Goal: Task Accomplishment & Management: Manage account settings

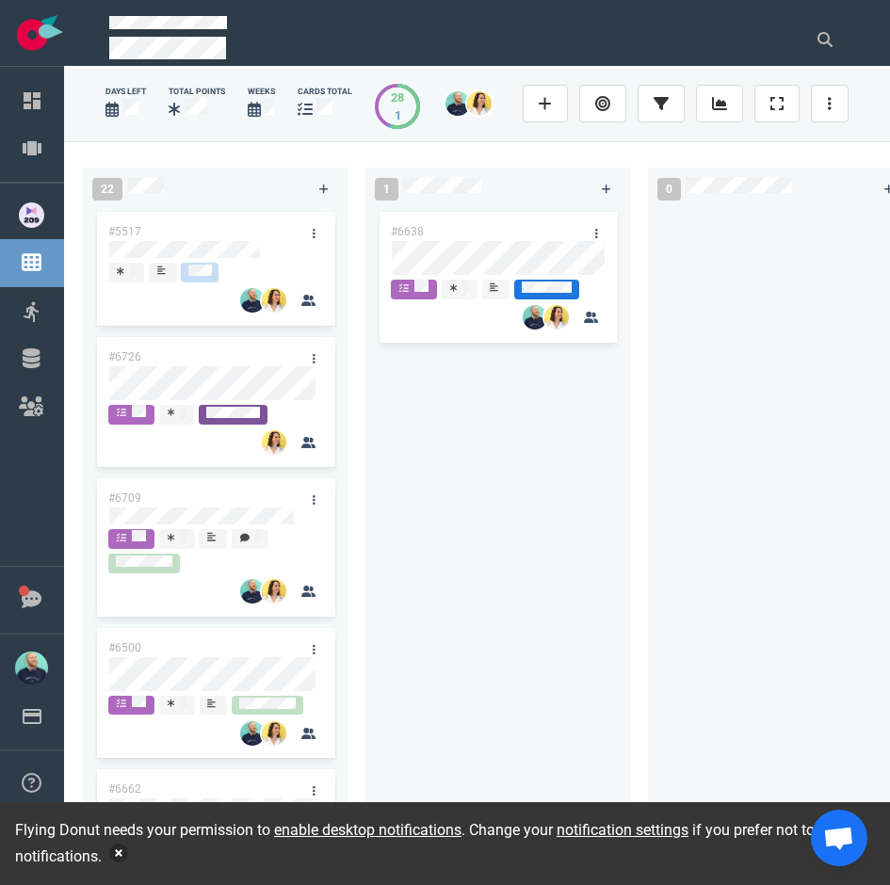
click at [128, 852] on button "button" at bounding box center [118, 853] width 19 height 19
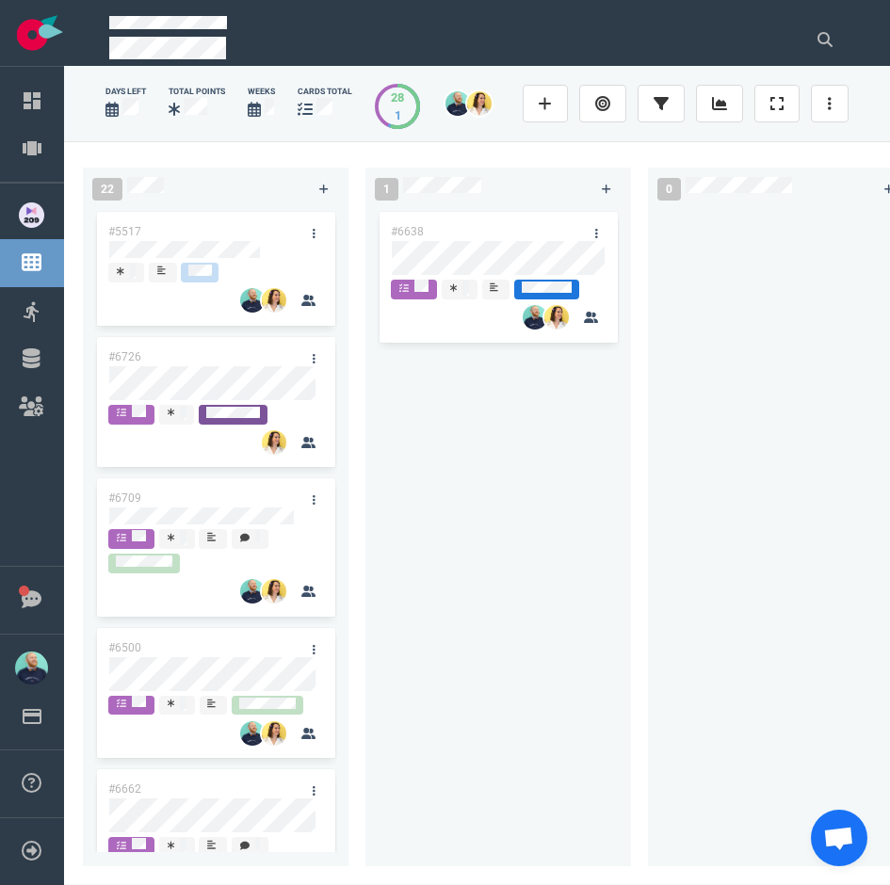
click at [648, 592] on div at bounding box center [780, 530] width 265 height 644
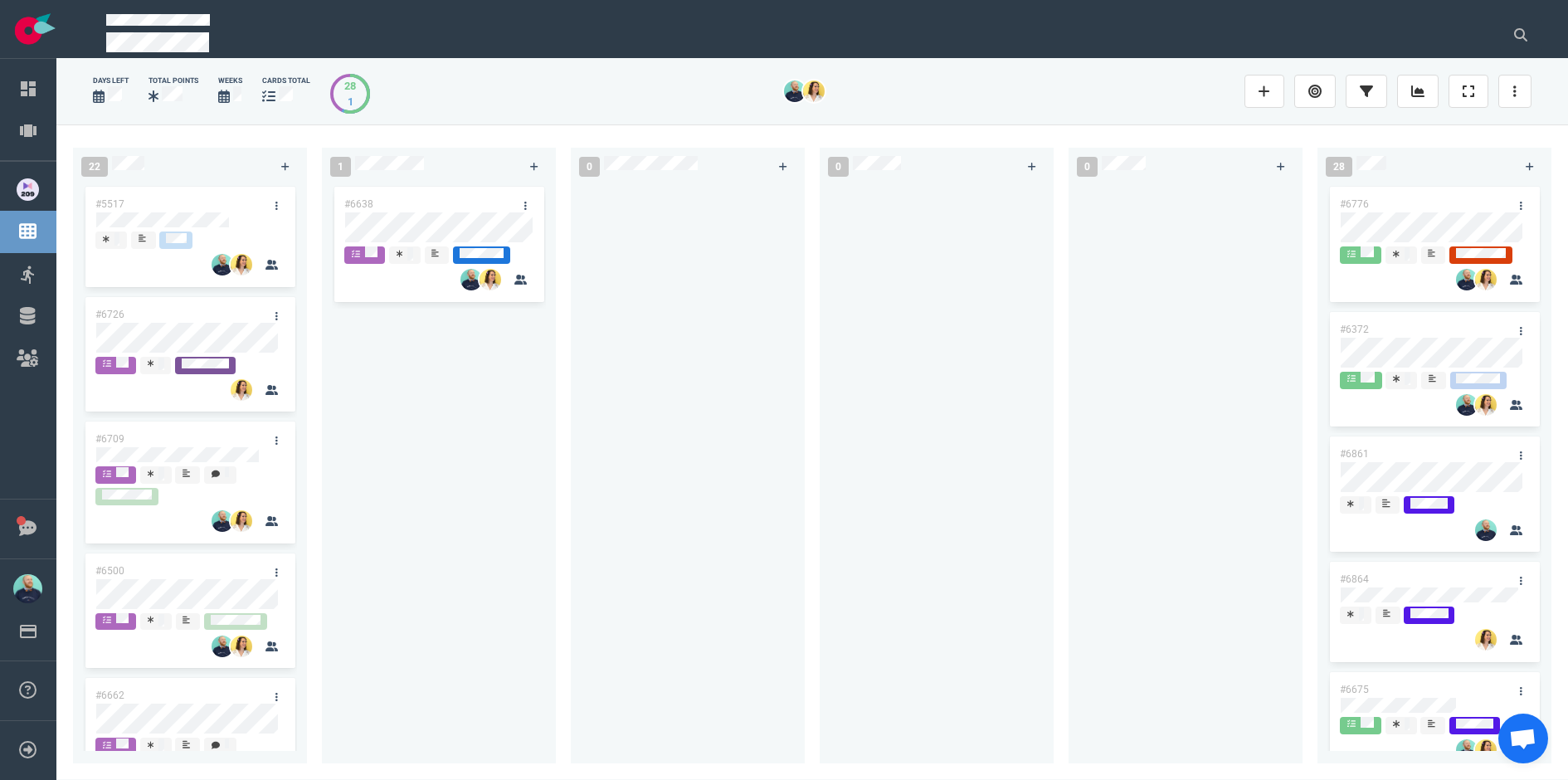
click at [664, 323] on div at bounding box center [687, 464] width 214 height 561
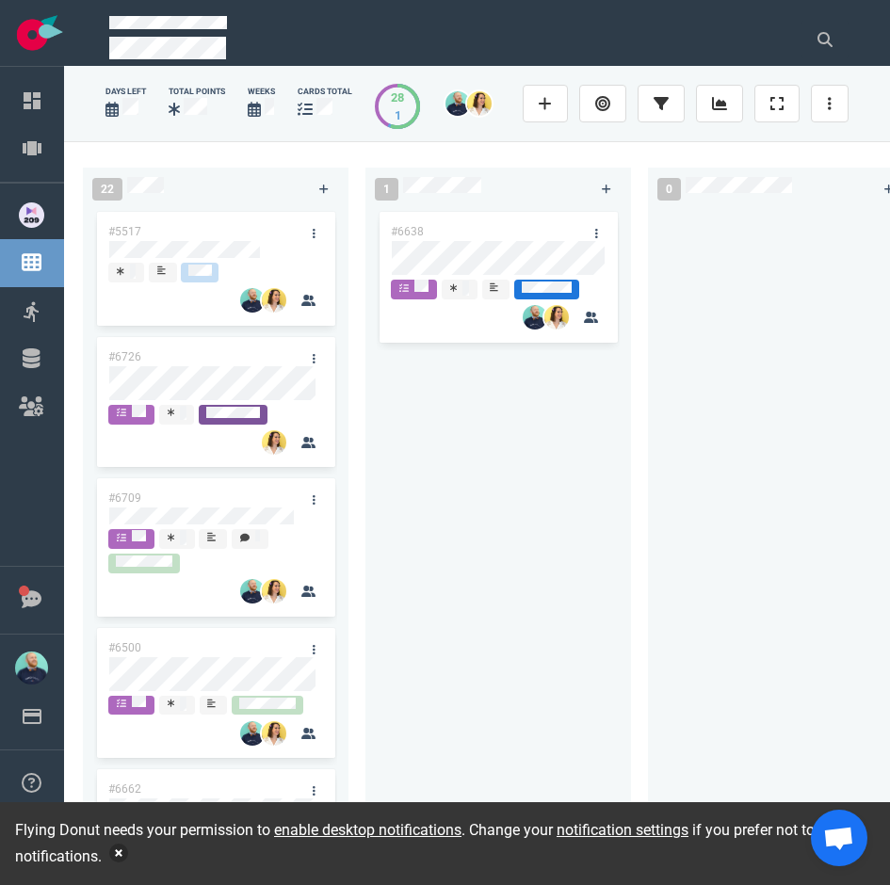
click at [128, 853] on button "button" at bounding box center [118, 853] width 19 height 19
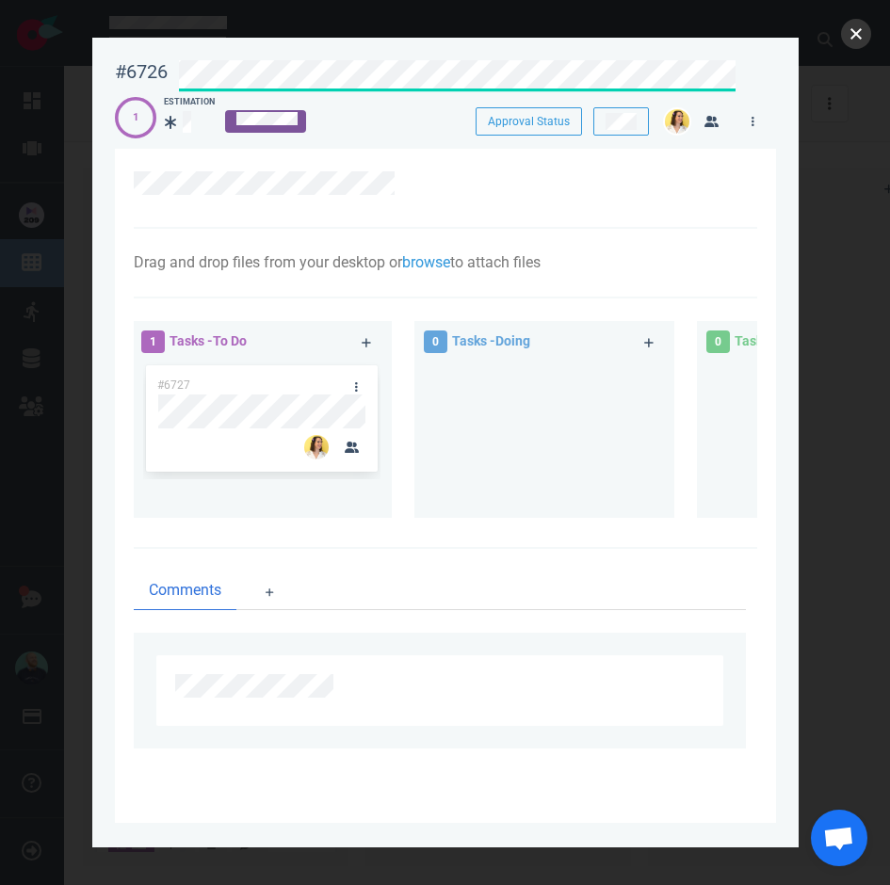
click at [849, 40] on button "close" at bounding box center [856, 34] width 30 height 30
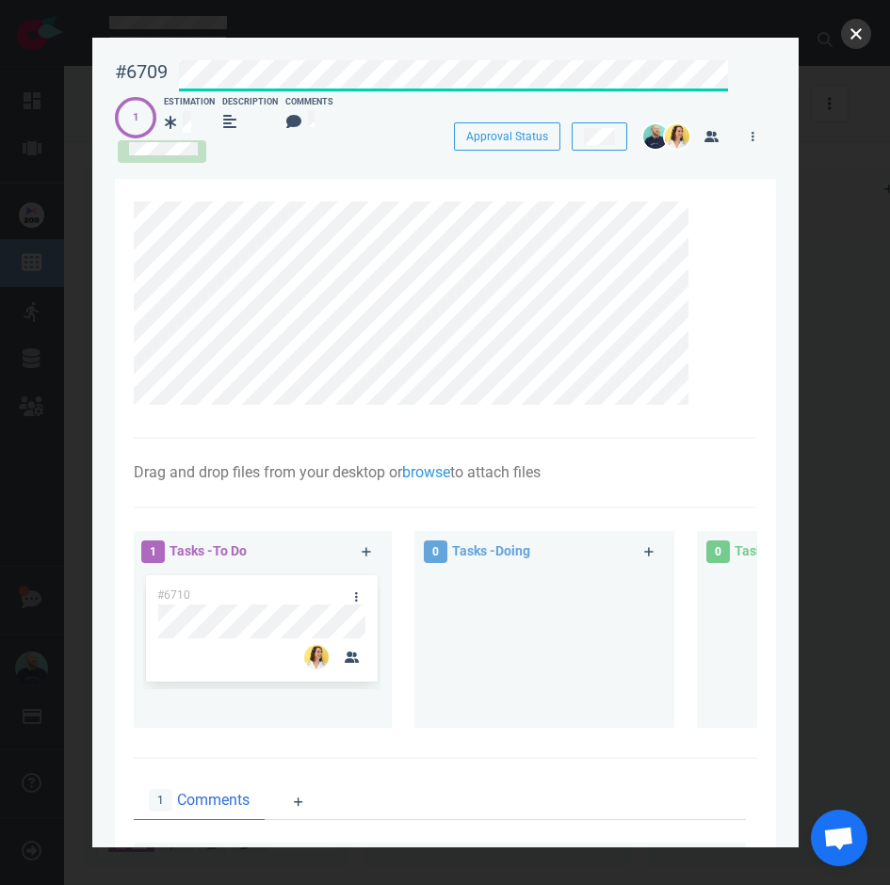
click at [856, 35] on button "close" at bounding box center [856, 34] width 30 height 30
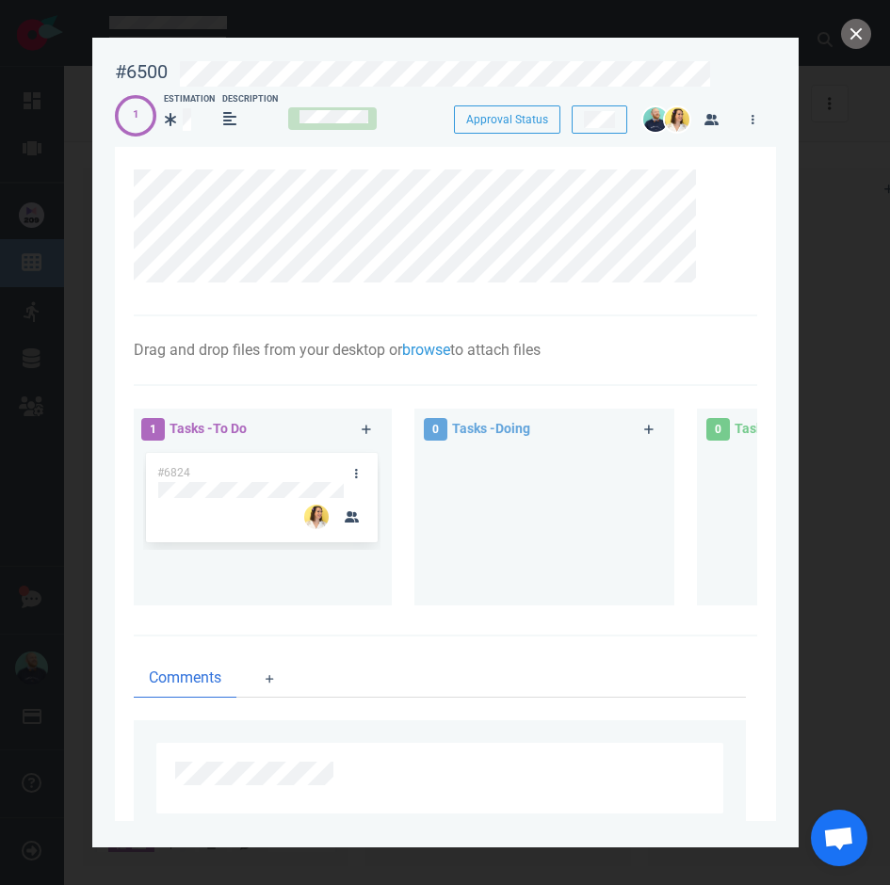
click at [668, 56] on div at bounding box center [453, 71] width 571 height 44
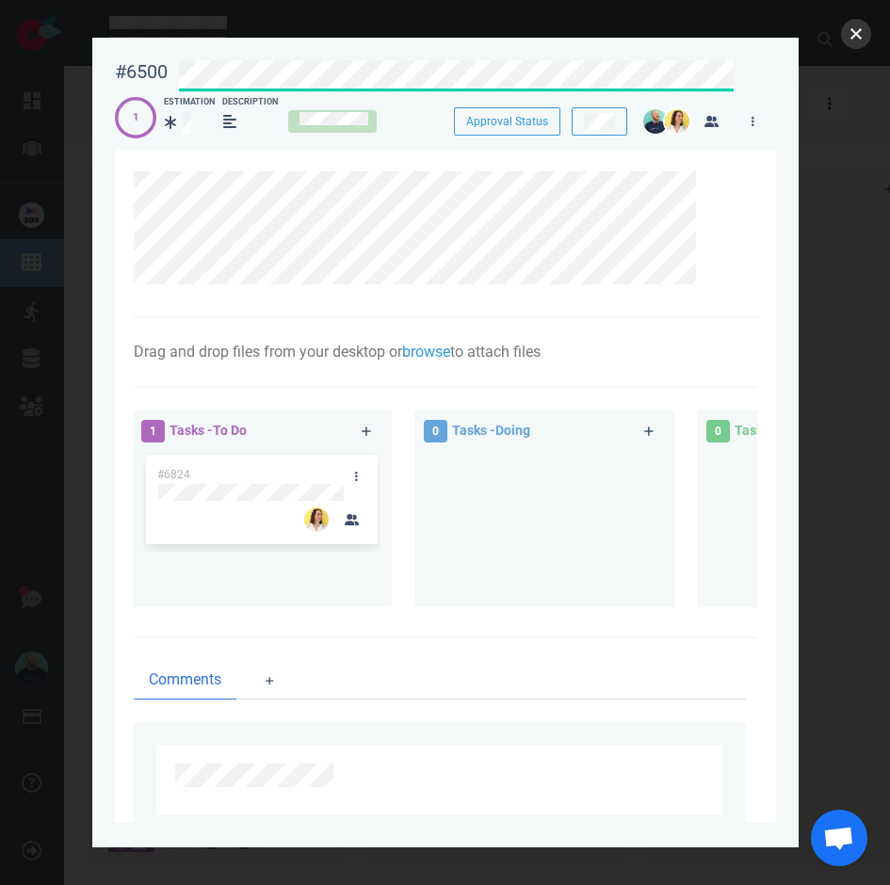
click at [859, 38] on button "close" at bounding box center [856, 34] width 30 height 30
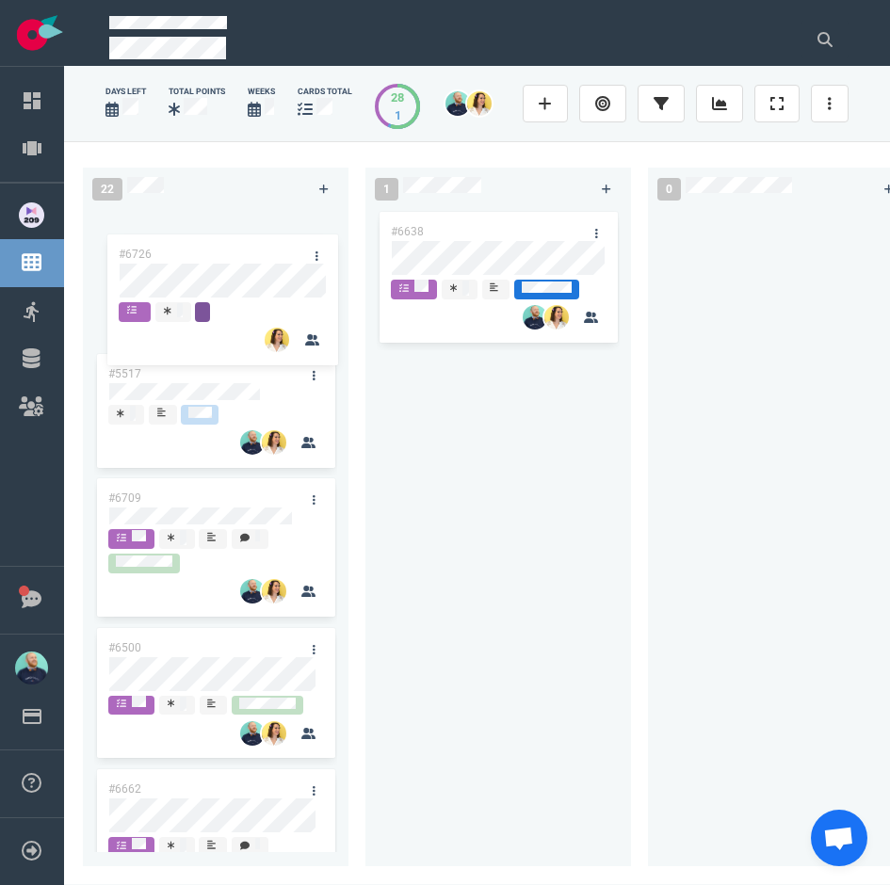
drag, startPoint x: 204, startPoint y: 333, endPoint x: 217, endPoint y: 249, distance: 84.7
click at [217, 249] on div "#5517 #6726 #6709 #6500 #6662 #6252 #6678 #6705 #6626 #6672 #6585 #6726" at bounding box center [215, 526] width 243 height 636
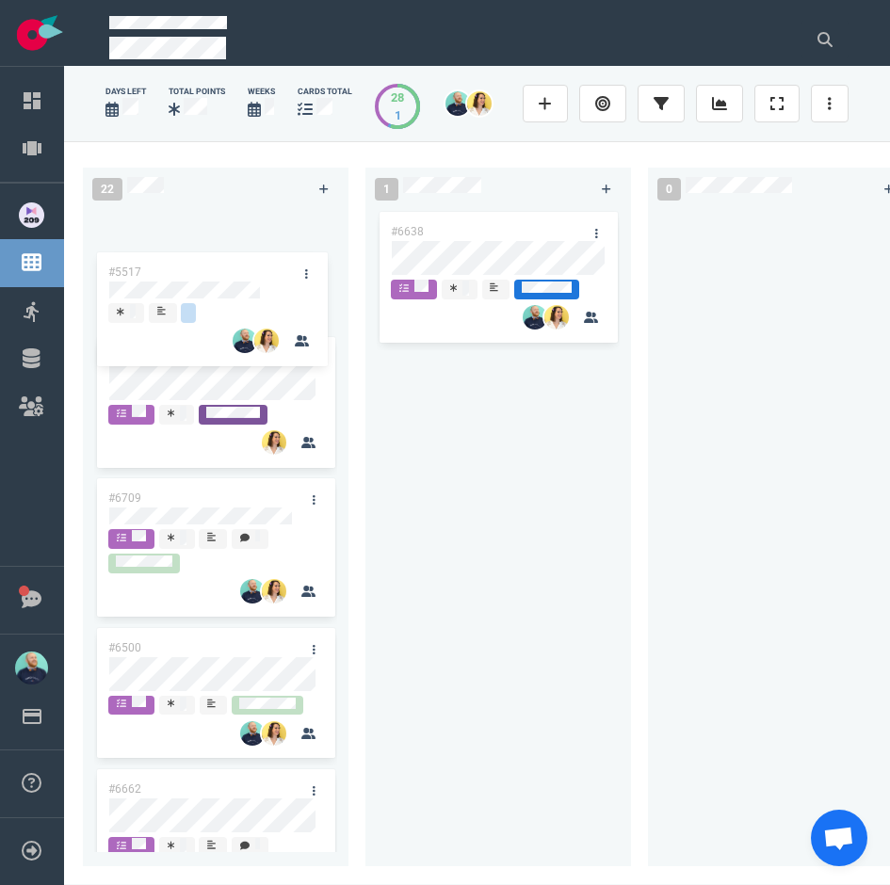
drag, startPoint x: 234, startPoint y: 364, endPoint x: 234, endPoint y: 263, distance: 101.7
click at [234, 263] on div "#6726 #5517 #6709 #6500 #6662 #6252 #6678 #6705 #6626 #6672 #6585 #5517" at bounding box center [215, 526] width 243 height 636
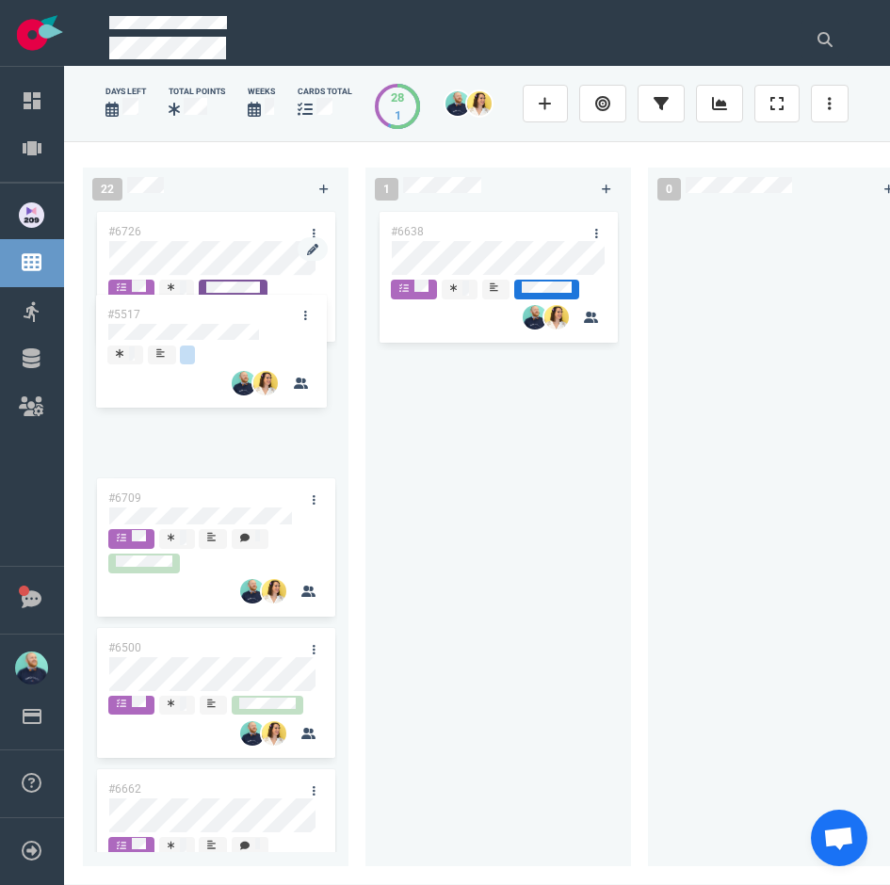
drag, startPoint x: 228, startPoint y: 232, endPoint x: 226, endPoint y: 318, distance: 86.6
click at [226, 319] on div "#5517 #6726 #6709 #6500 #6662 #6252 #6678 #6705 #6626 #6672 #6585 #5517" at bounding box center [215, 526] width 243 height 636
drag, startPoint x: 215, startPoint y: 349, endPoint x: 215, endPoint y: 265, distance: 84.7
click at [215, 265] on div "#6726 #5517 #6709 #6500 #6662 #6252 #6678 #6705 #6626 #6672 #6585 #5517" at bounding box center [215, 526] width 243 height 636
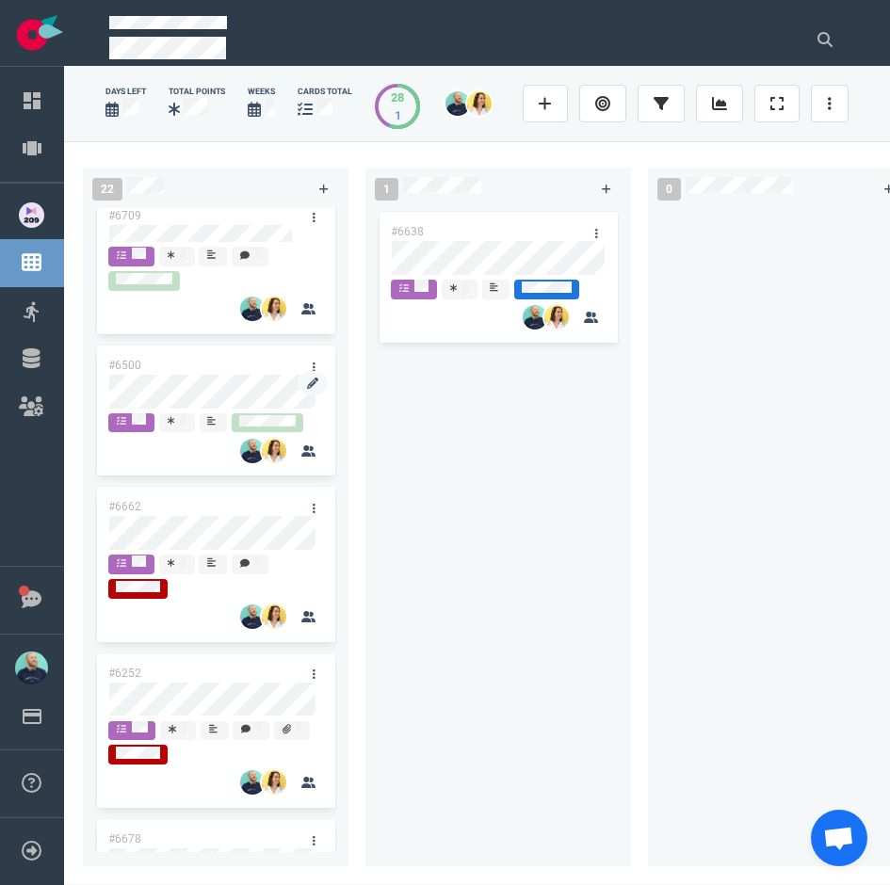
scroll to position [302, 0]
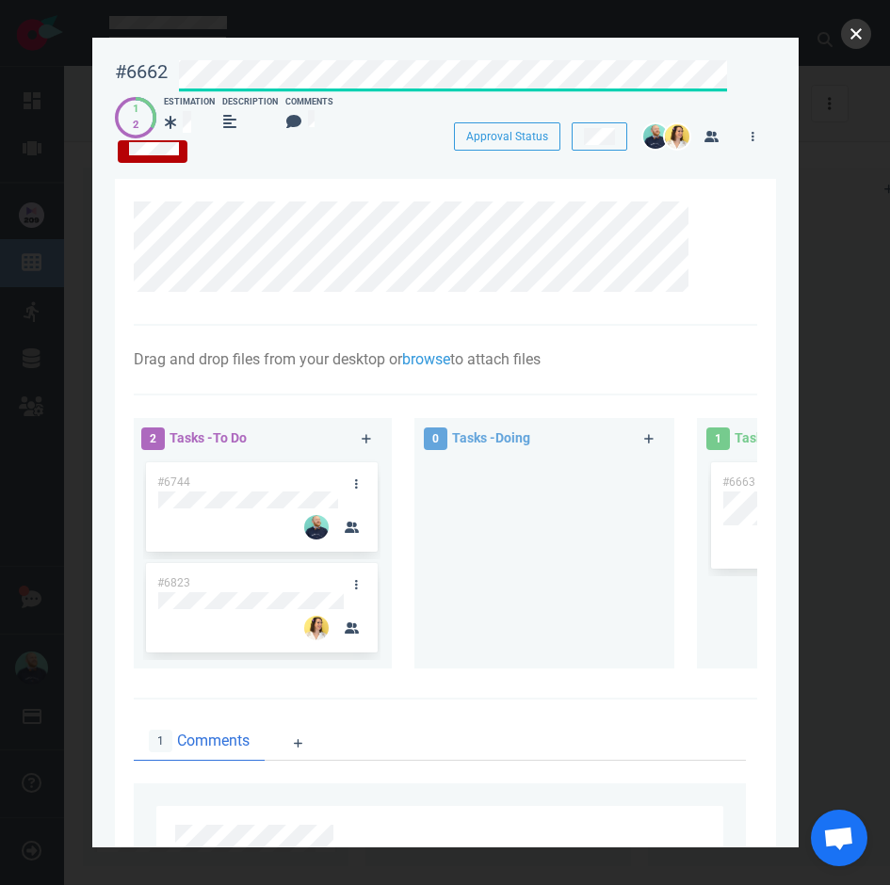
click at [858, 24] on button "close" at bounding box center [856, 34] width 30 height 30
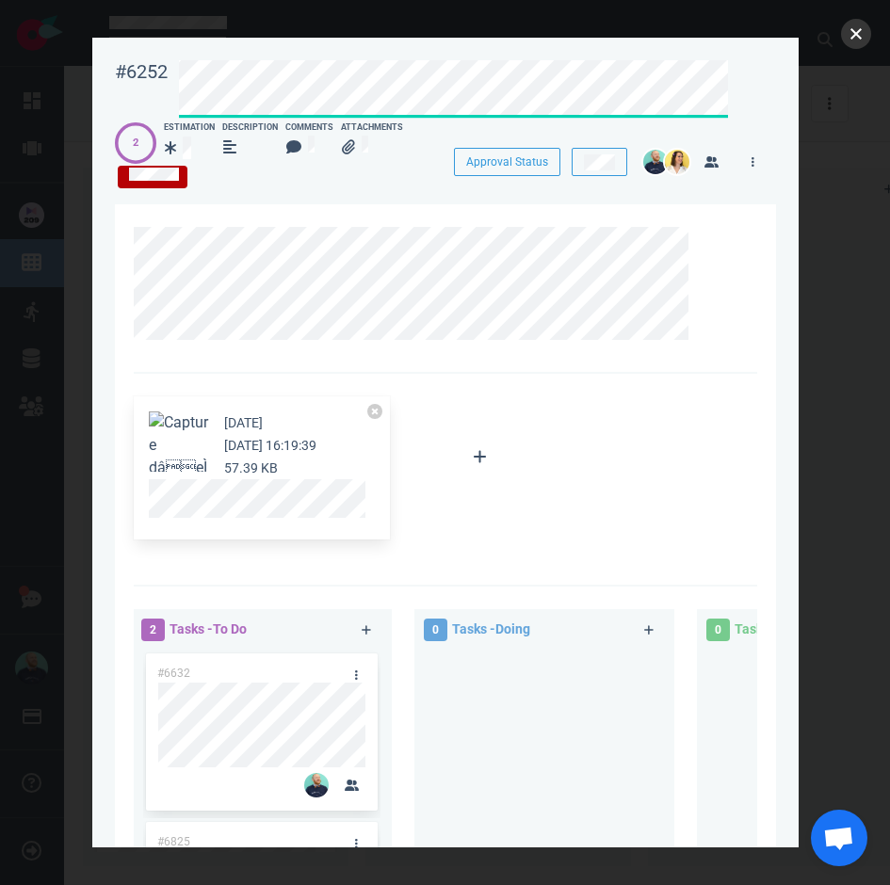
click at [850, 24] on button "close" at bounding box center [856, 34] width 30 height 30
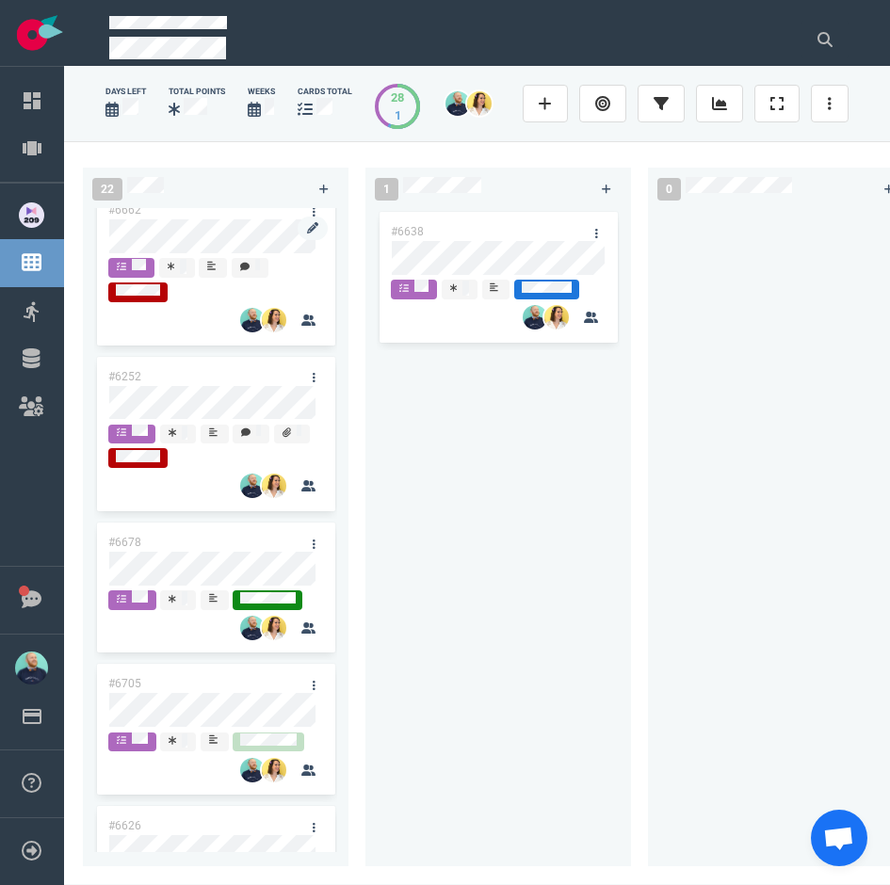
scroll to position [580, 0]
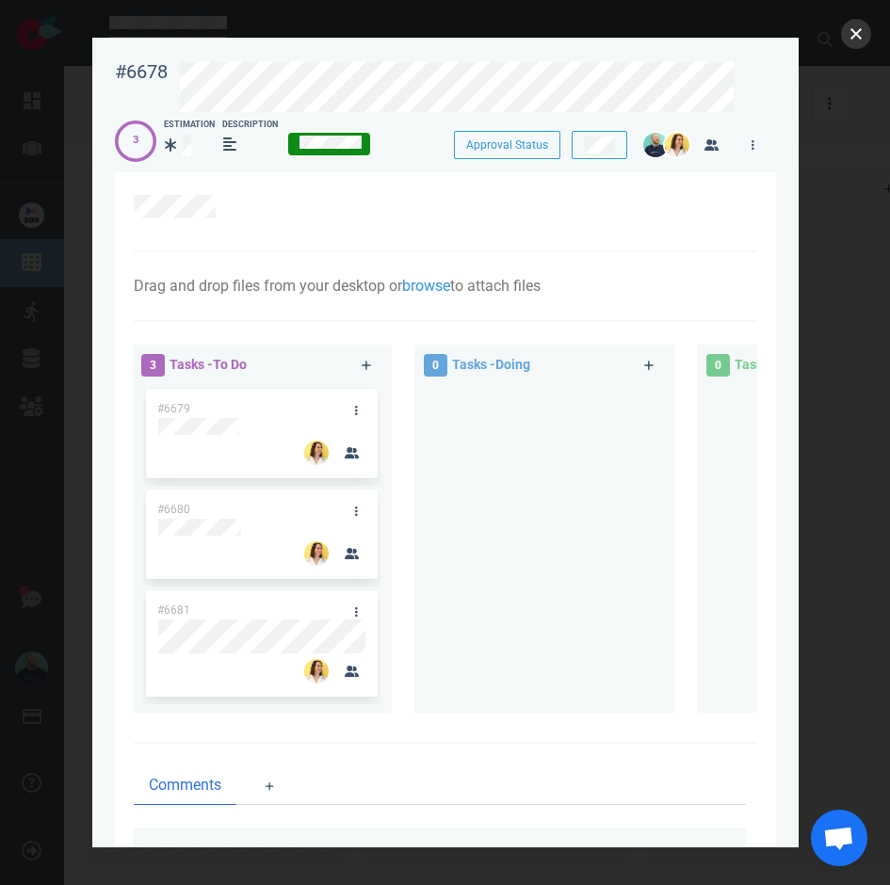
click at [861, 38] on button "close" at bounding box center [856, 34] width 30 height 30
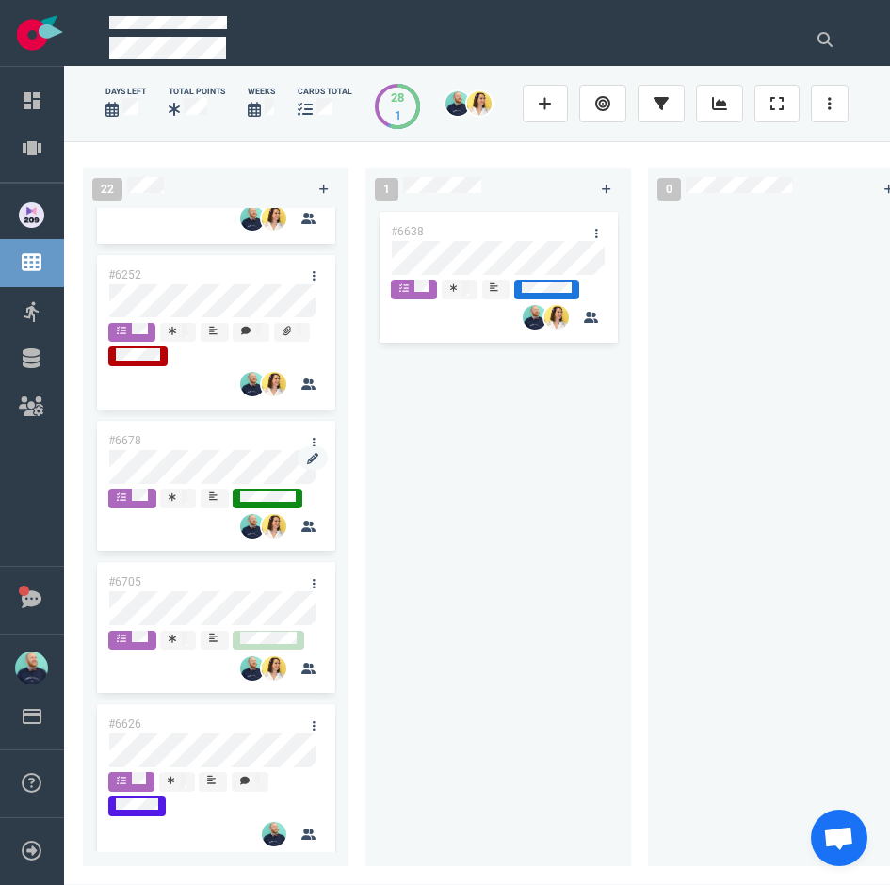
scroll to position [692, 0]
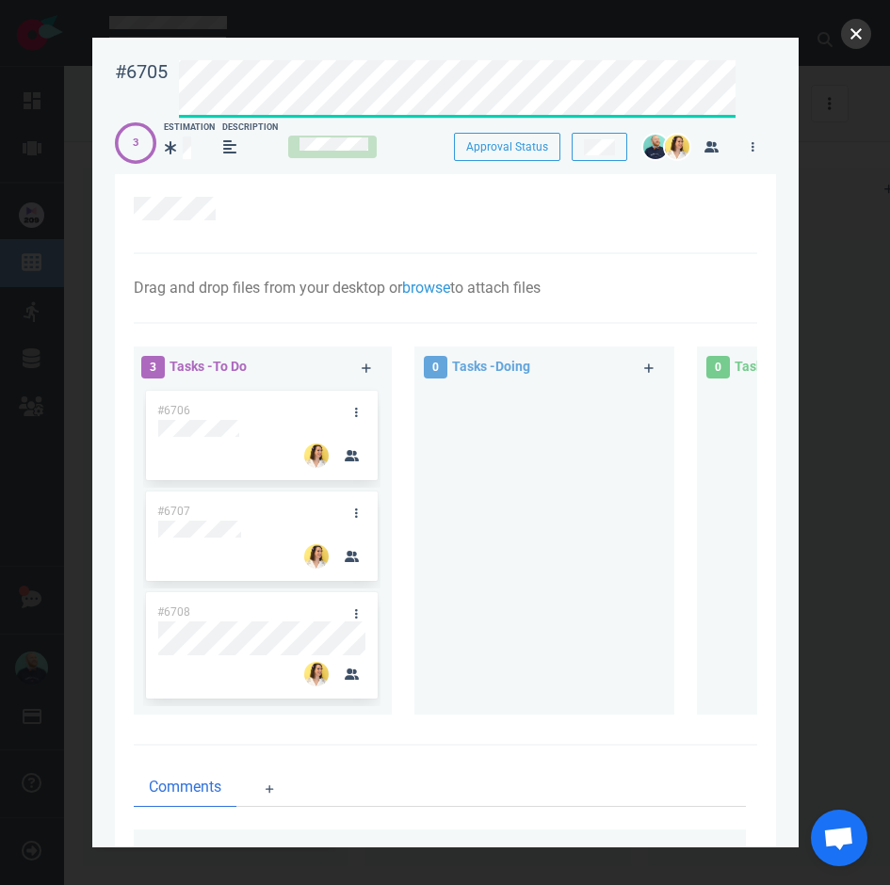
click at [850, 36] on button "close" at bounding box center [856, 34] width 30 height 30
click at [848, 39] on button "close" at bounding box center [856, 34] width 30 height 30
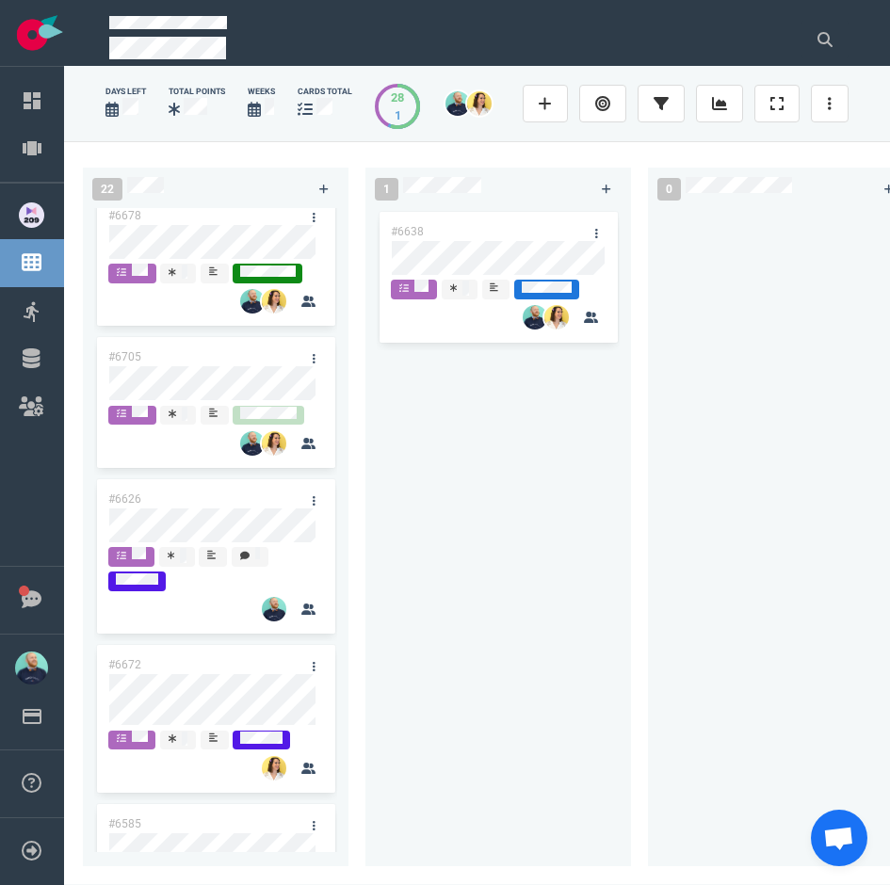
scroll to position [954, 0]
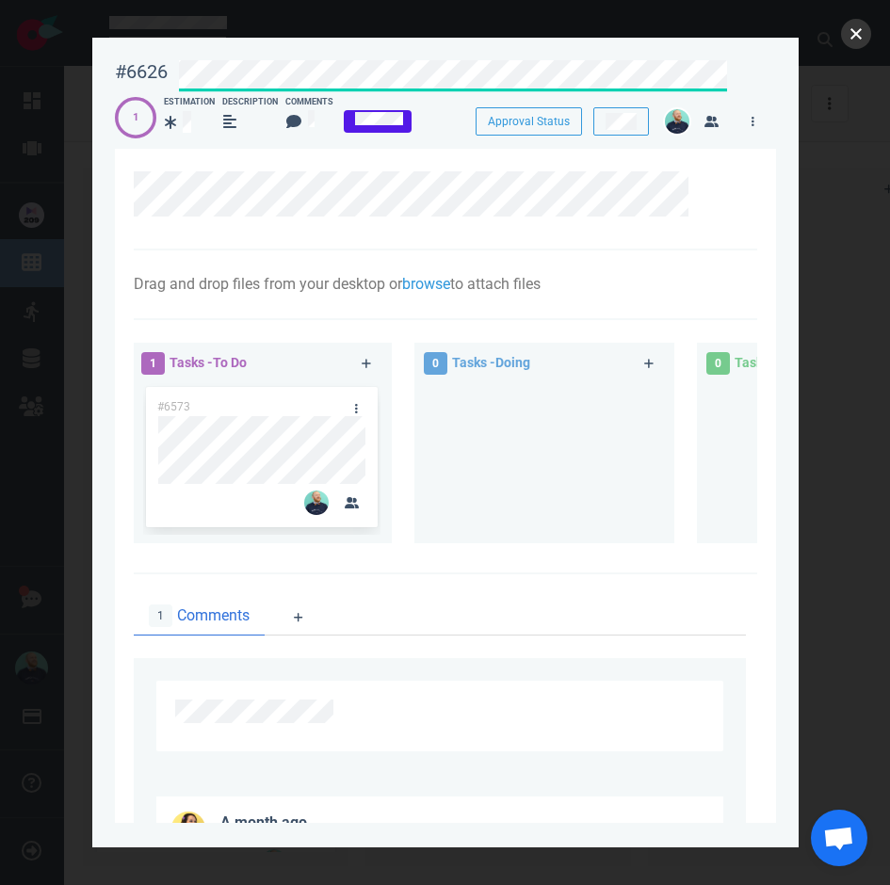
click at [863, 39] on button "close" at bounding box center [856, 34] width 30 height 30
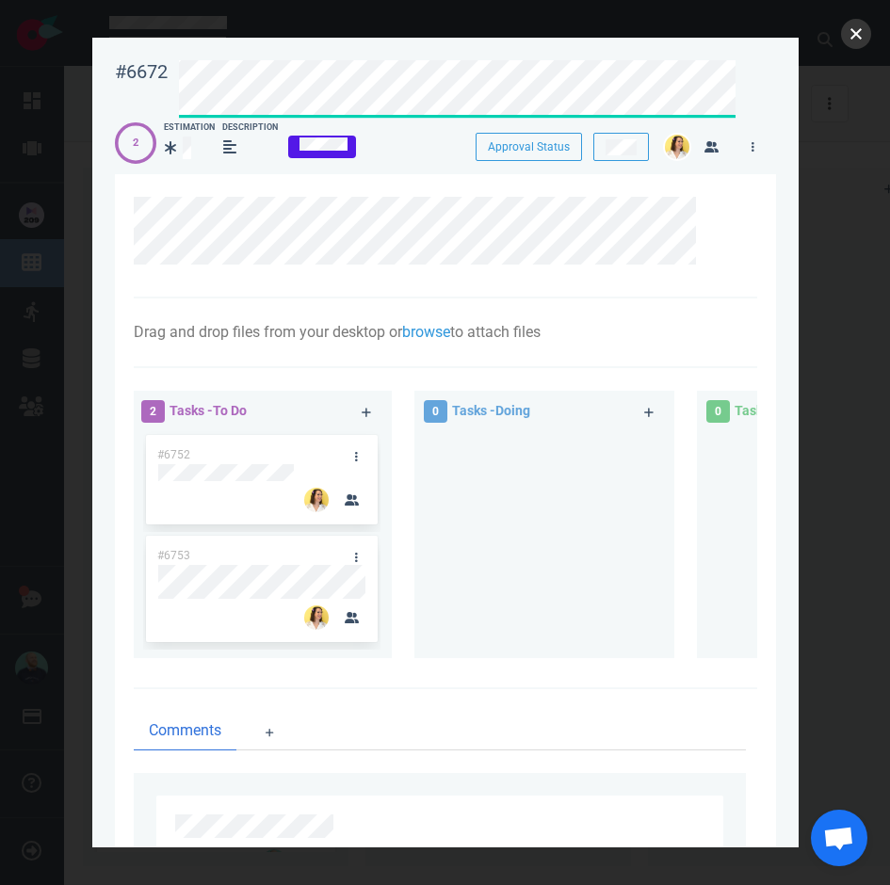
click at [848, 40] on button "close" at bounding box center [856, 34] width 30 height 30
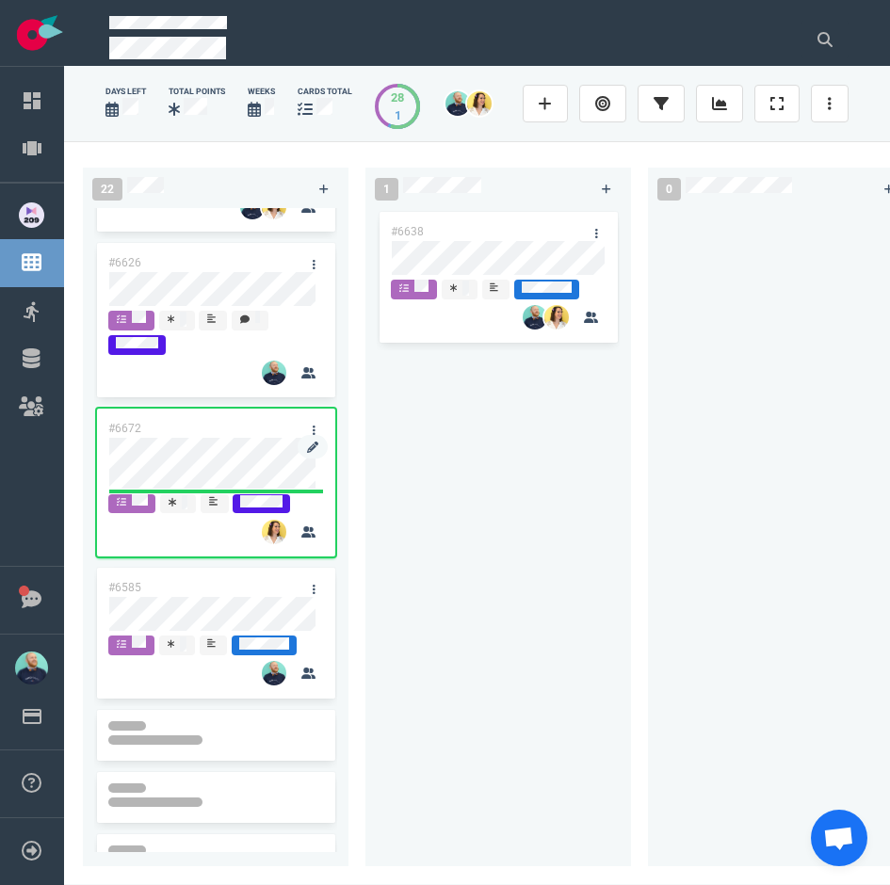
scroll to position [1154, 0]
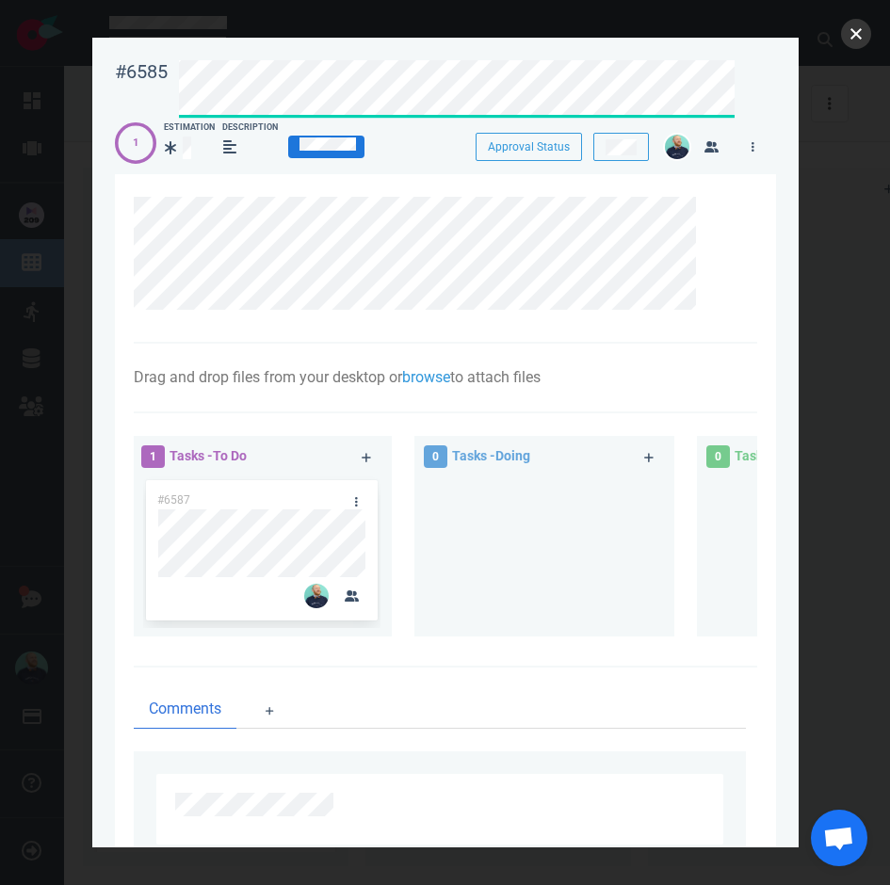
click at [858, 38] on button "close" at bounding box center [856, 34] width 30 height 30
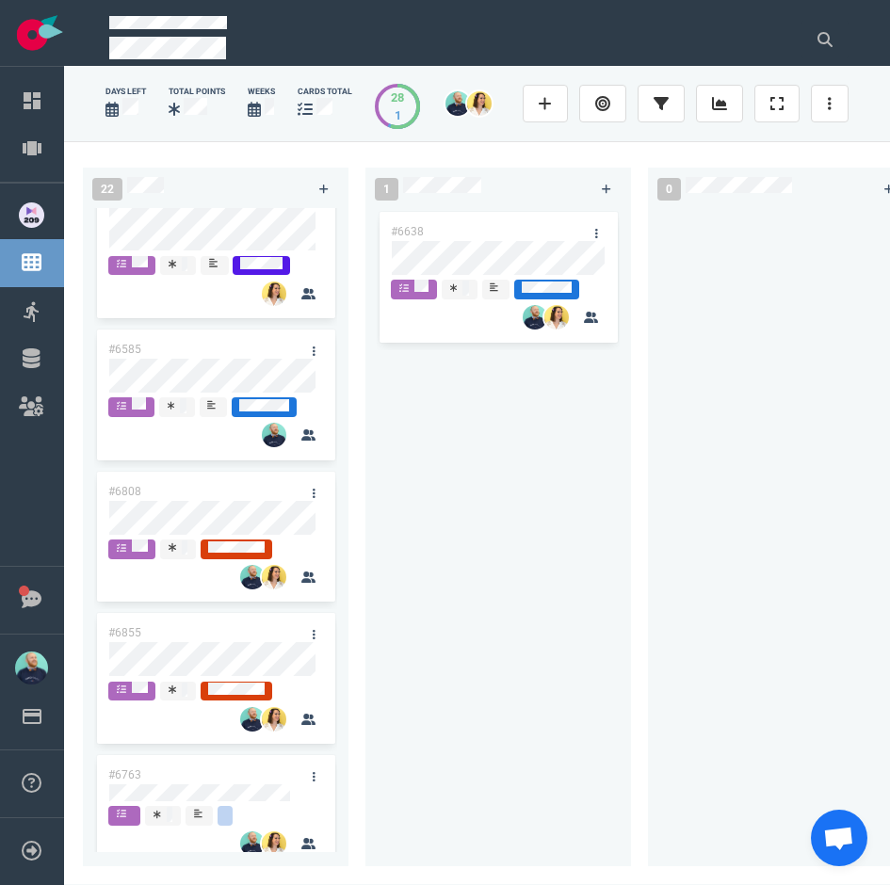
scroll to position [1389, 0]
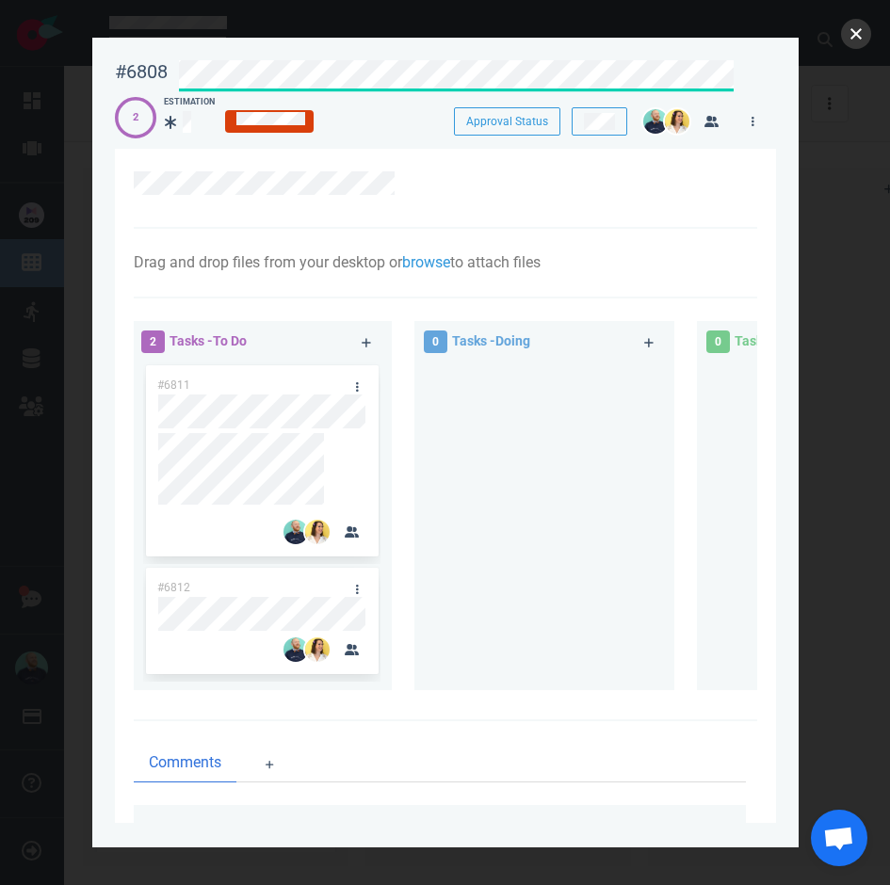
click at [854, 24] on button "close" at bounding box center [856, 34] width 30 height 30
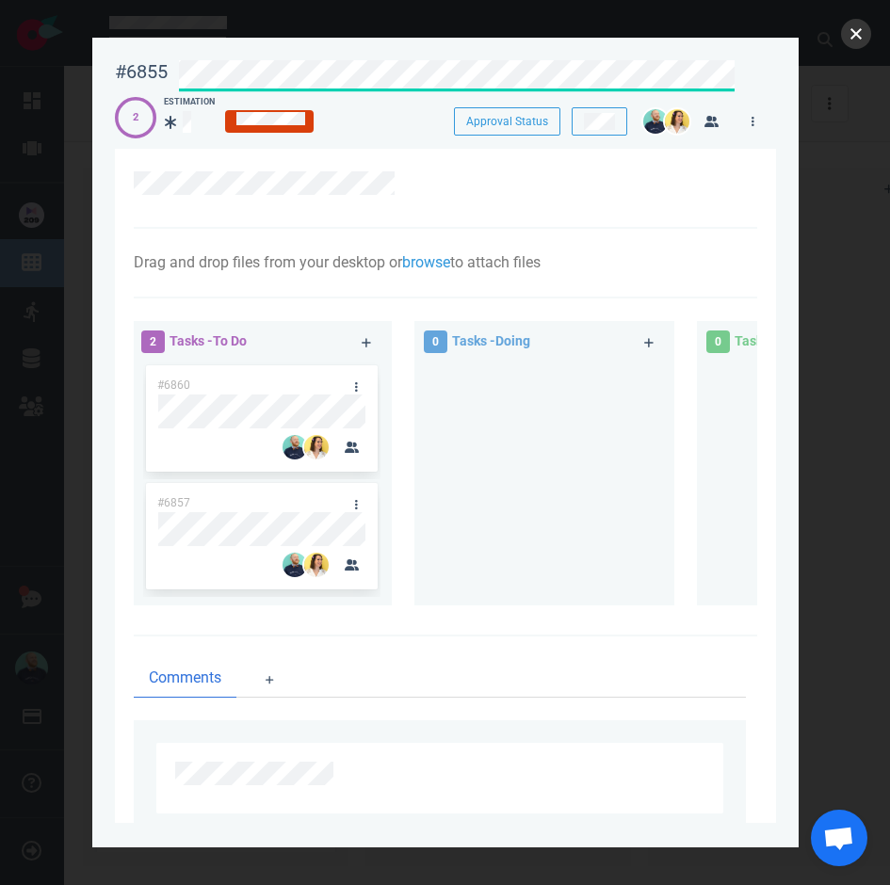
click at [858, 38] on button "close" at bounding box center [856, 34] width 30 height 30
click at [850, 36] on button "close" at bounding box center [856, 34] width 30 height 30
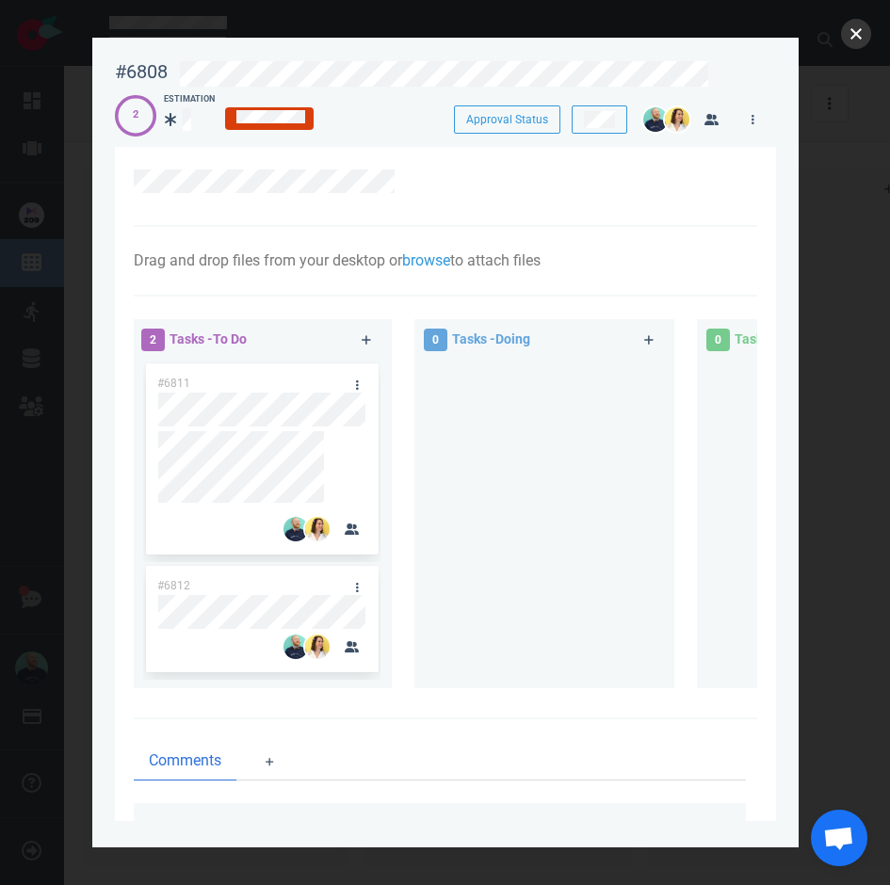
click at [859, 29] on button "close" at bounding box center [856, 34] width 30 height 30
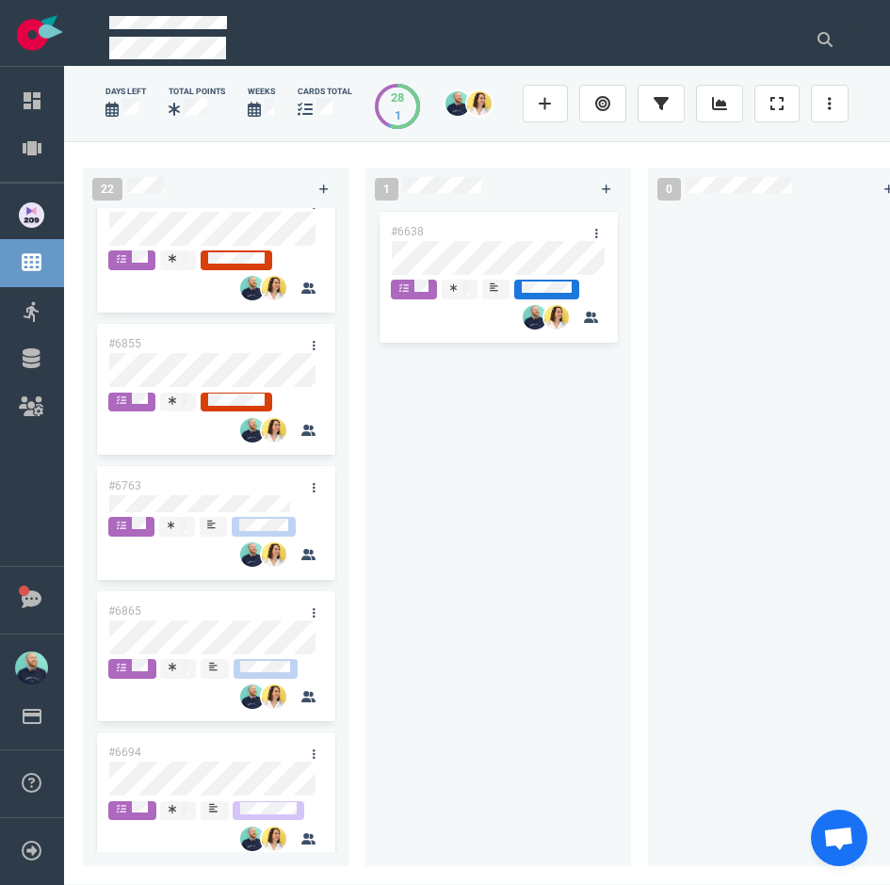
scroll to position [1674, 0]
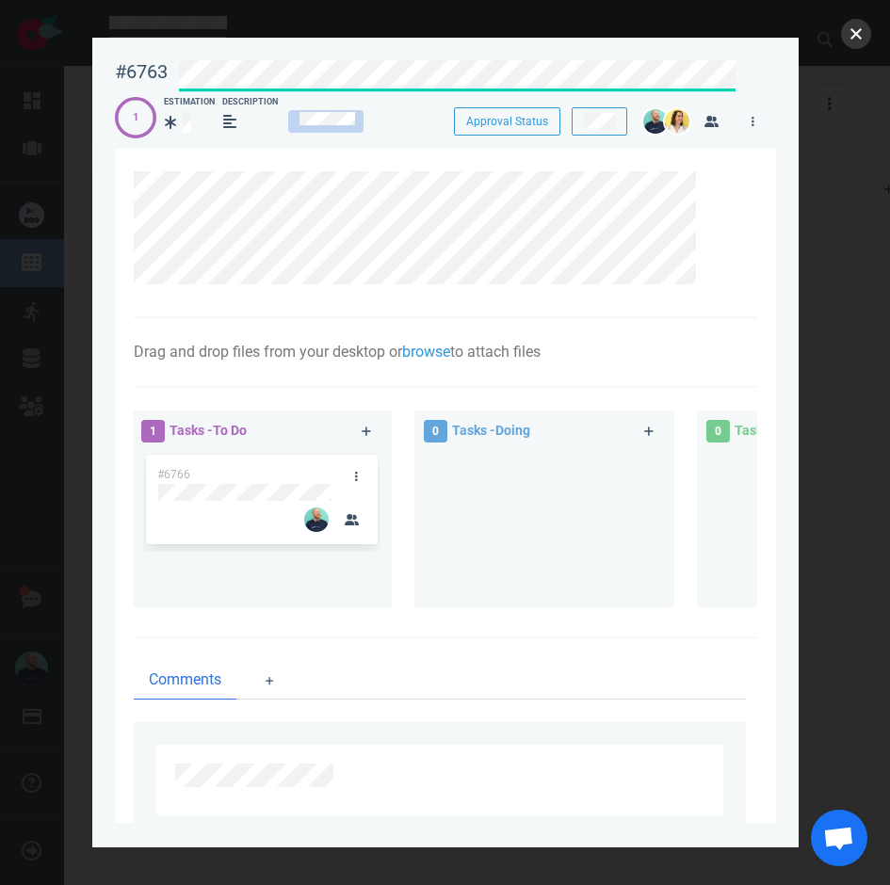
click at [849, 29] on button "close" at bounding box center [856, 34] width 30 height 30
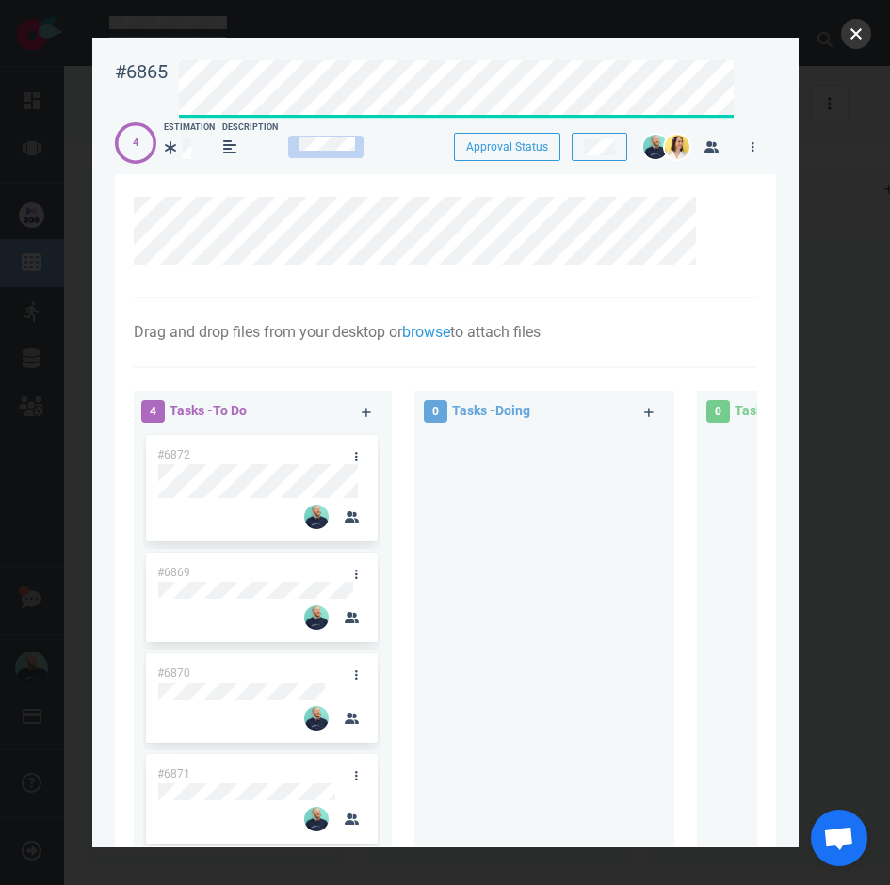
click at [854, 35] on button "close" at bounding box center [856, 34] width 30 height 30
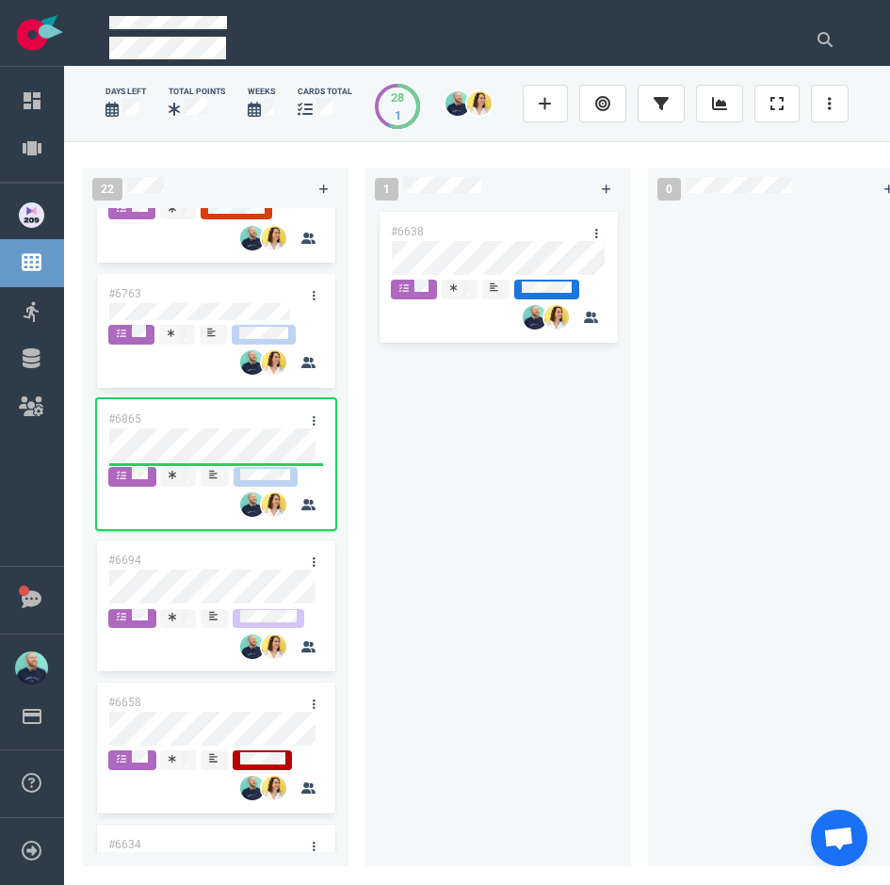
scroll to position [1888, 0]
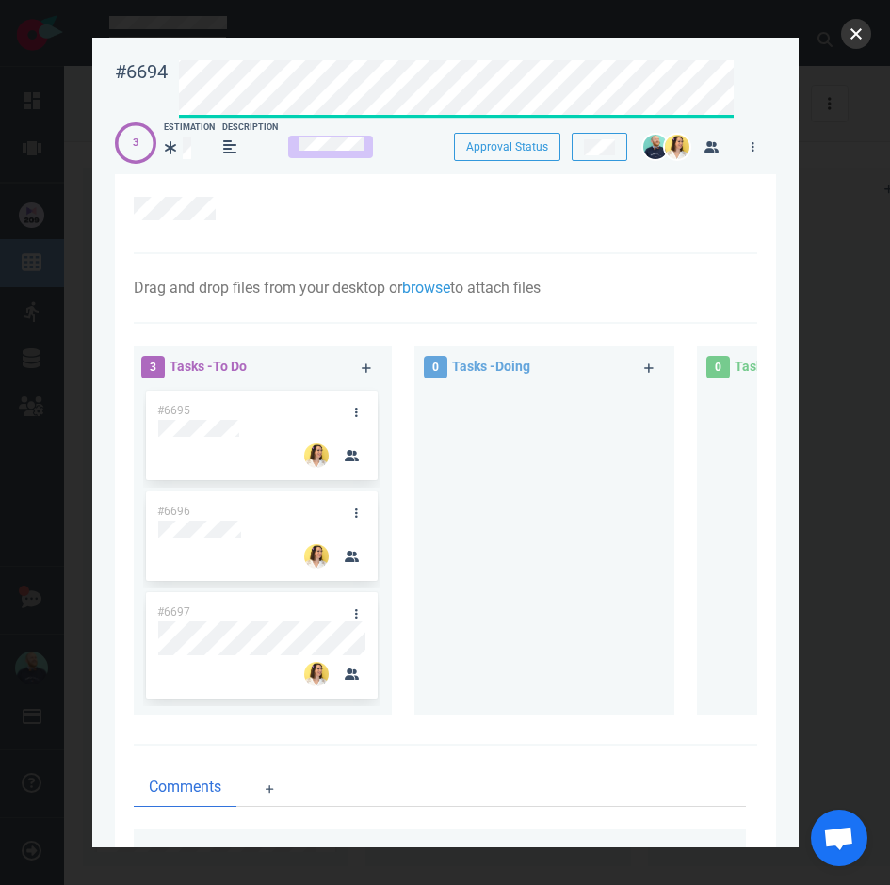
click at [846, 32] on button "close" at bounding box center [856, 34] width 30 height 30
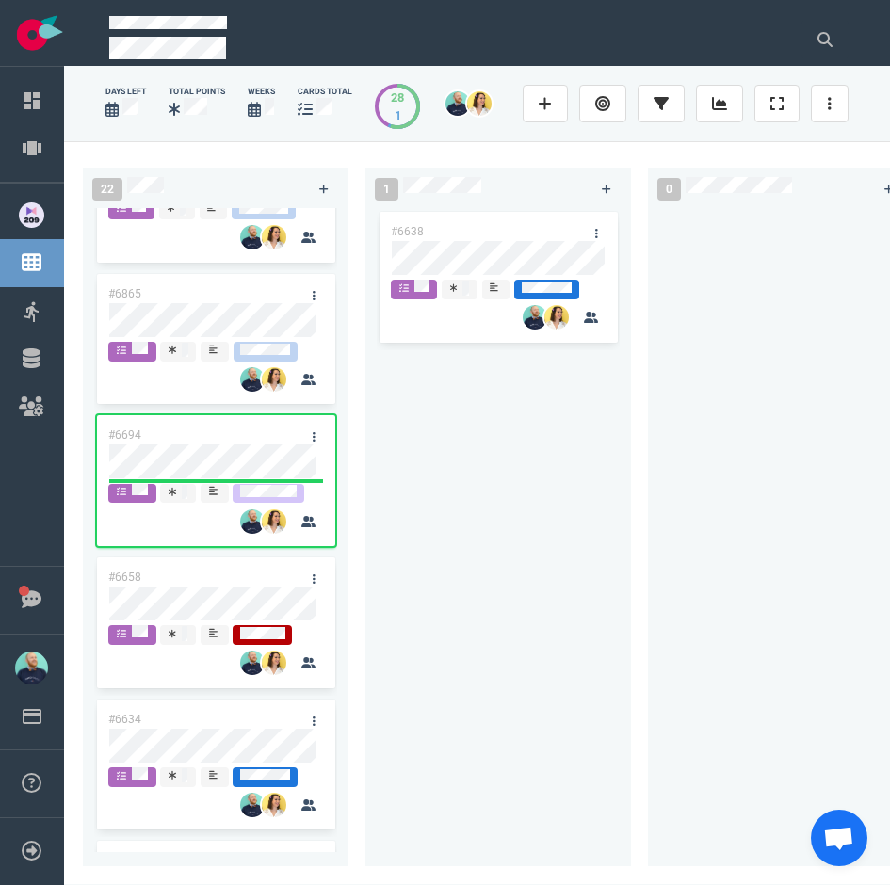
scroll to position [2029, 0]
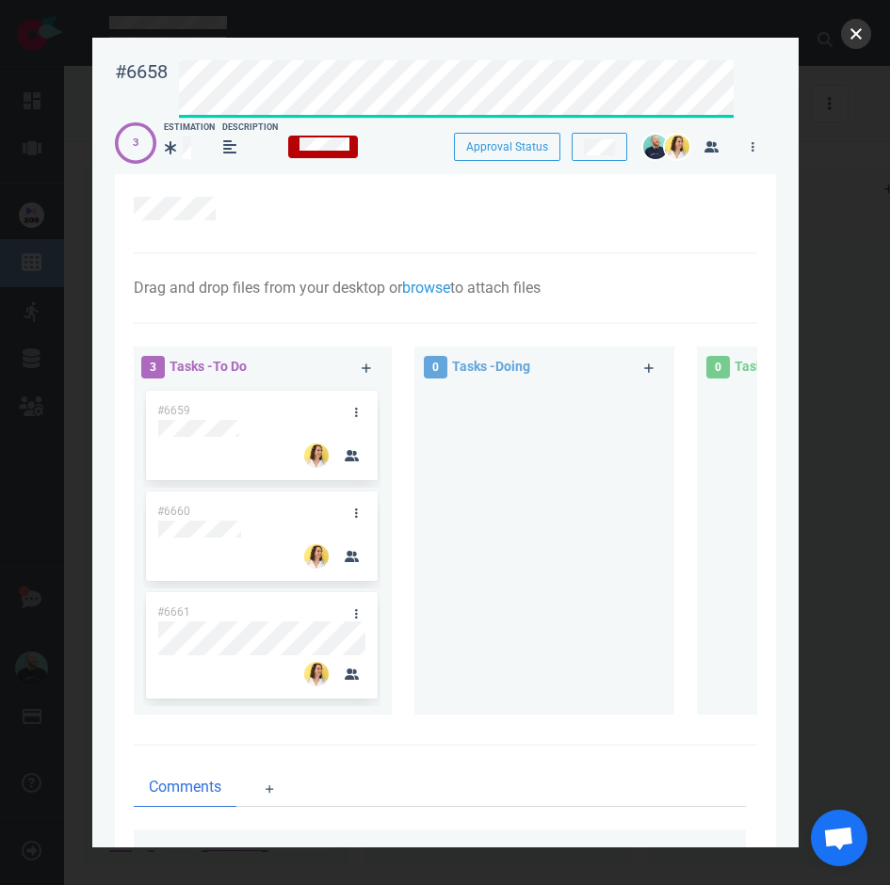
click at [852, 26] on button "close" at bounding box center [856, 34] width 30 height 30
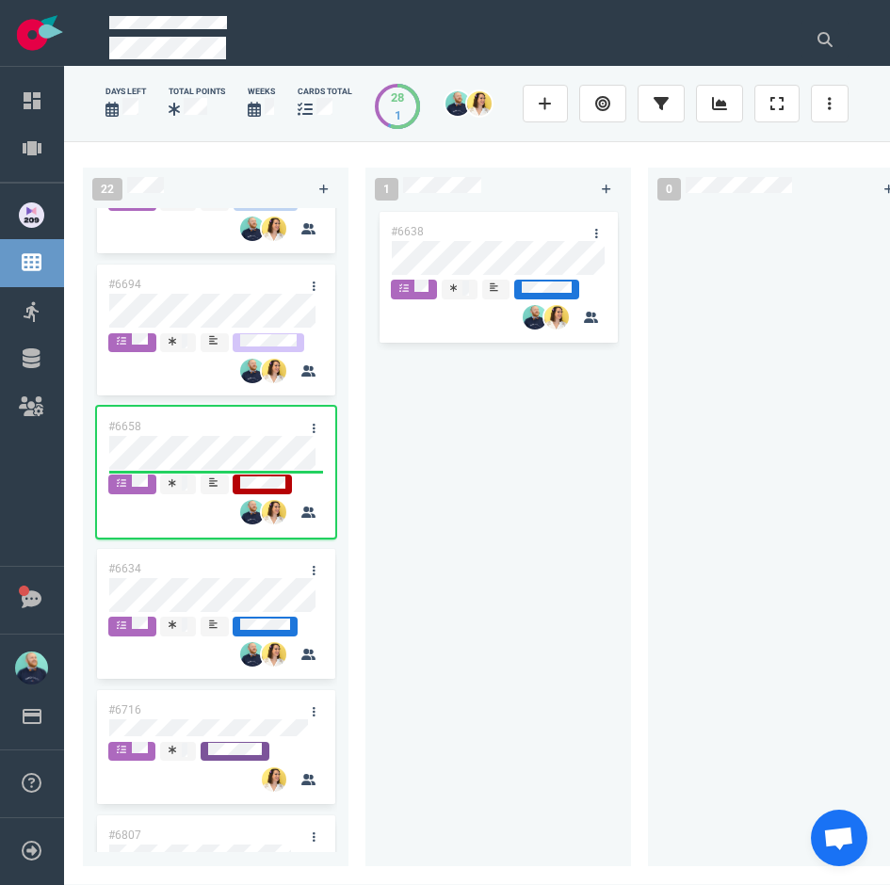
scroll to position [2157, 0]
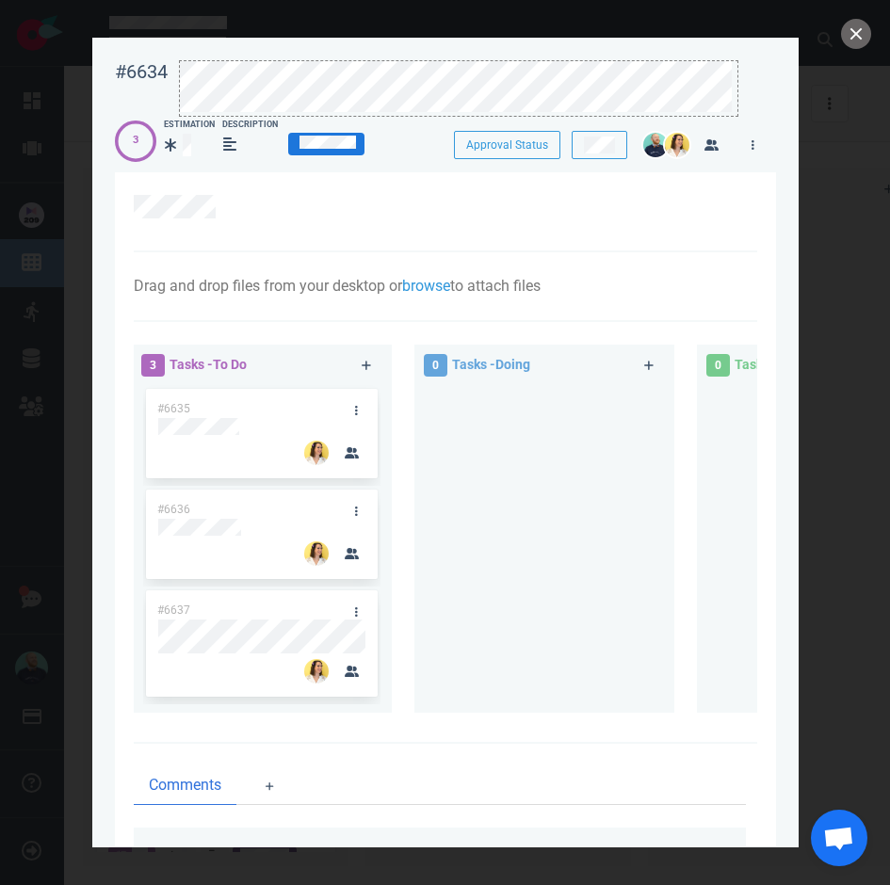
click at [666, 60] on div at bounding box center [458, 88] width 559 height 56
click at [849, 35] on button "close" at bounding box center [856, 34] width 30 height 30
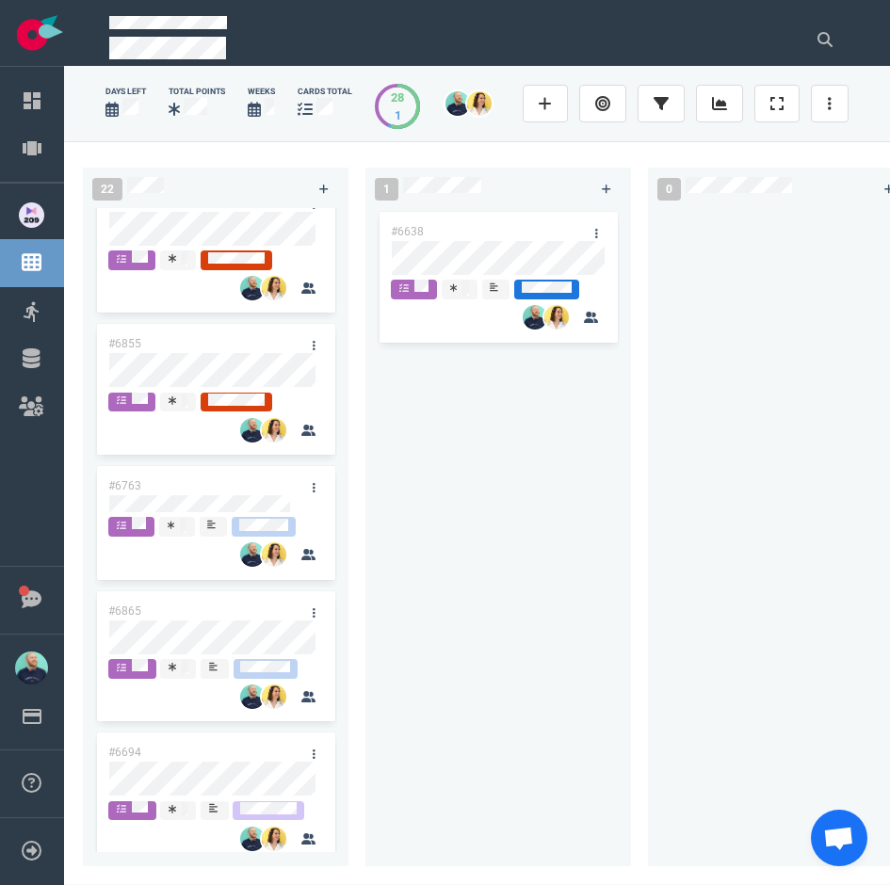
scroll to position [1662, 0]
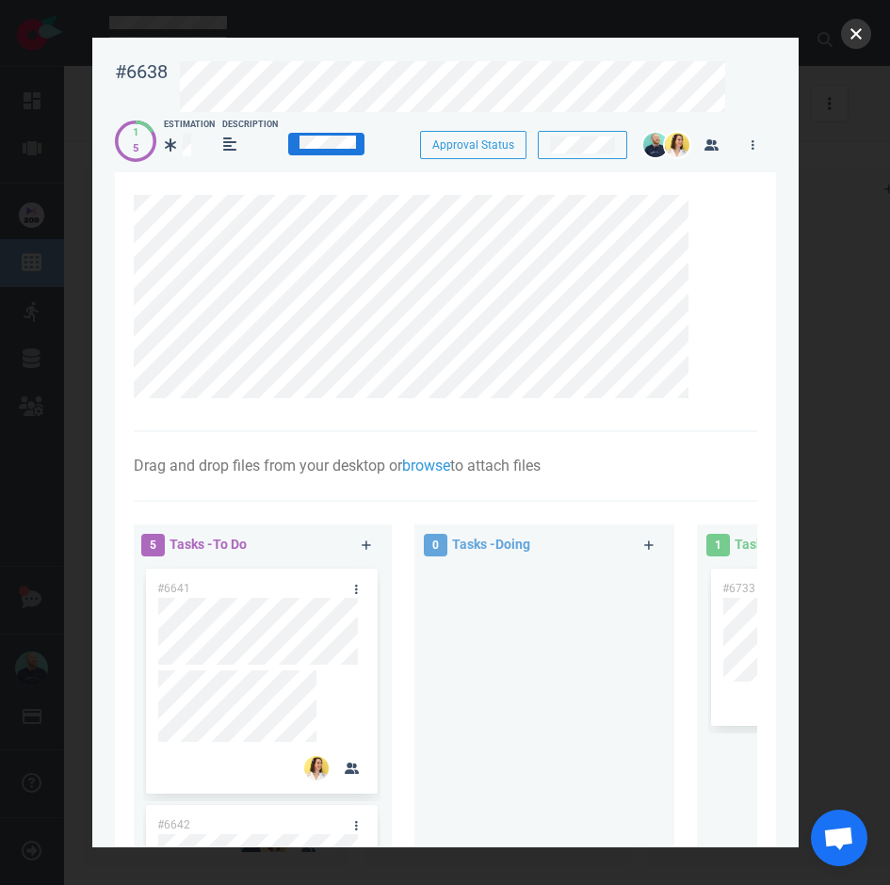
click at [850, 32] on button "close" at bounding box center [856, 34] width 30 height 30
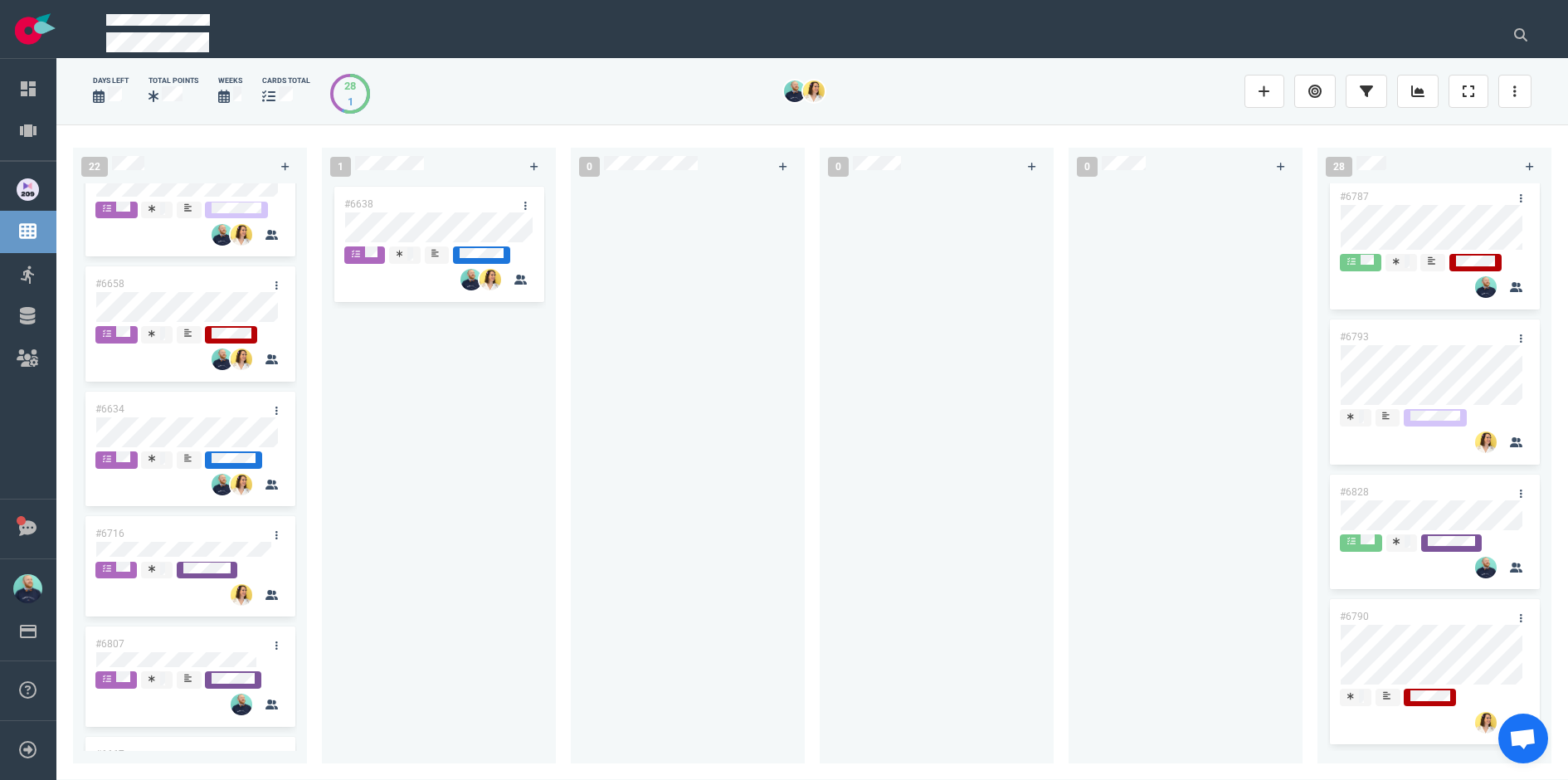
scroll to position [1425, 0]
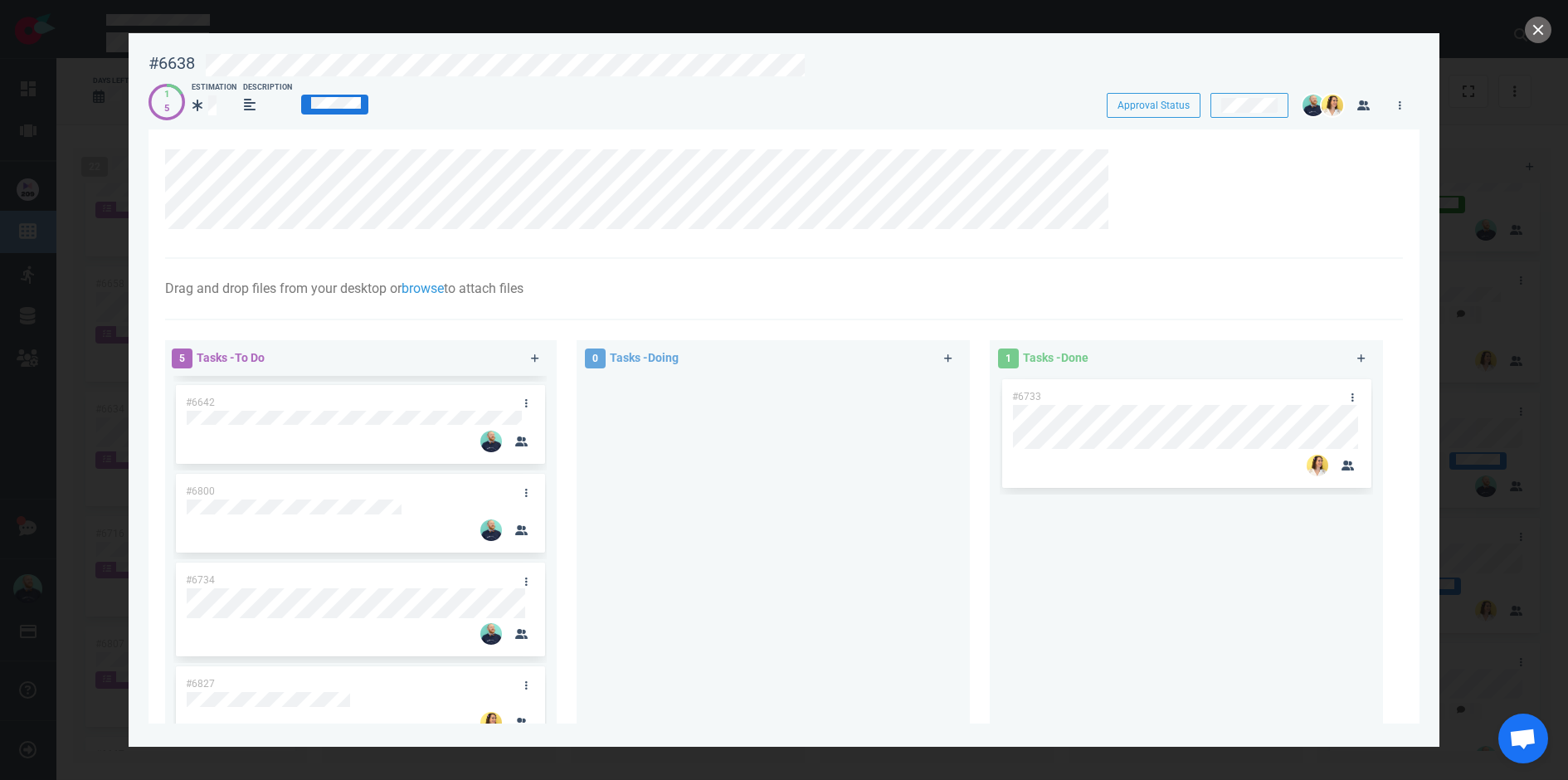
scroll to position [167, 0]
click at [1527, 28] on button "close" at bounding box center [1538, 30] width 26 height 26
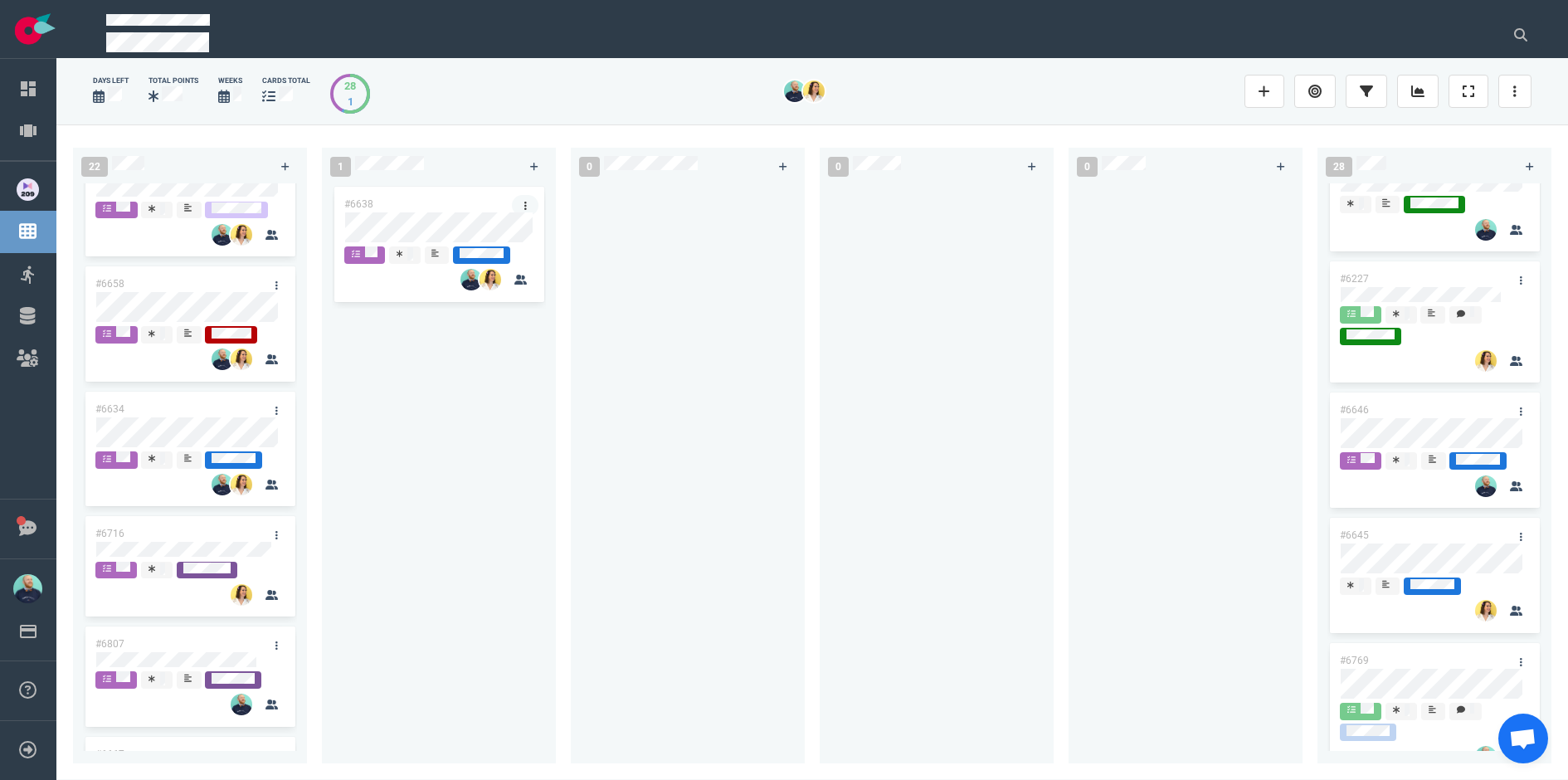
click at [527, 204] on link at bounding box center [525, 205] width 26 height 21
click at [420, 202] on div "#6638" at bounding box center [422, 204] width 177 height 35
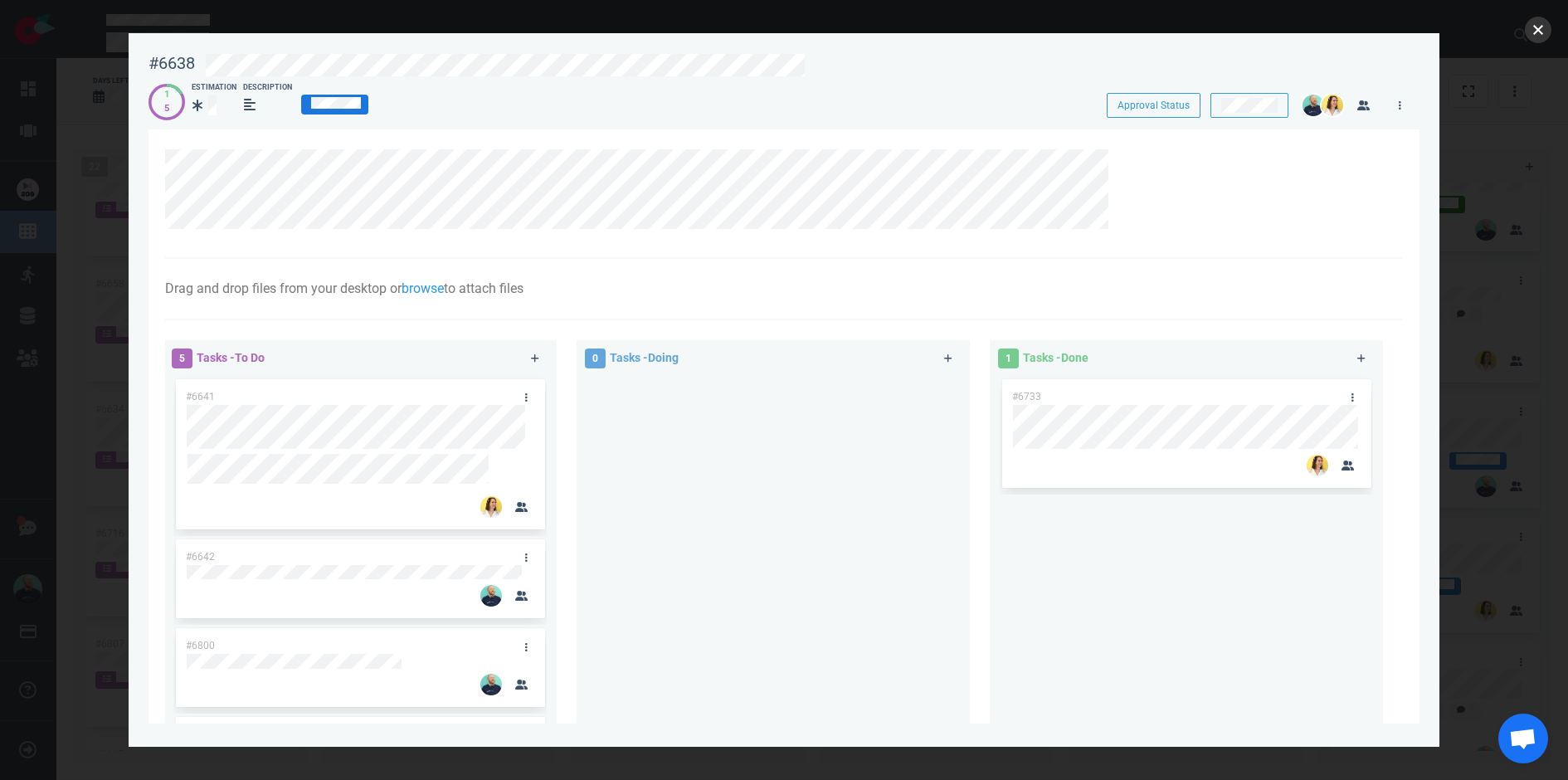
click at [1537, 26] on button "close" at bounding box center [1538, 30] width 26 height 26
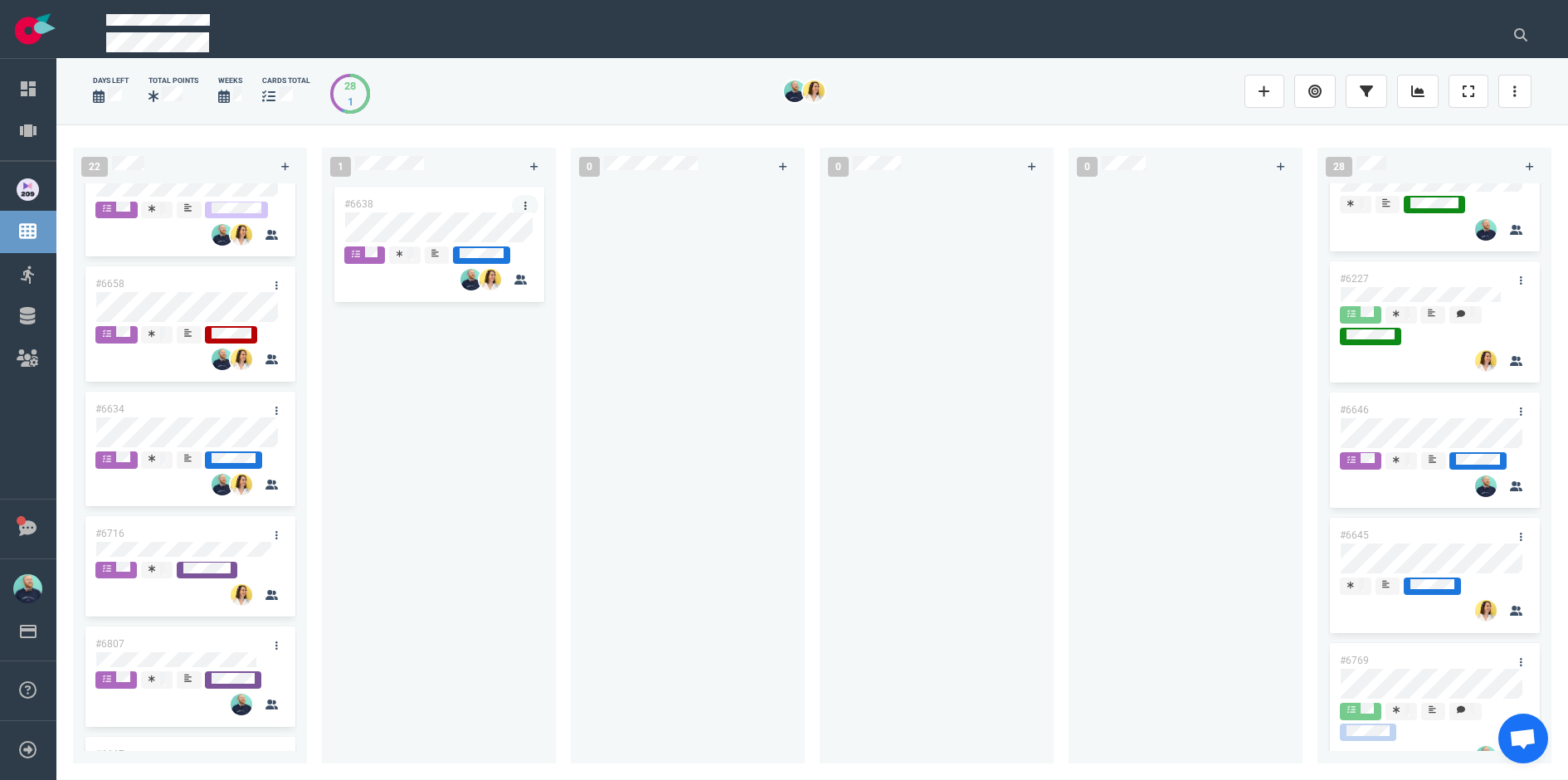
click at [531, 204] on link at bounding box center [525, 205] width 26 height 21
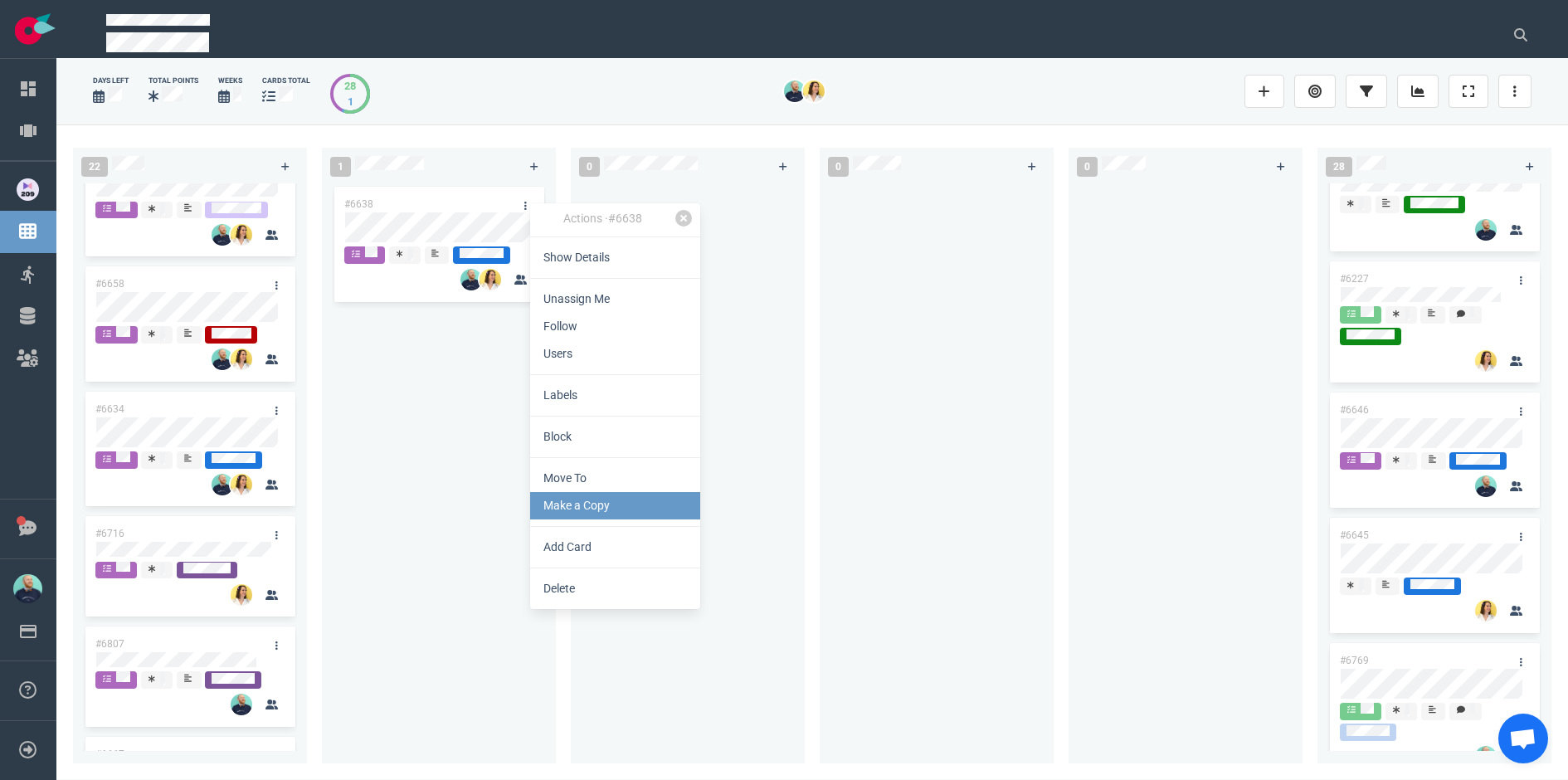
click at [558, 513] on link "Make a Copy" at bounding box center [615, 505] width 170 height 27
select select "sprint"
select select "after"
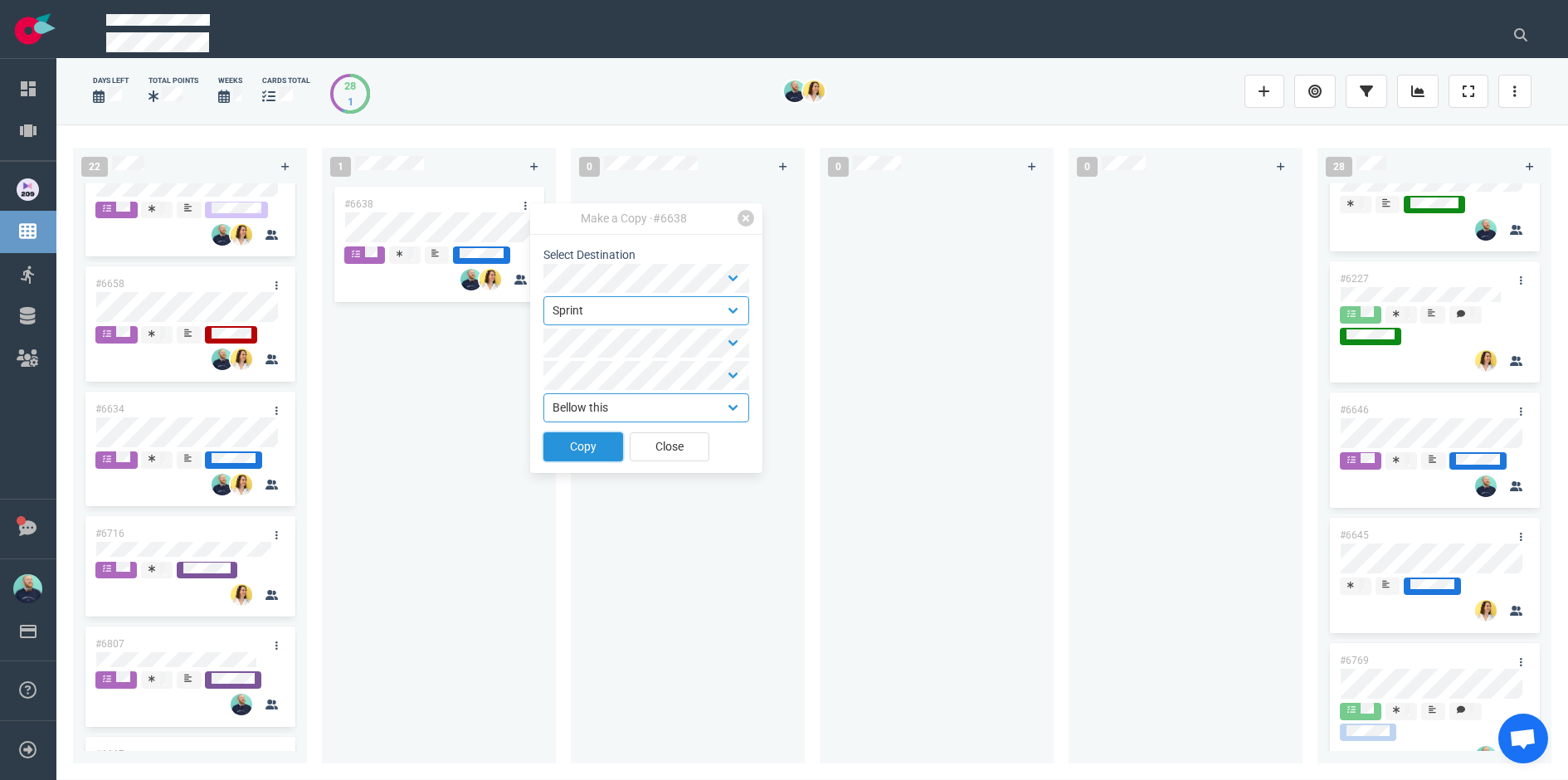
click at [589, 457] on button "Copy" at bounding box center [583, 447] width 79 height 29
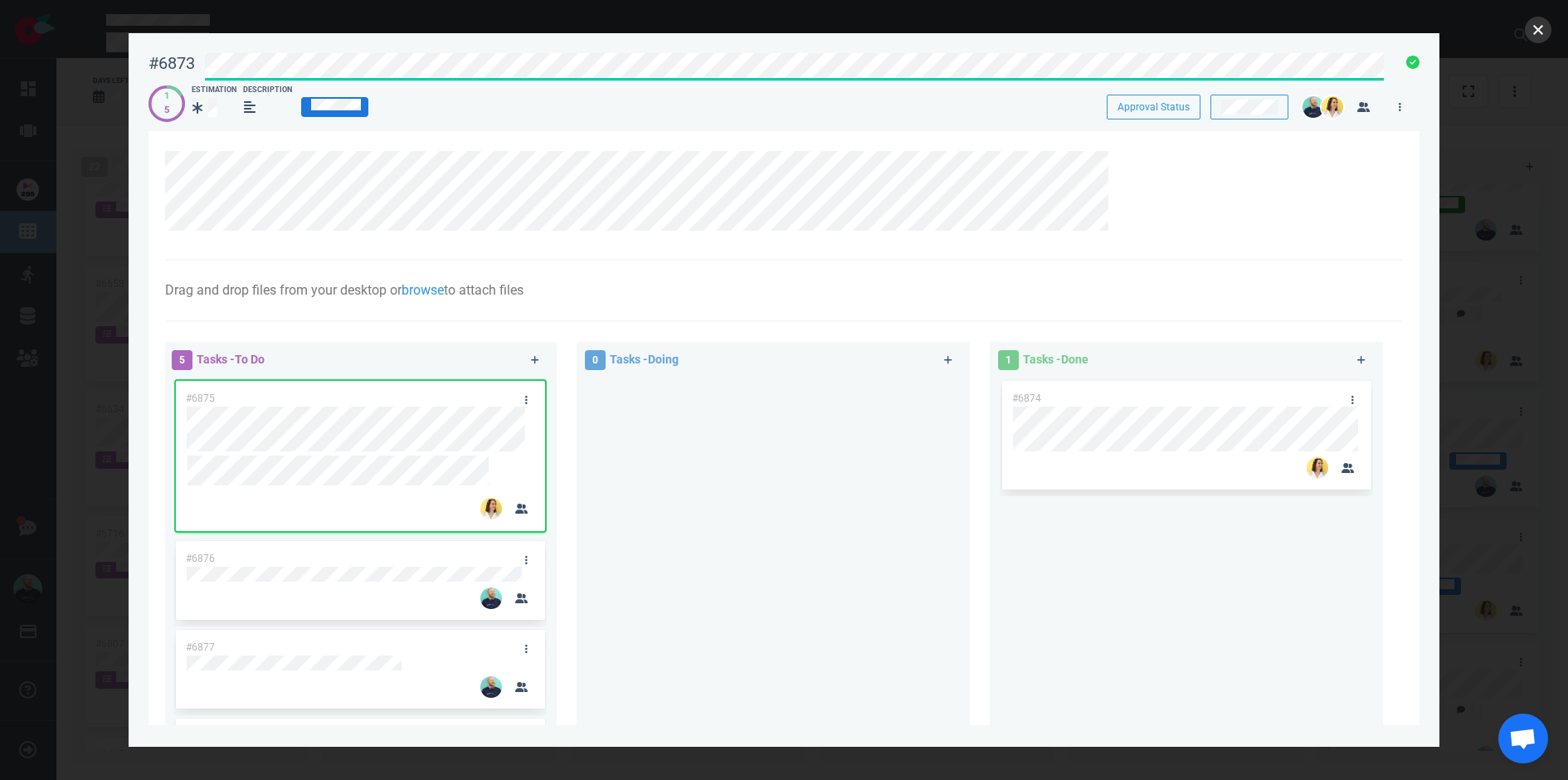
click at [1532, 31] on button "close" at bounding box center [1538, 30] width 26 height 26
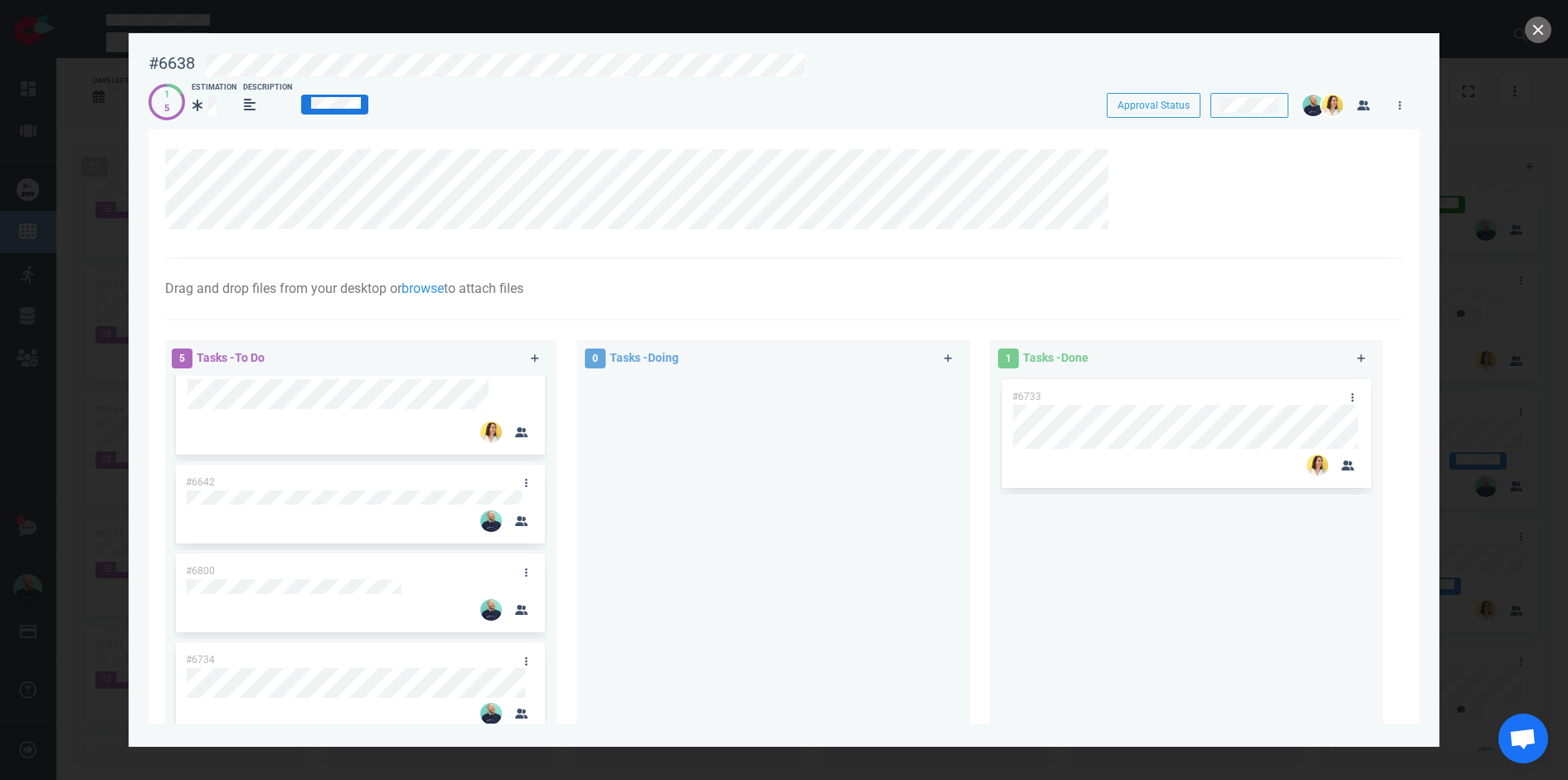
scroll to position [87, 0]
click at [525, 561] on icon at bounding box center [526, 560] width 3 height 10
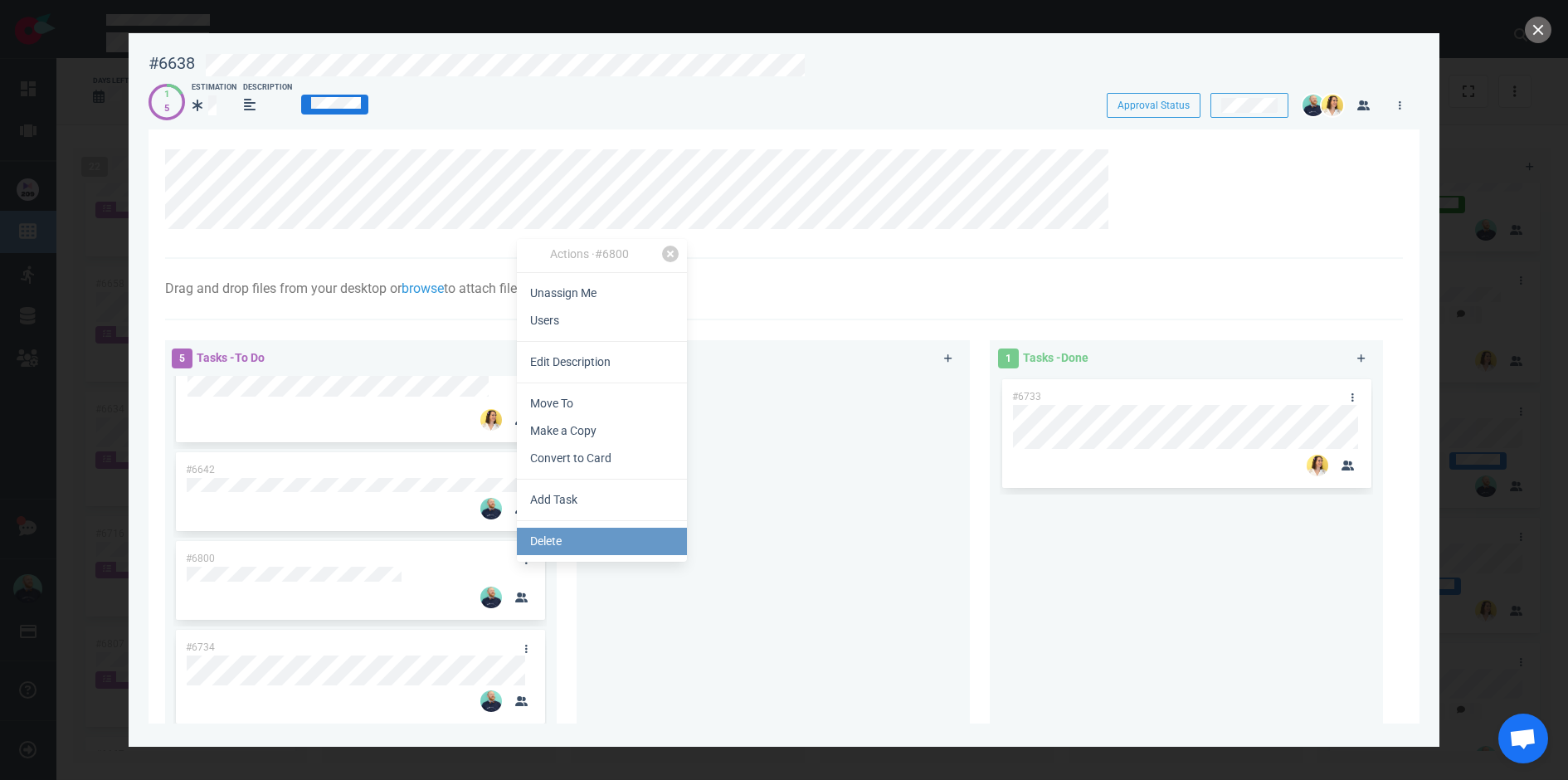
click at [570, 540] on link "Delete" at bounding box center [602, 541] width 170 height 27
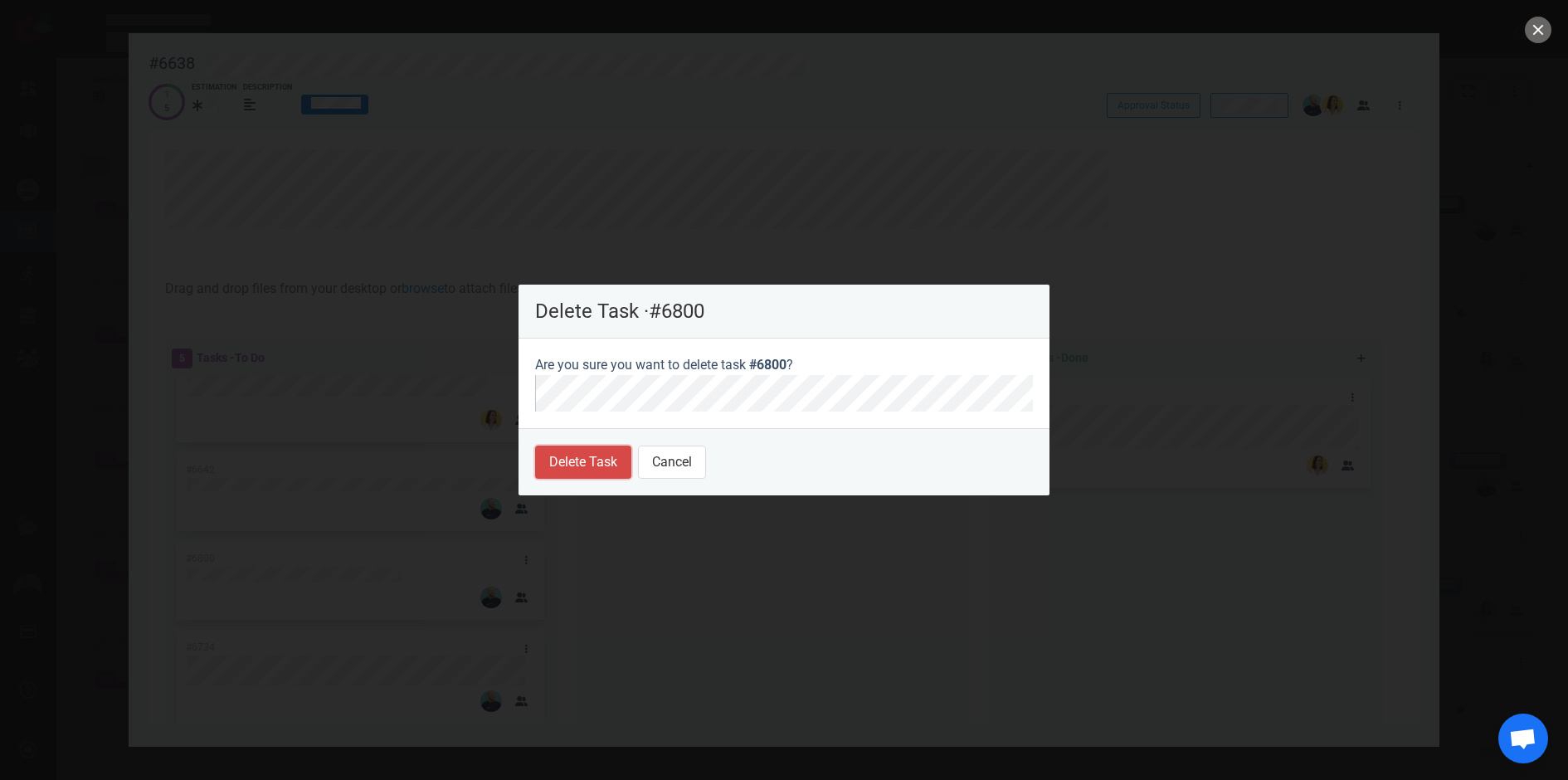
click at [591, 464] on button "Delete Task" at bounding box center [583, 463] width 96 height 33
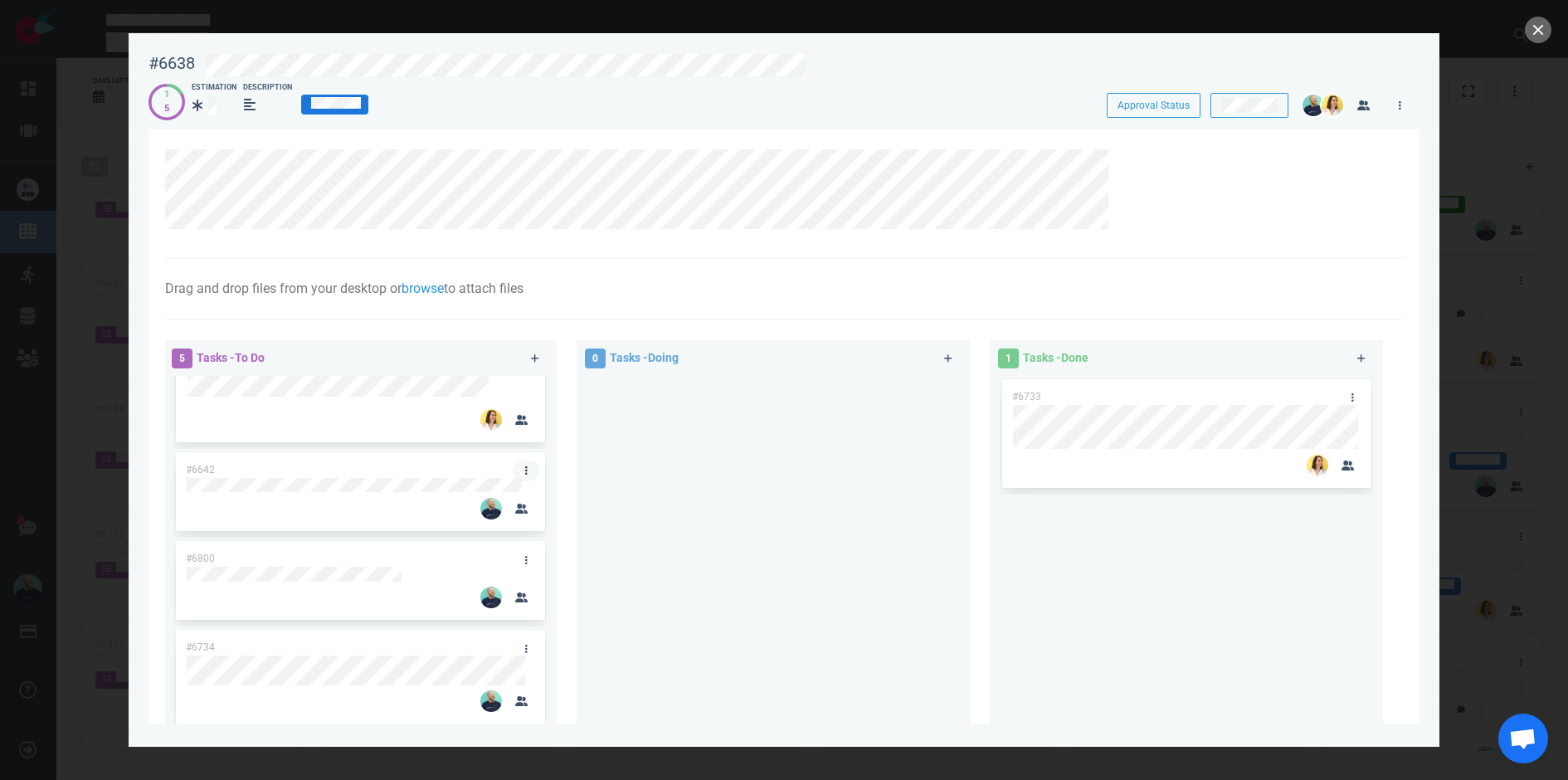
scroll to position [78, 0]
click at [525, 477] on icon at bounding box center [526, 481] width 3 height 10
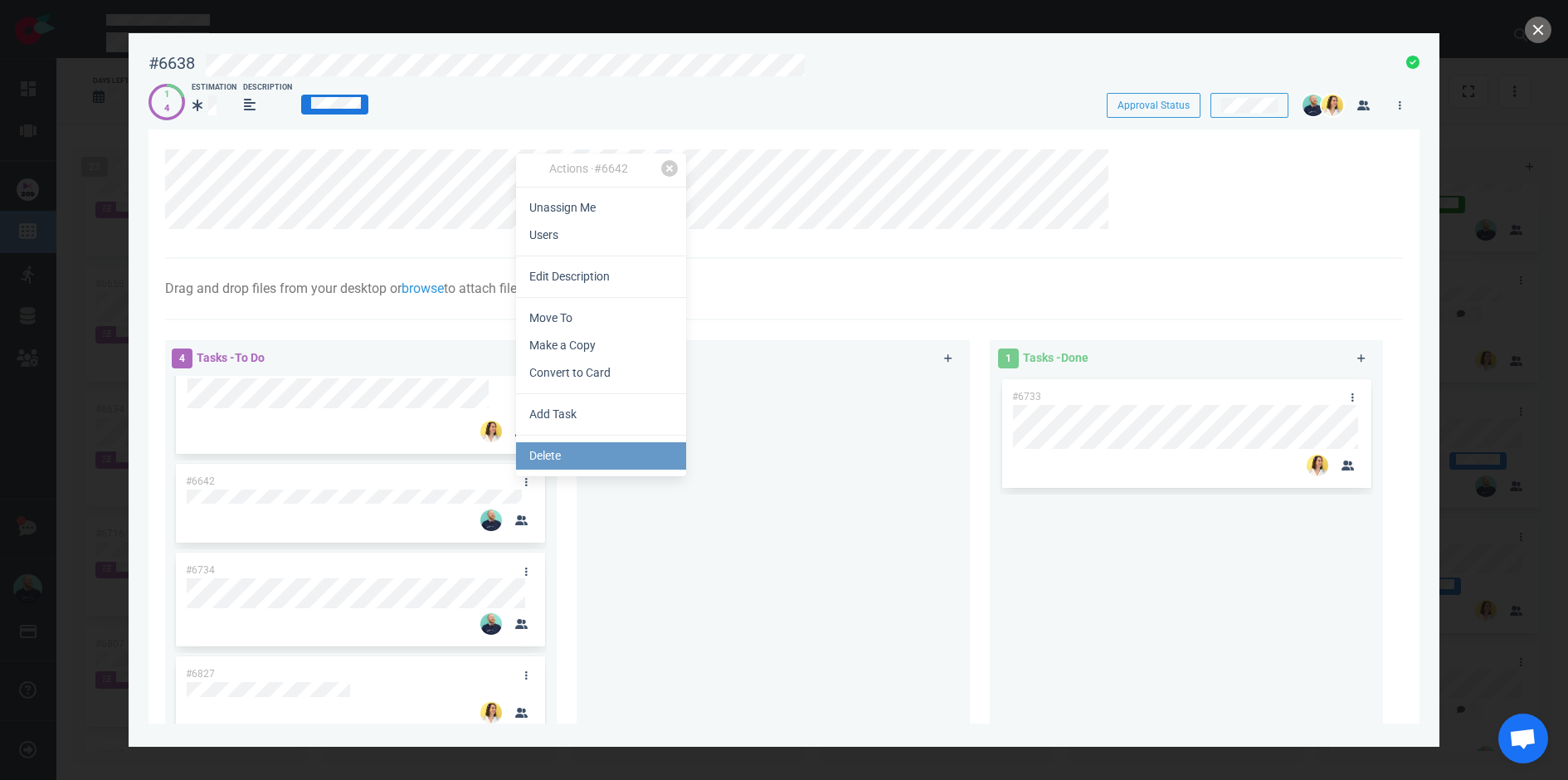
click at [568, 452] on link "Delete" at bounding box center [601, 456] width 170 height 27
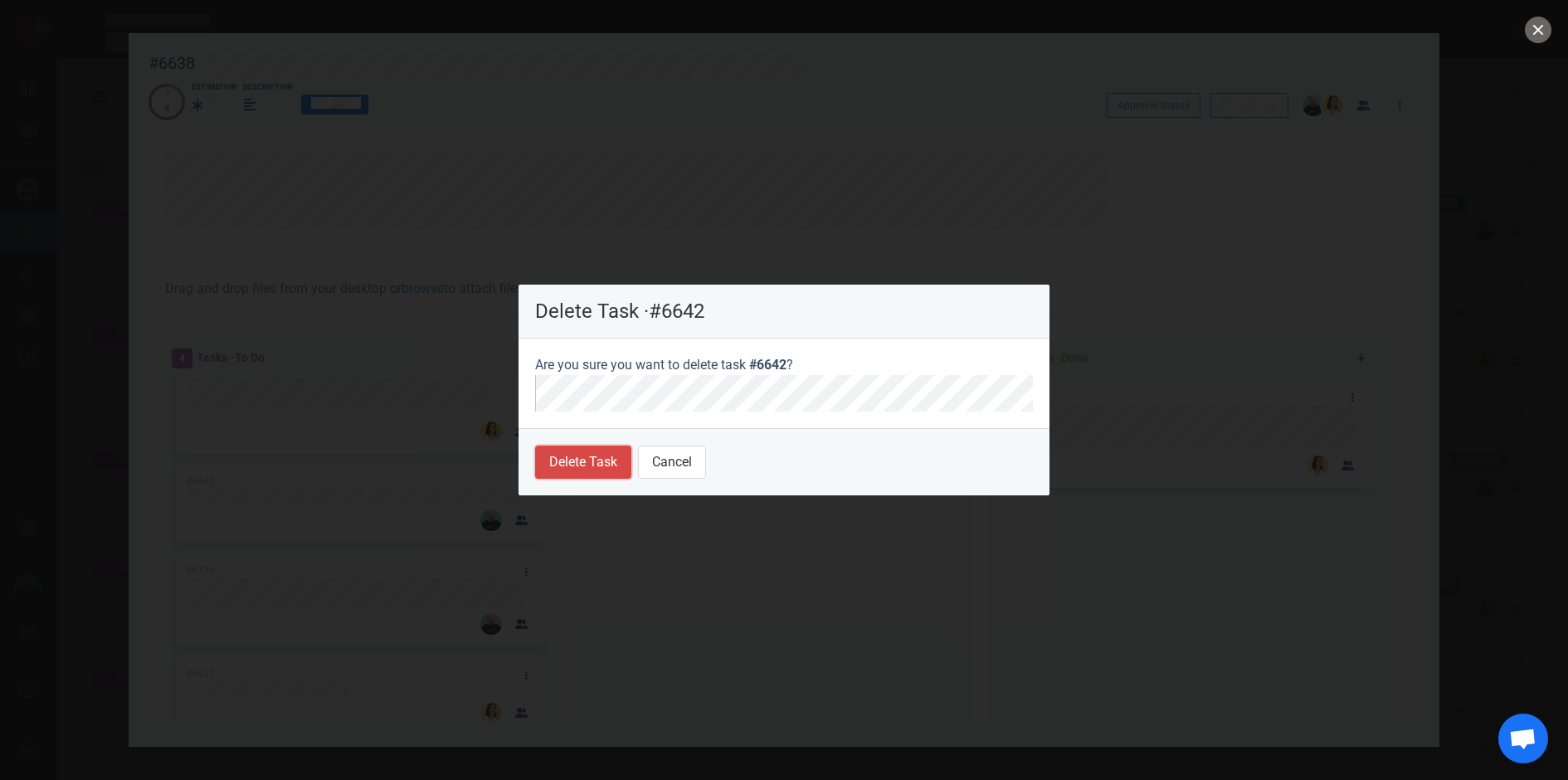
click at [553, 472] on button "Delete Task" at bounding box center [583, 463] width 96 height 33
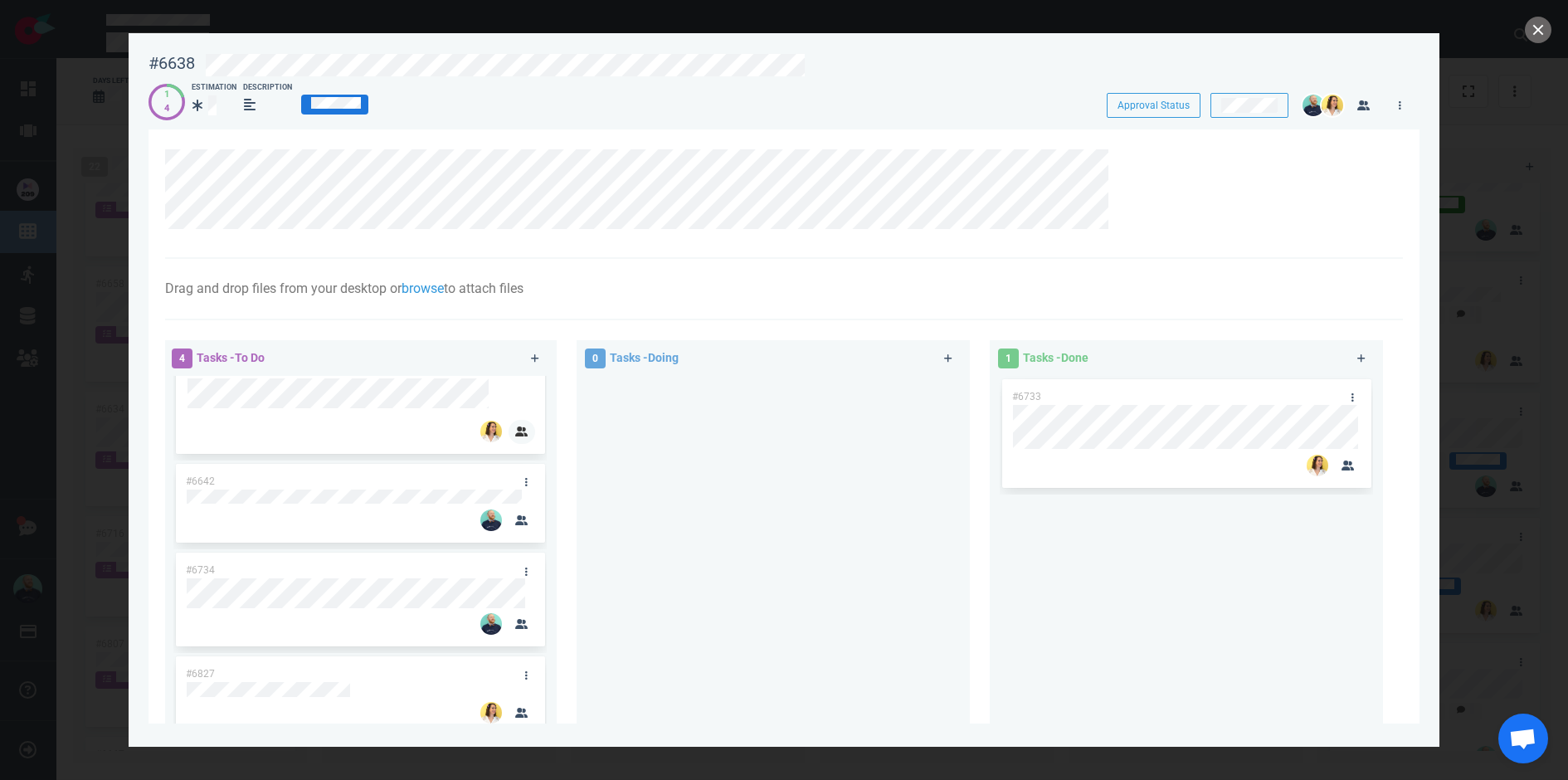
scroll to position [0, 0]
click at [520, 556] on link at bounding box center [526, 558] width 26 height 21
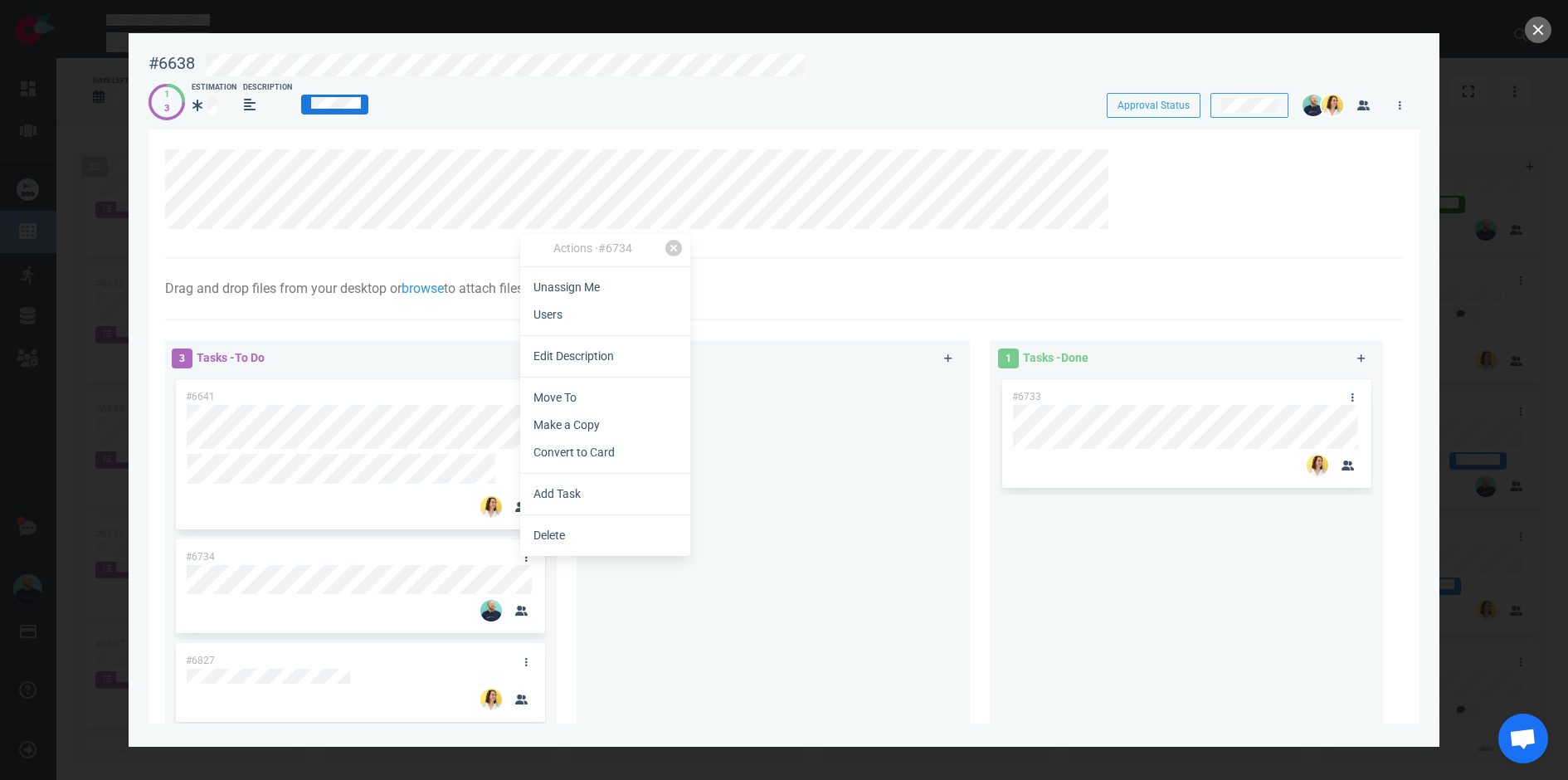
click at [555, 517] on div "Actions · #6734 Unassign Me Users Edit Description Move To Make a Copy Convert …" at bounding box center [605, 395] width 170 height 323
click at [548, 540] on link "Delete" at bounding box center [605, 535] width 170 height 27
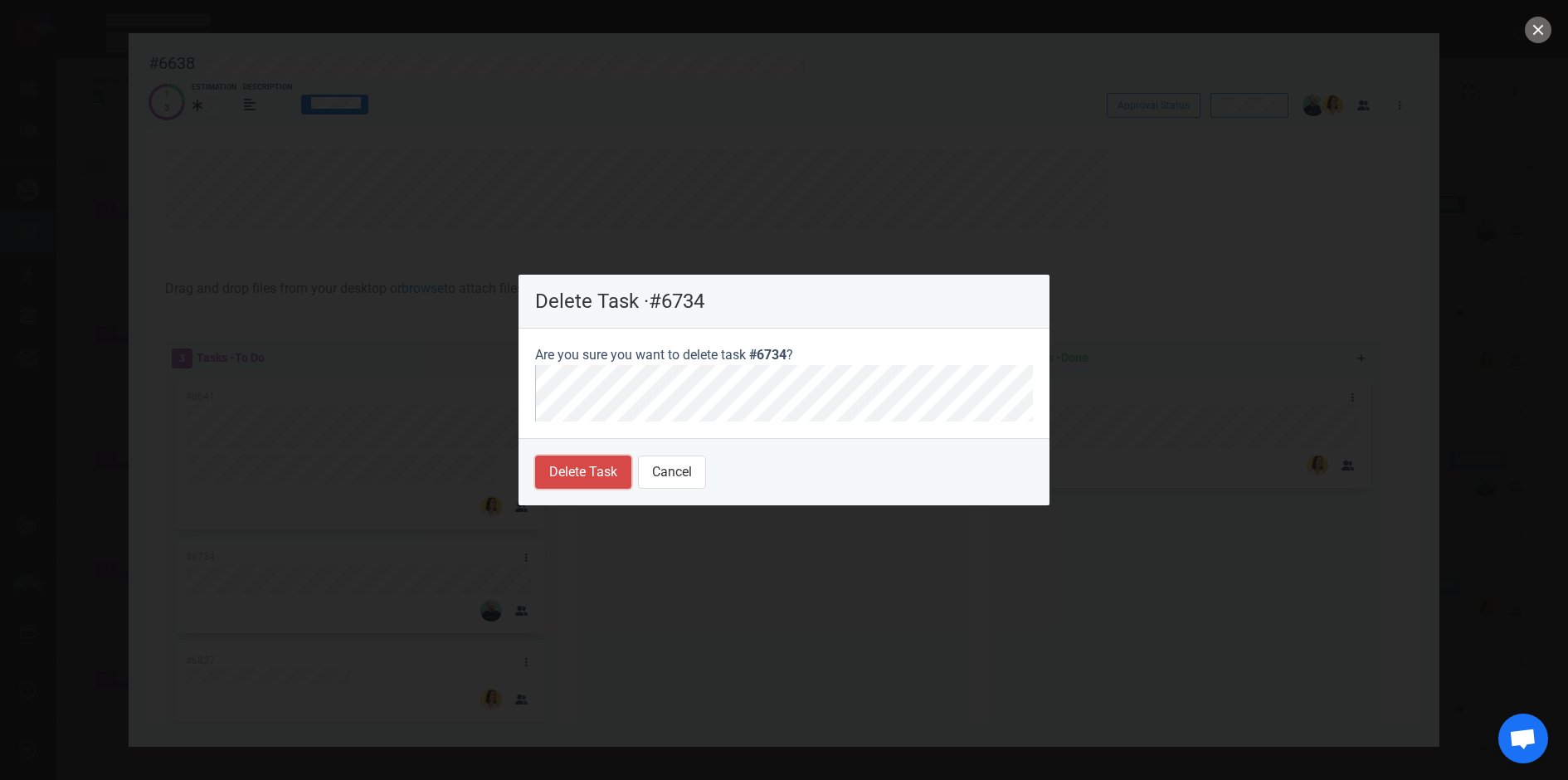
click at [588, 467] on button "Delete Task" at bounding box center [583, 472] width 96 height 33
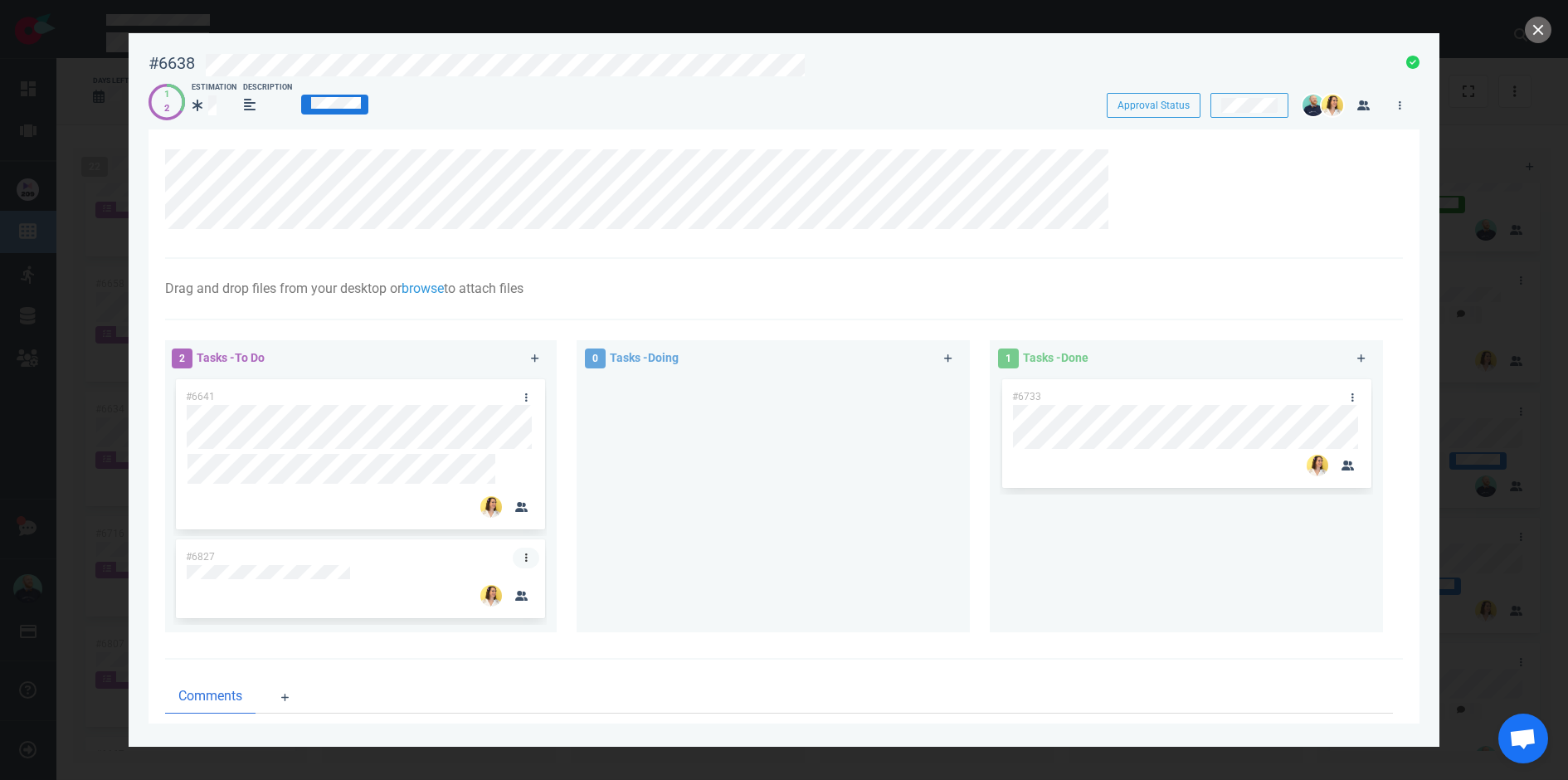
click at [527, 553] on link at bounding box center [526, 558] width 26 height 21
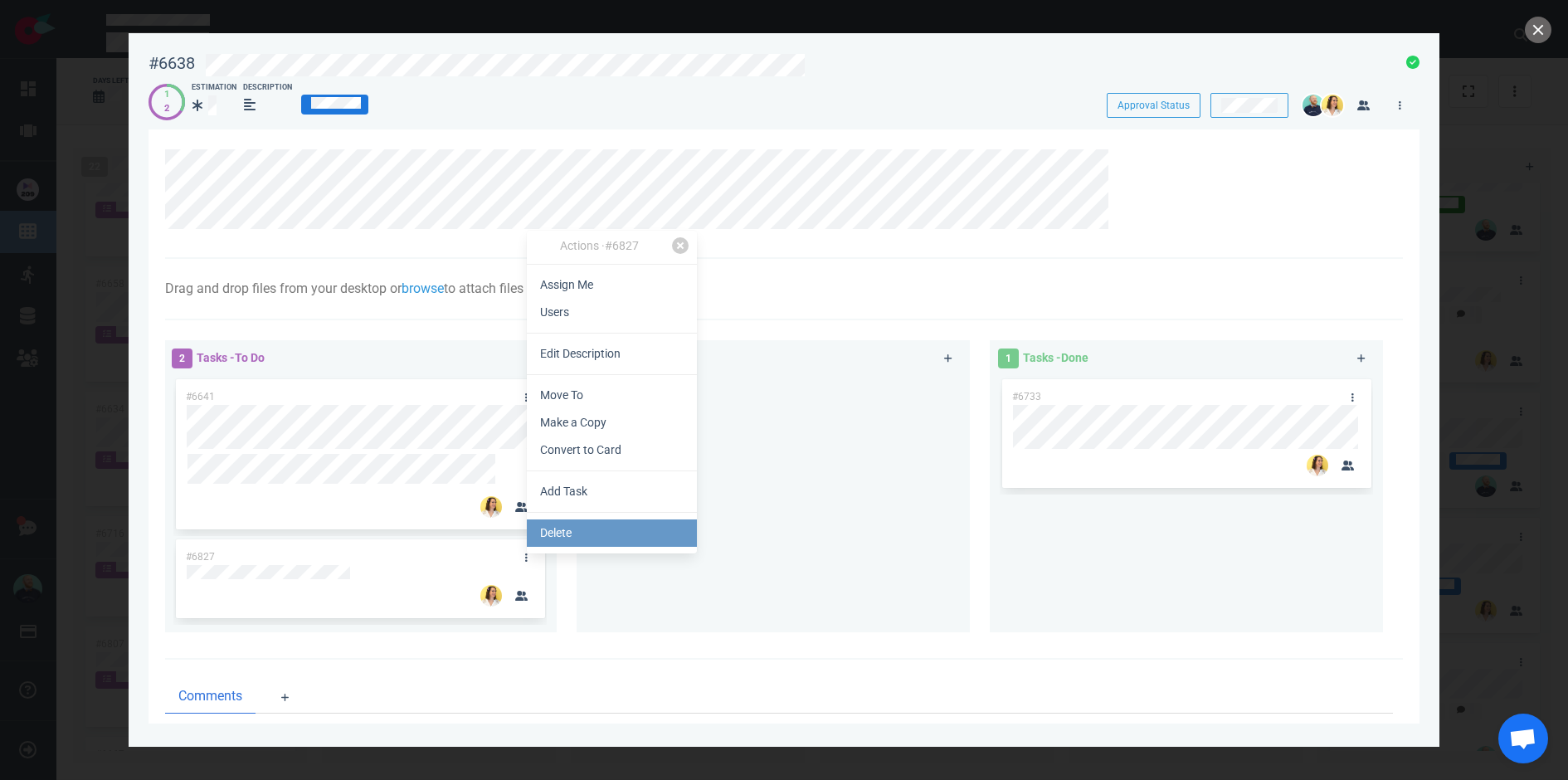
click at [587, 521] on link "Delete" at bounding box center [612, 532] width 170 height 27
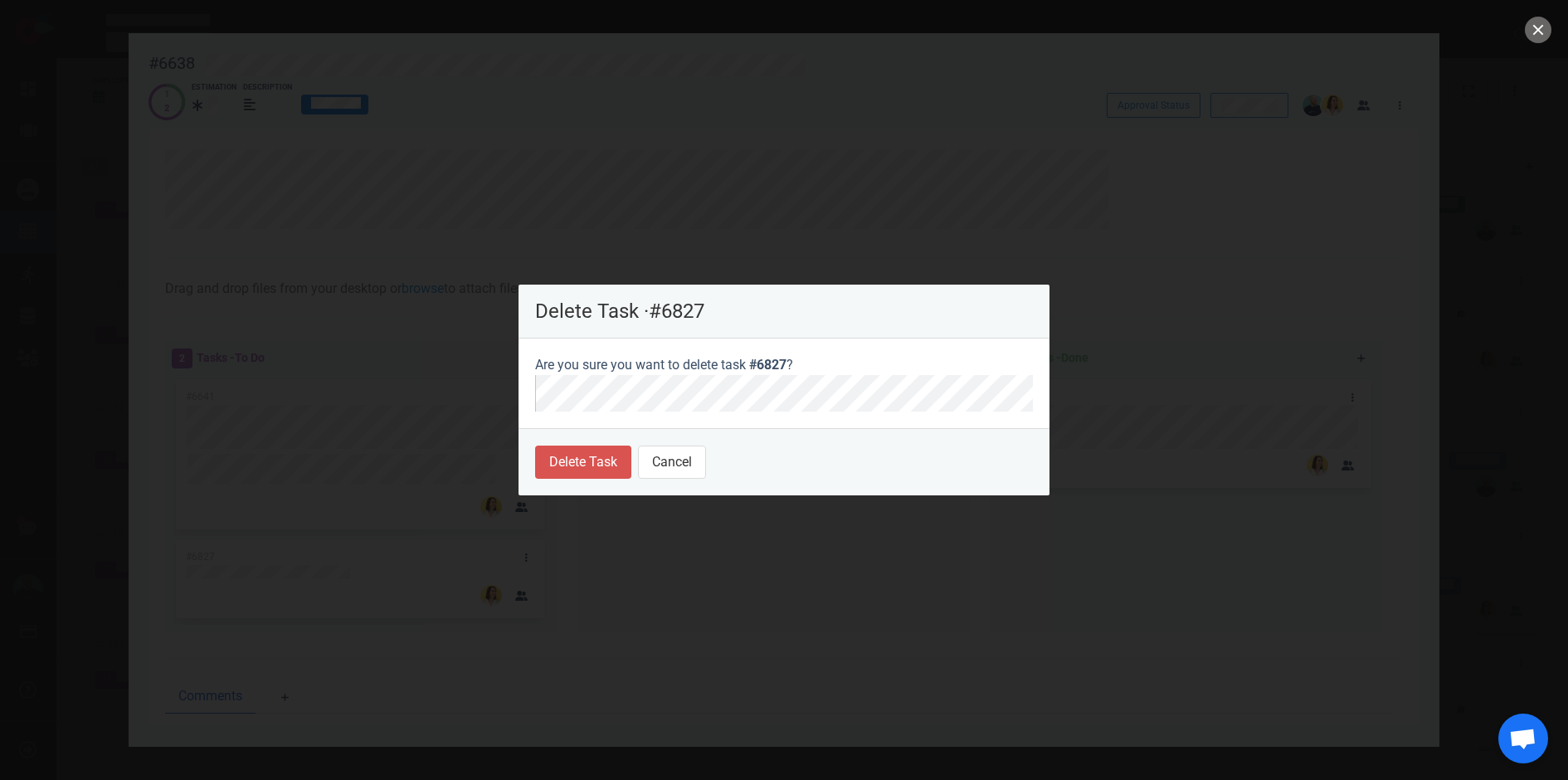
click at [583, 479] on footer "Delete Task Cancel" at bounding box center [784, 462] width 531 height 67
click at [560, 457] on button "Delete Task" at bounding box center [583, 463] width 96 height 33
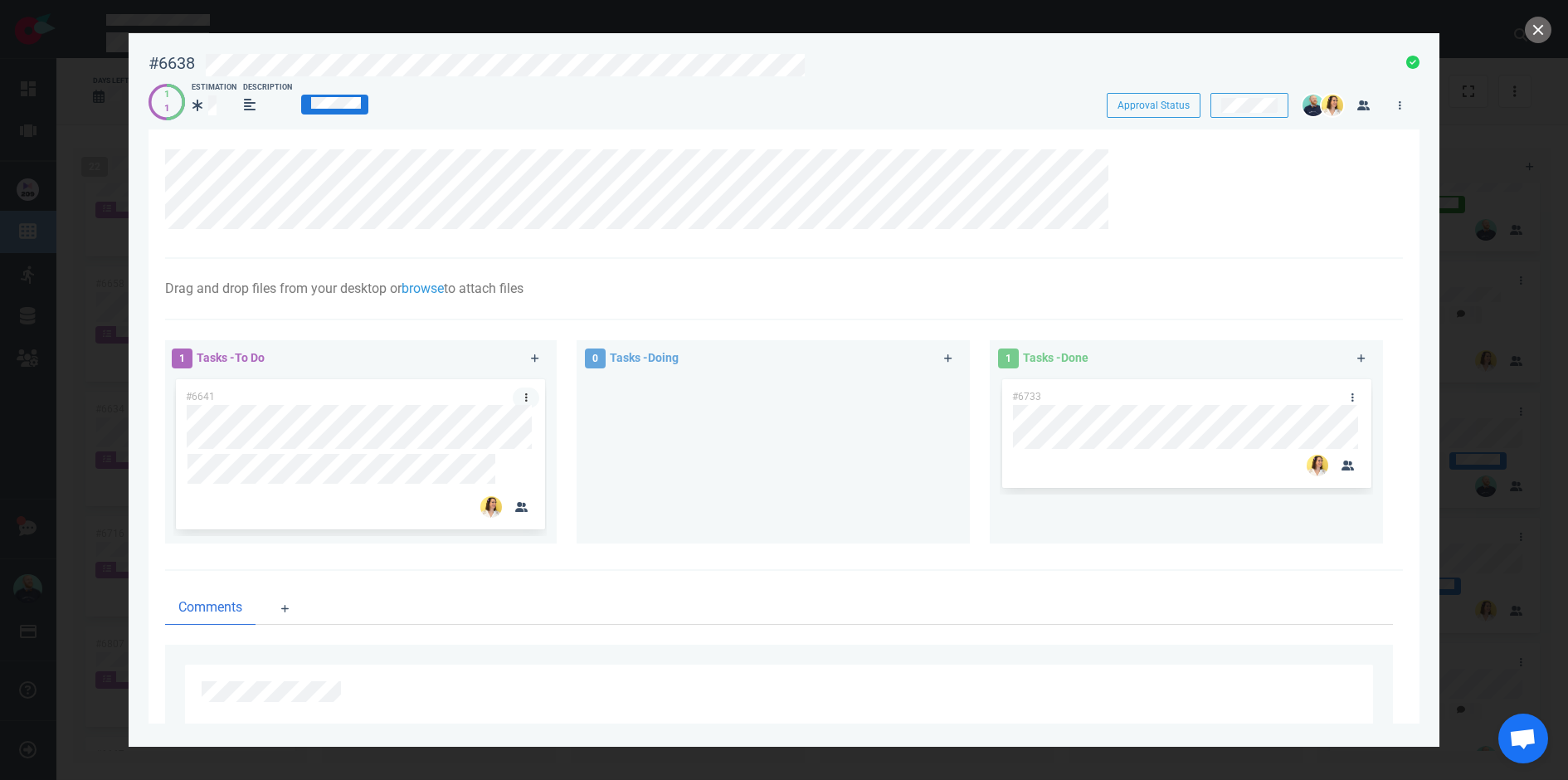
click at [527, 402] on link at bounding box center [526, 398] width 26 height 21
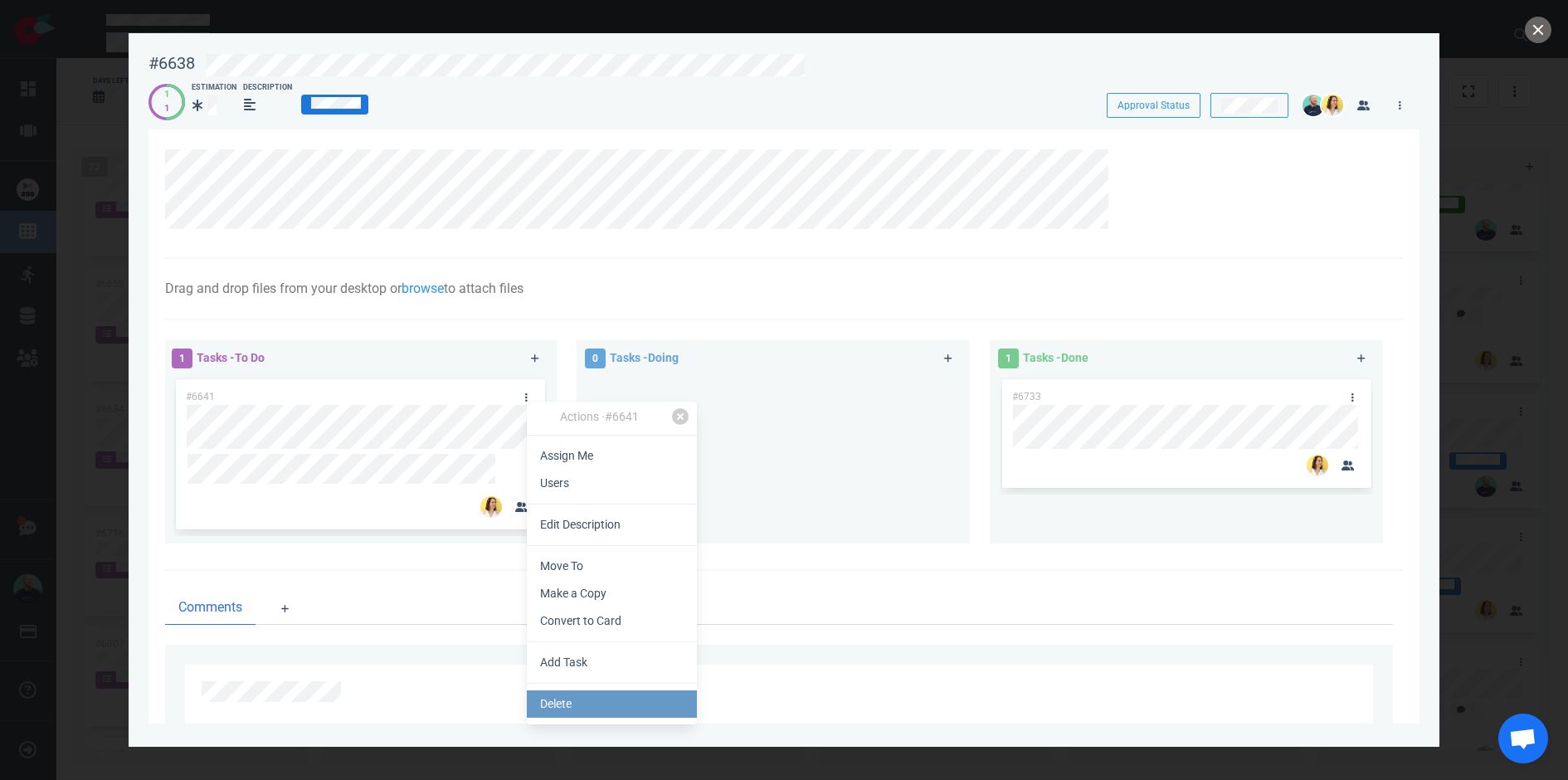
click at [552, 697] on link "Delete" at bounding box center [612, 703] width 170 height 27
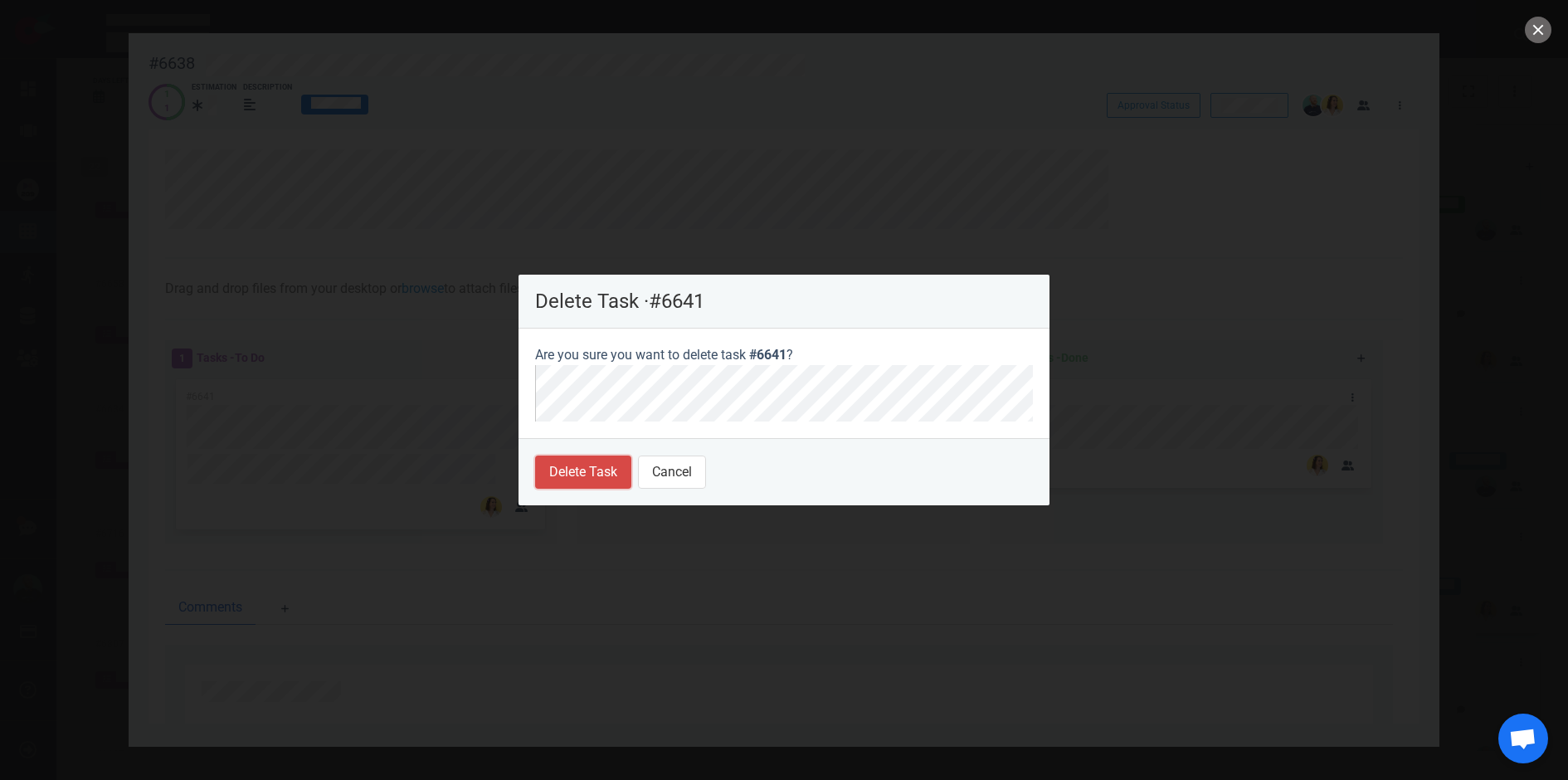
click at [581, 467] on button "Delete Task" at bounding box center [583, 472] width 96 height 33
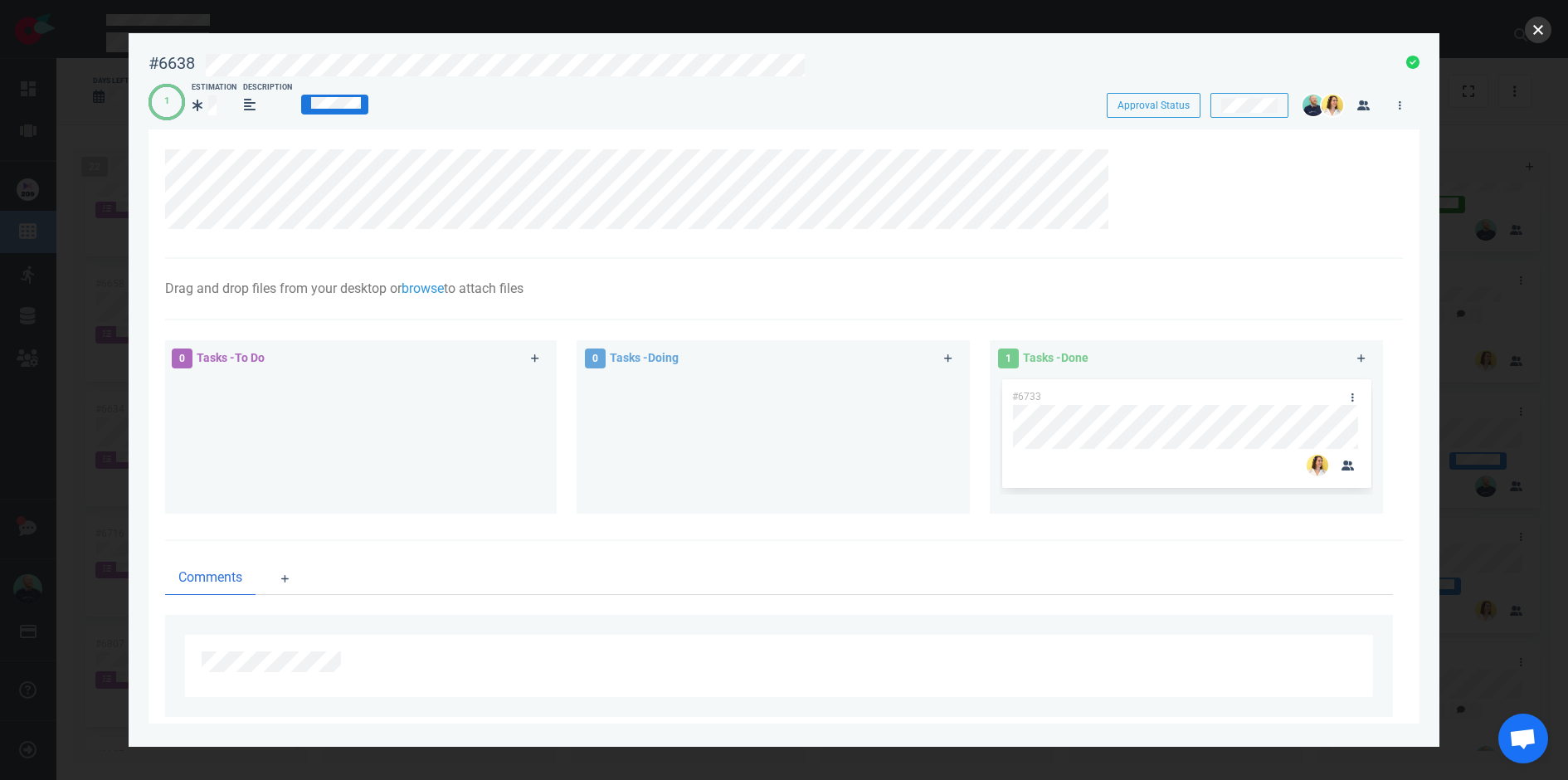
click at [1541, 29] on button "close" at bounding box center [1538, 30] width 26 height 26
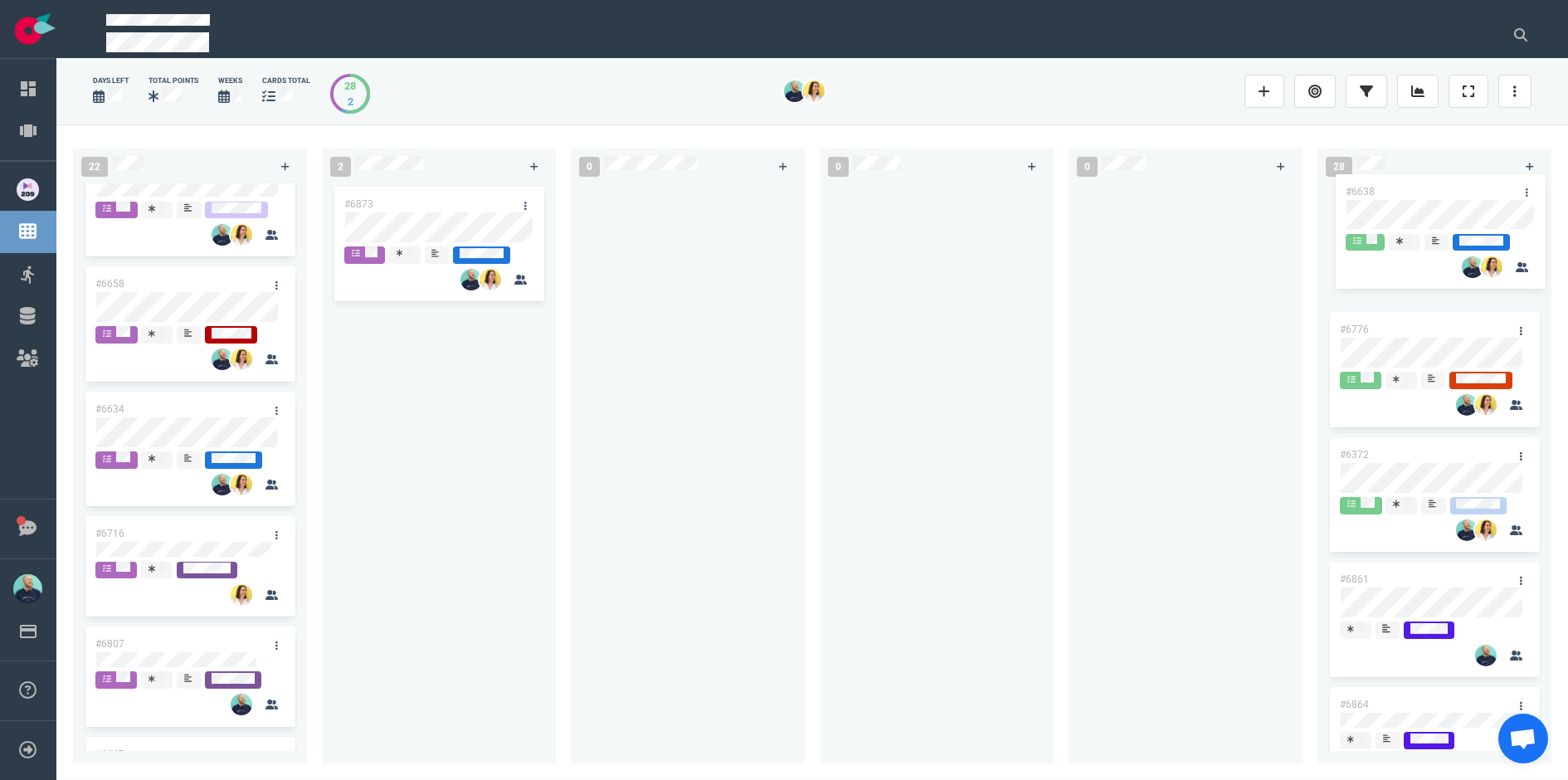
drag, startPoint x: 833, startPoint y: 243, endPoint x: 1420, endPoint y: 183, distance: 590.1
click at [1420, 183] on div "22 #5517 #6726 #6709 #6500 #6662 #6252 #6678 #6705 #6626 #6672 #6585 #6808 #685…" at bounding box center [812, 451] width 1512 height 655
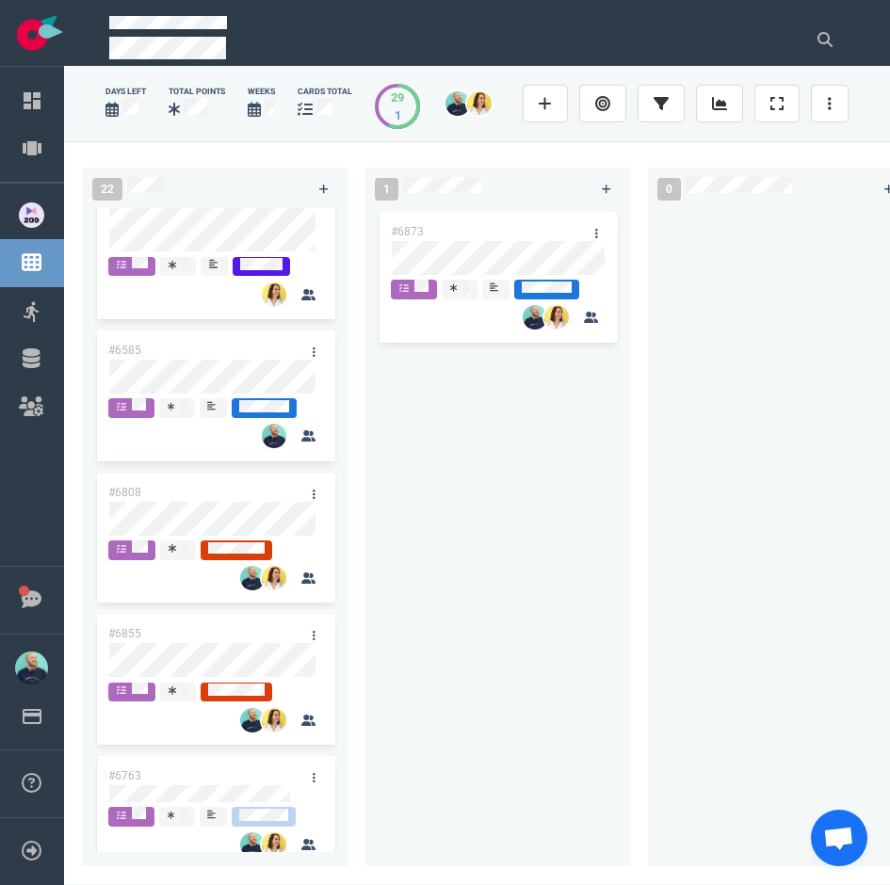
scroll to position [1406, 0]
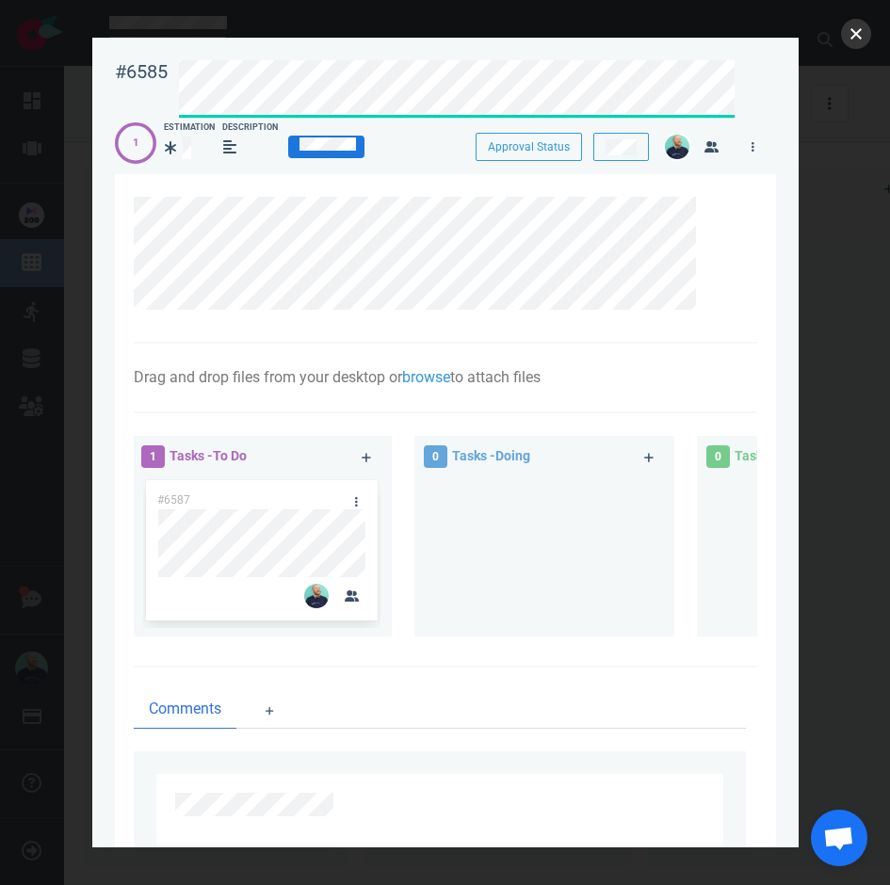
click at [852, 32] on button "close" at bounding box center [856, 34] width 30 height 30
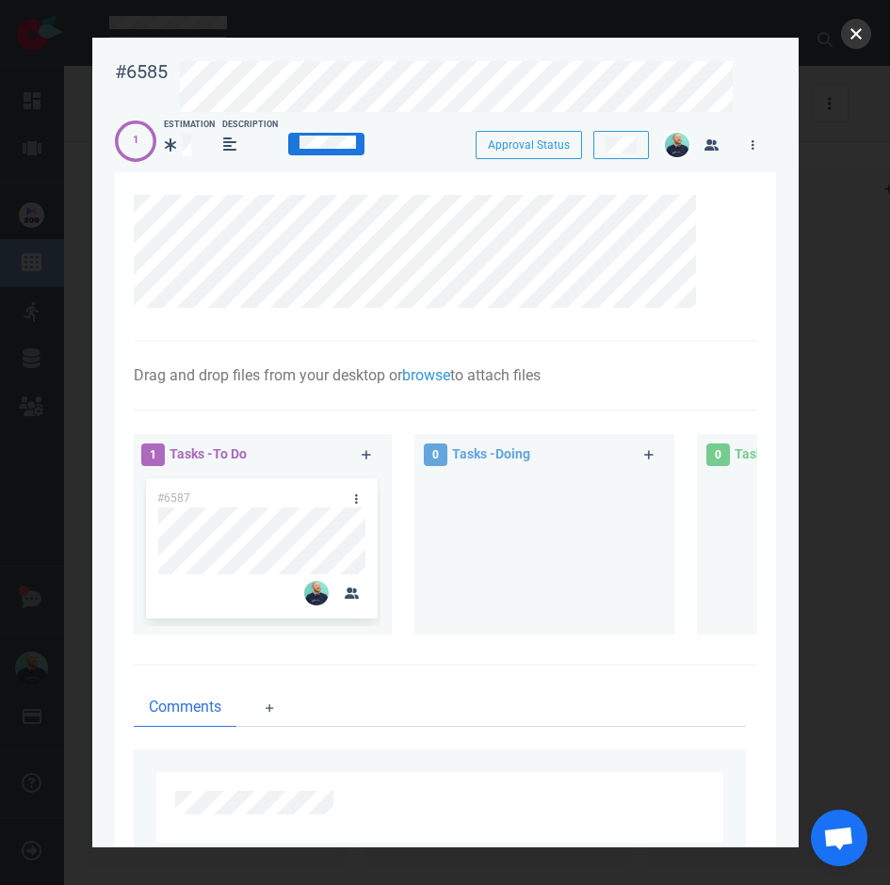
click at [867, 24] on button "close" at bounding box center [856, 34] width 30 height 30
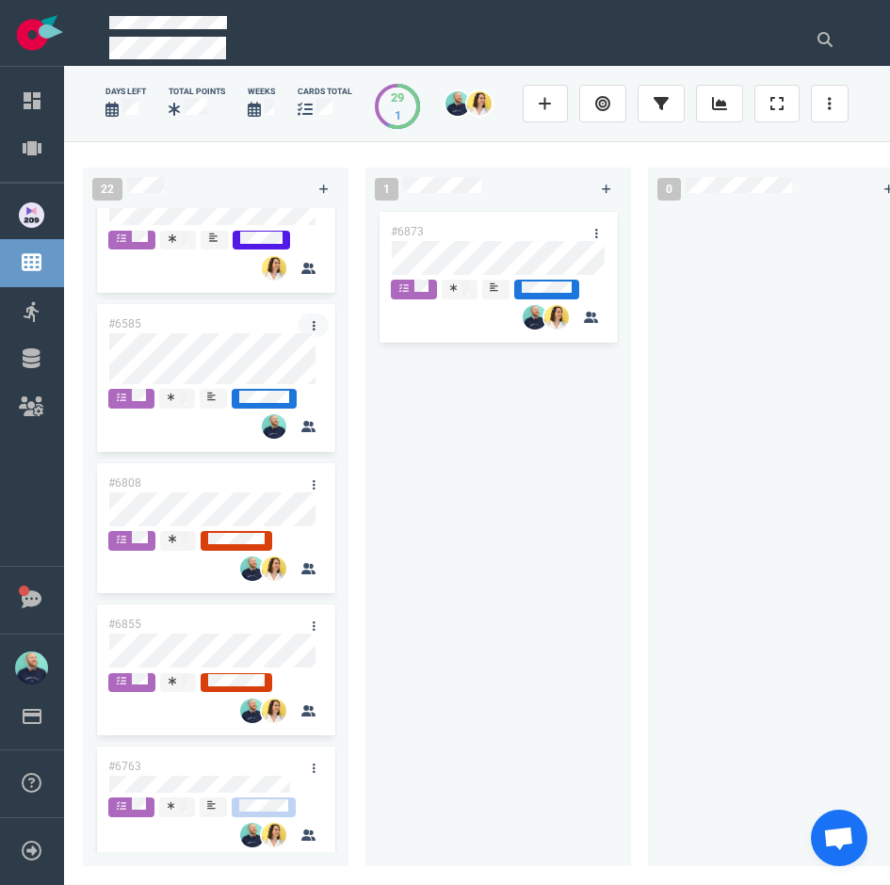
click at [310, 323] on link at bounding box center [313, 326] width 30 height 24
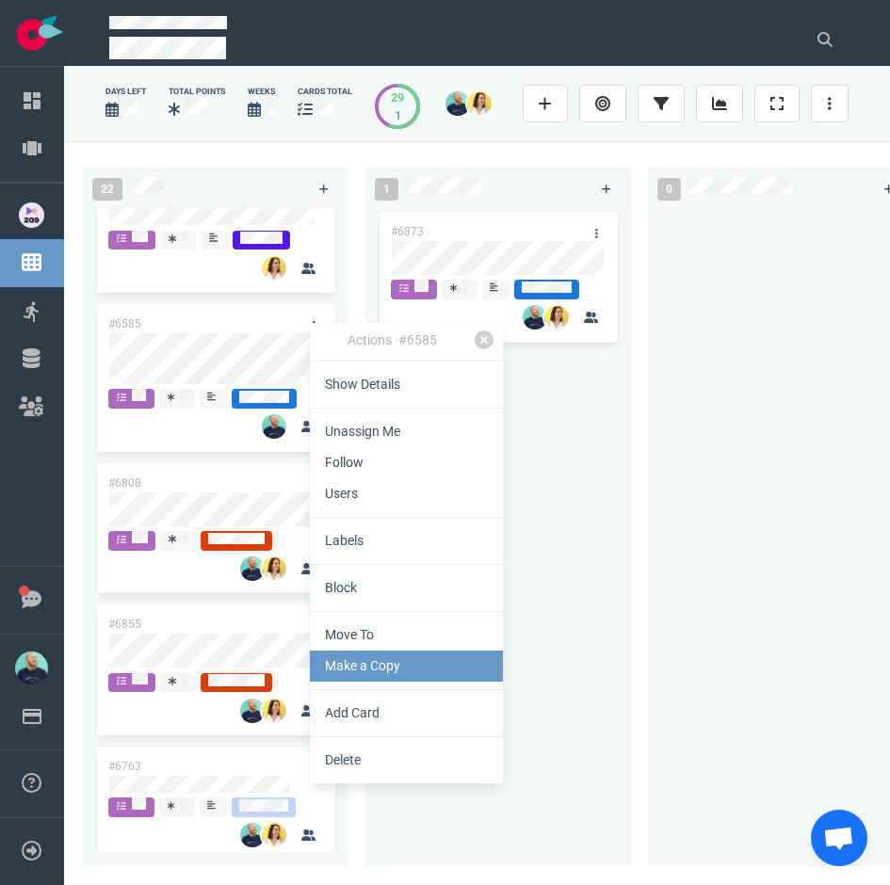
click at [359, 675] on link "Make a Copy" at bounding box center [406, 666] width 193 height 31
select select "sprint"
select select "after"
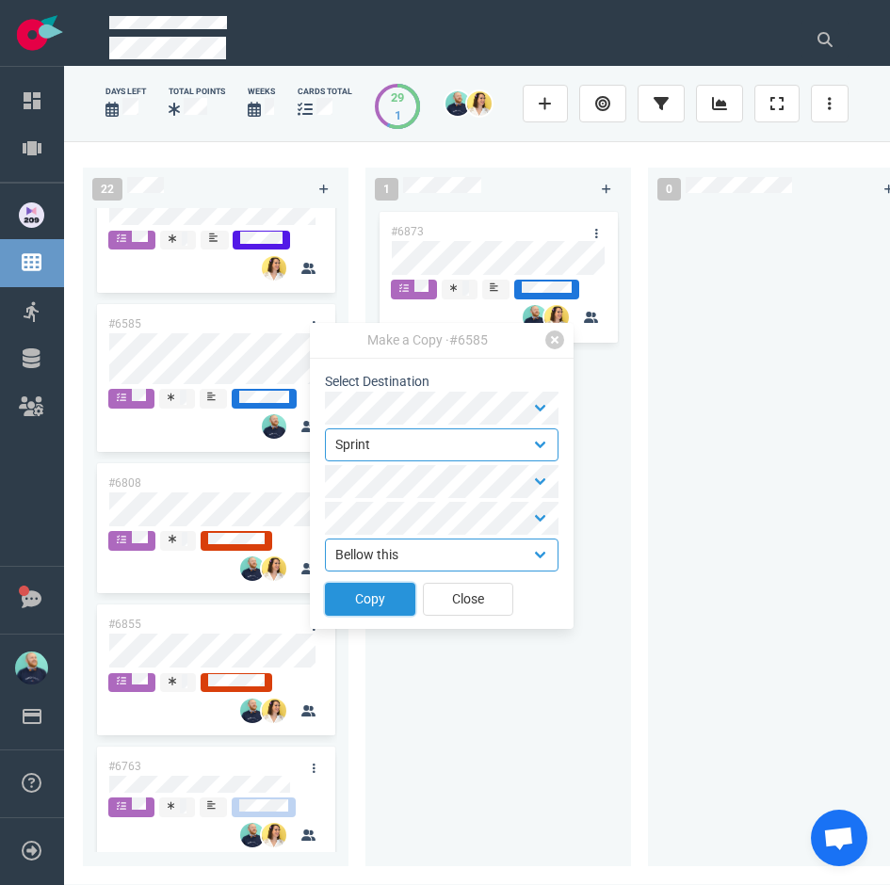
click at [384, 594] on button "Copy" at bounding box center [370, 599] width 90 height 33
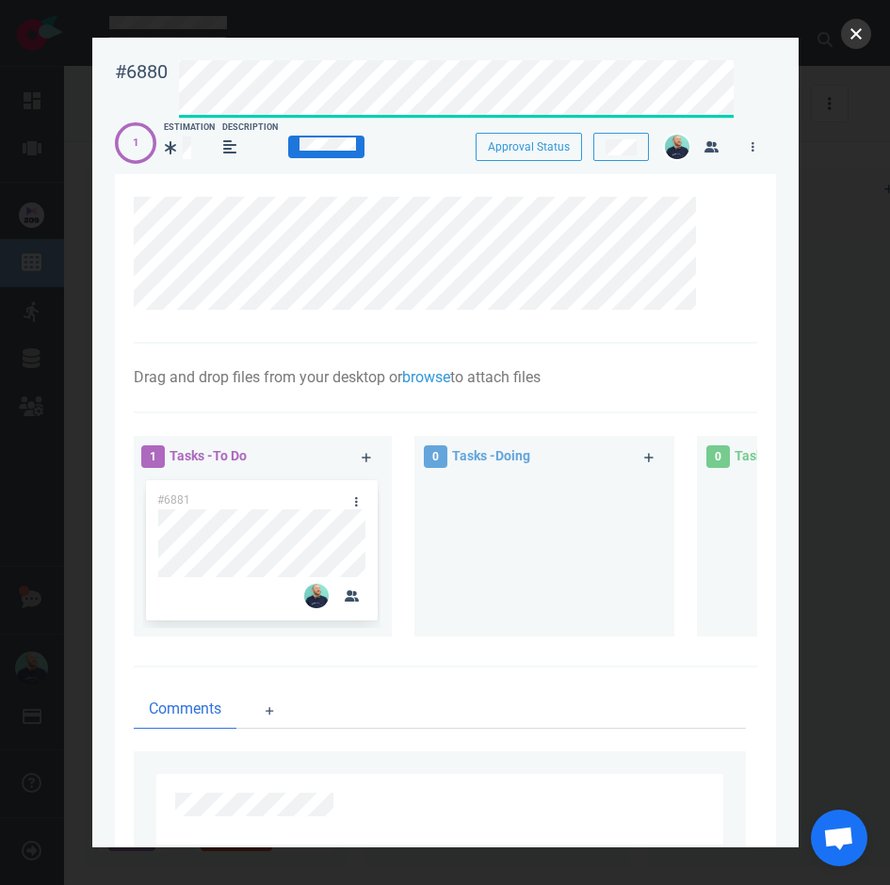
click at [858, 37] on button "close" at bounding box center [856, 34] width 30 height 30
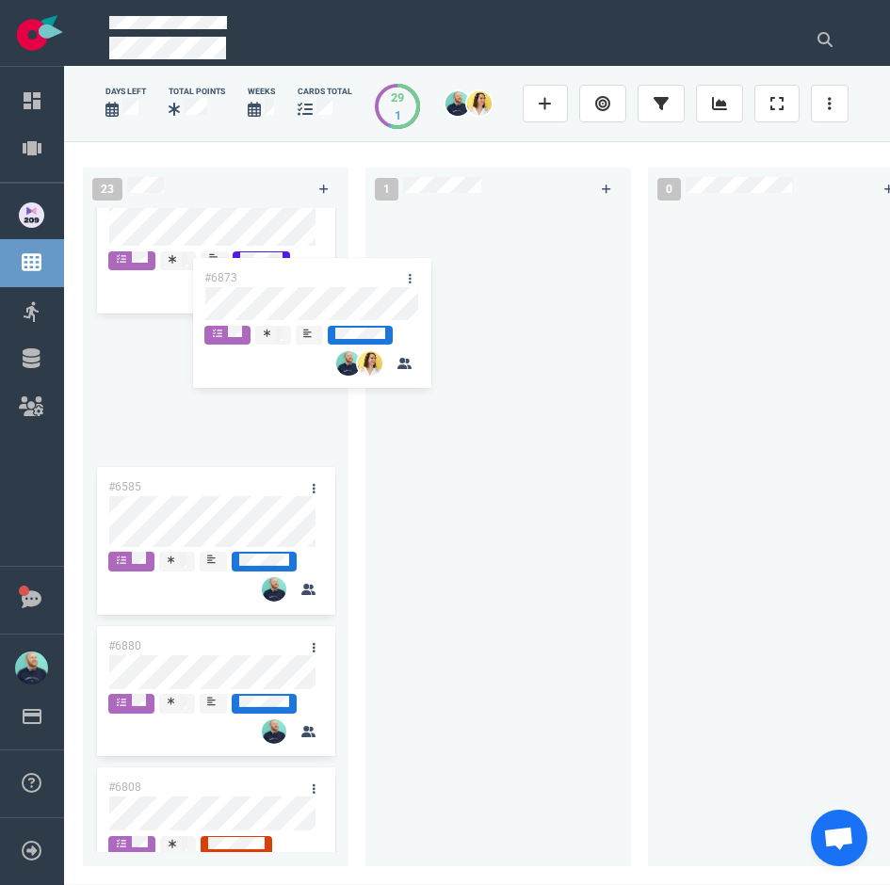
scroll to position [1375, 0]
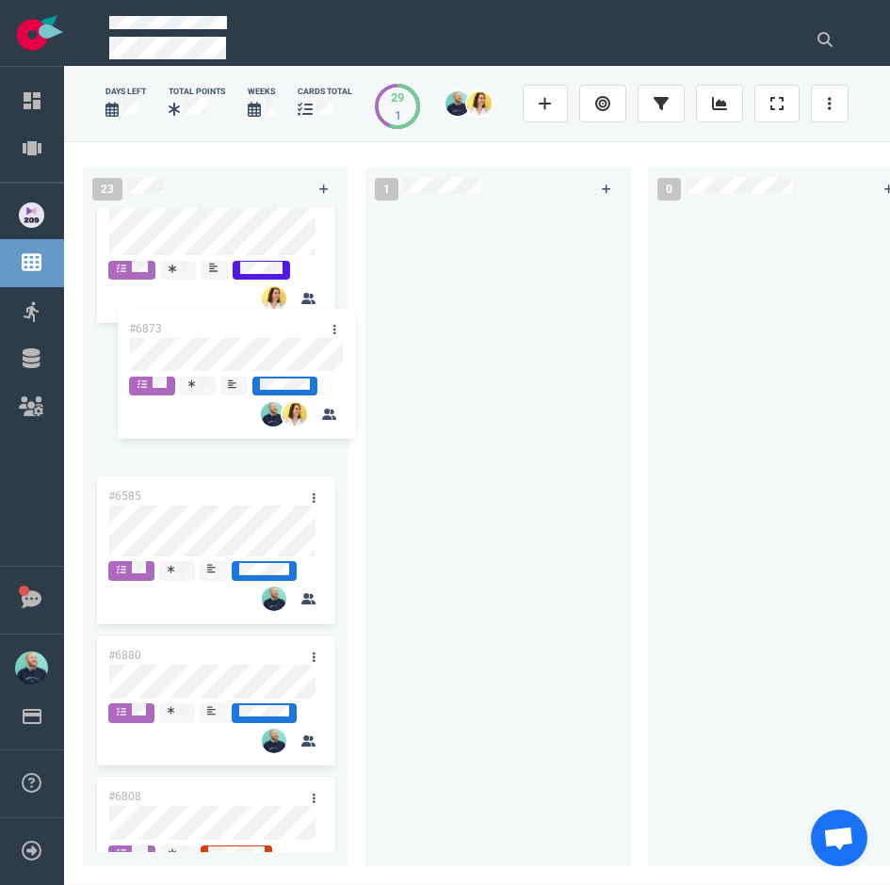
drag, startPoint x: 273, startPoint y: 280, endPoint x: 187, endPoint y: 363, distance: 119.8
click at [187, 363] on div "23 #5517 #6726 #6709 #6500 #6662 #6252 #6678 #6705 #6626 #6672 #6585 #6880 #680…" at bounding box center [477, 512] width 826 height 743
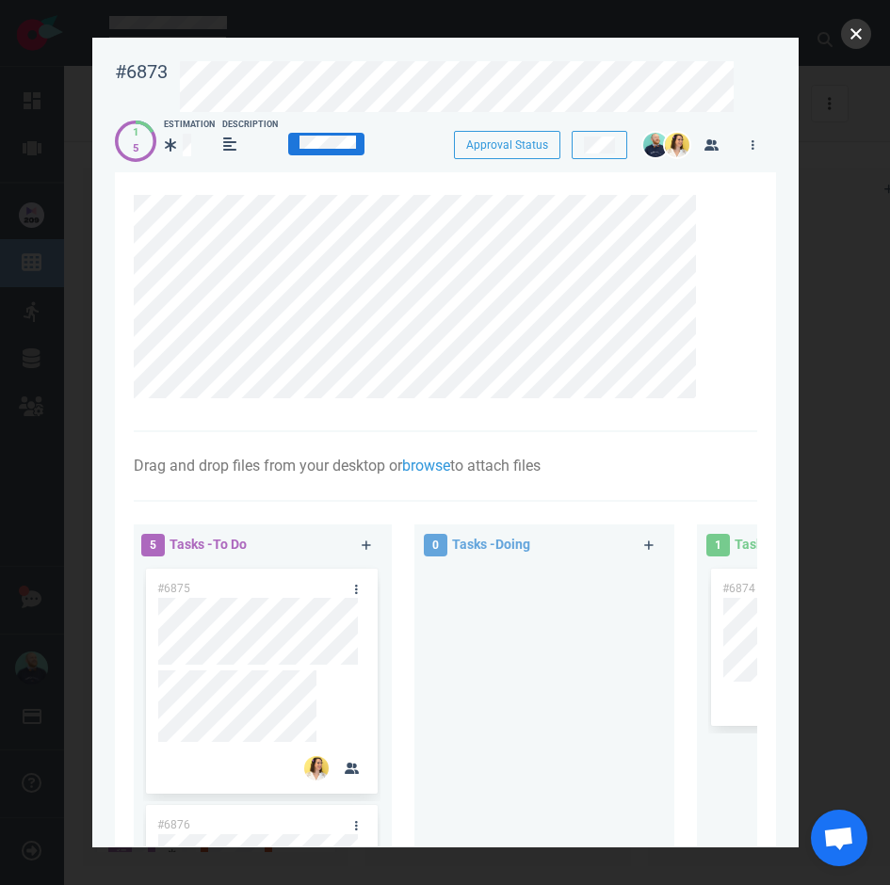
click at [854, 40] on button "close" at bounding box center [856, 34] width 30 height 30
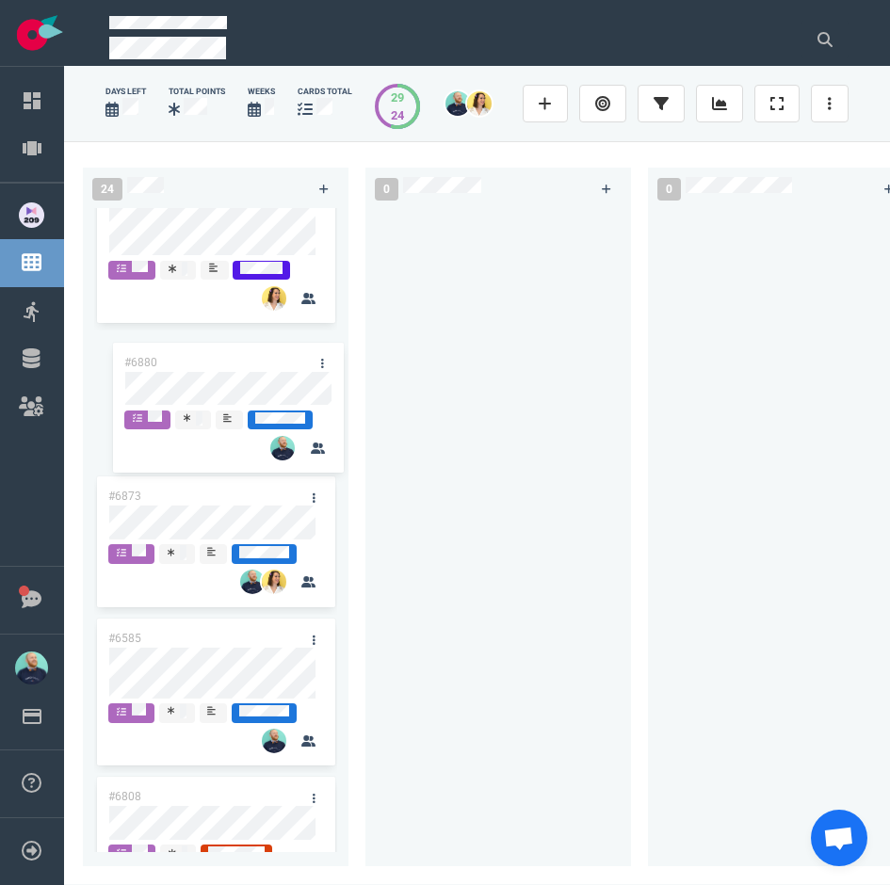
click at [208, 383] on div "#5517 #6726 #6709 #6500 #6662 #6252 #6678 #6705 #6626 #6672 #6873 #6585 #6880 #…" at bounding box center [215, 530] width 265 height 644
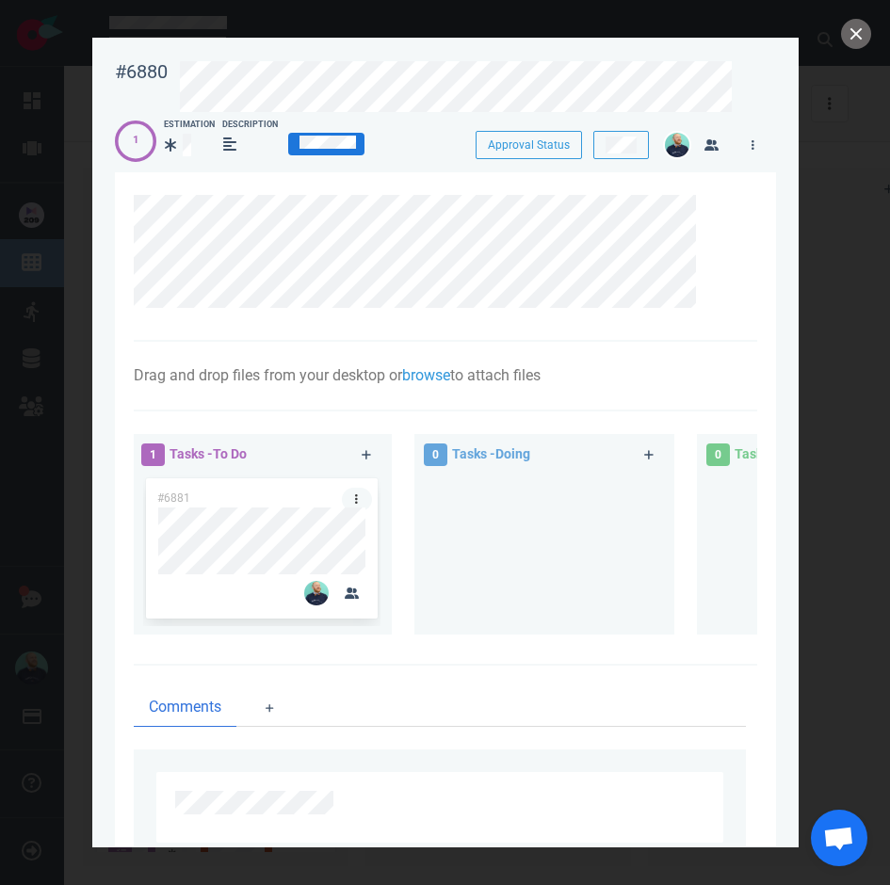
click at [354, 494] on link at bounding box center [357, 500] width 30 height 24
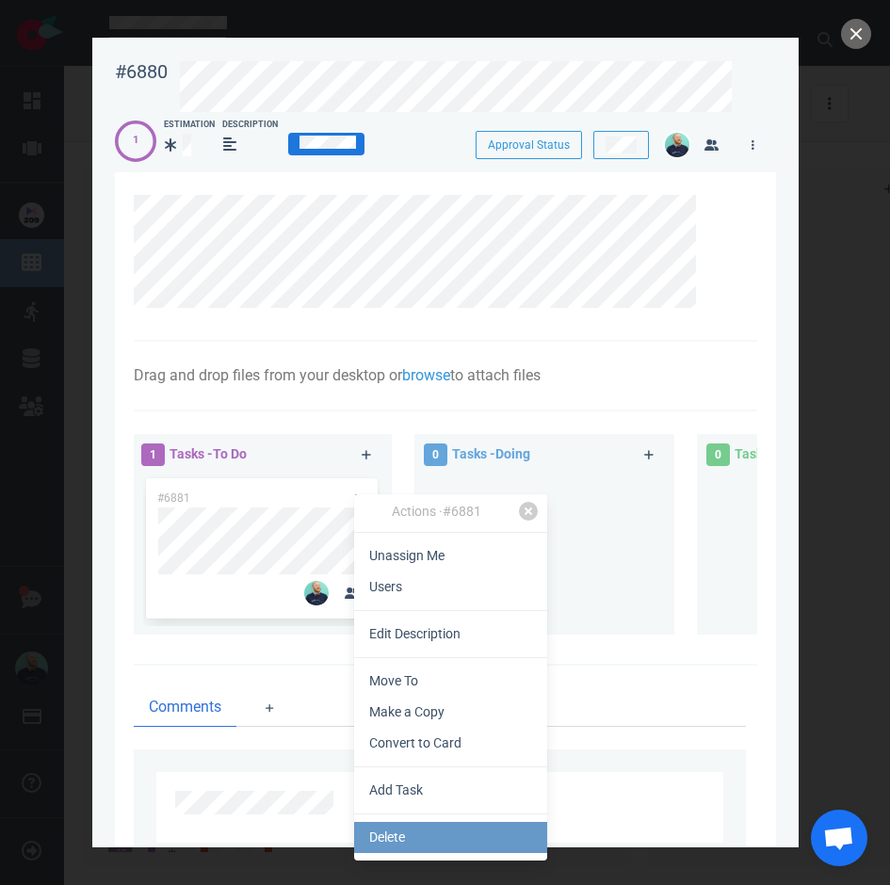
click at [374, 839] on link "Delete" at bounding box center [450, 837] width 193 height 31
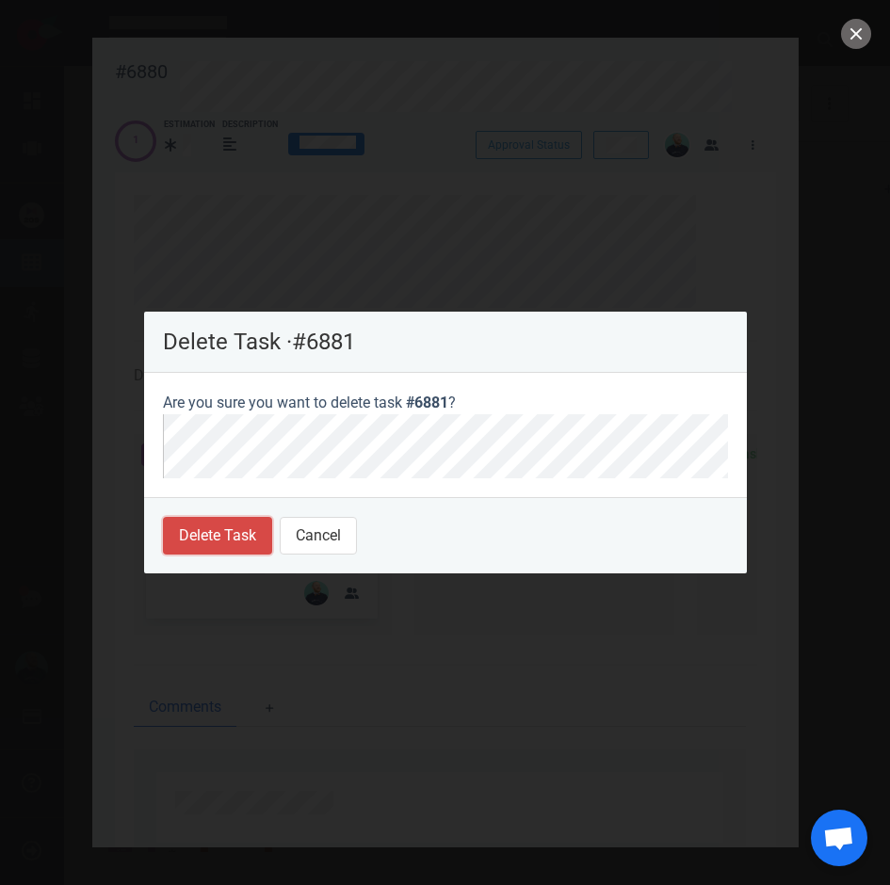
click at [206, 543] on button "Delete Task" at bounding box center [217, 536] width 109 height 38
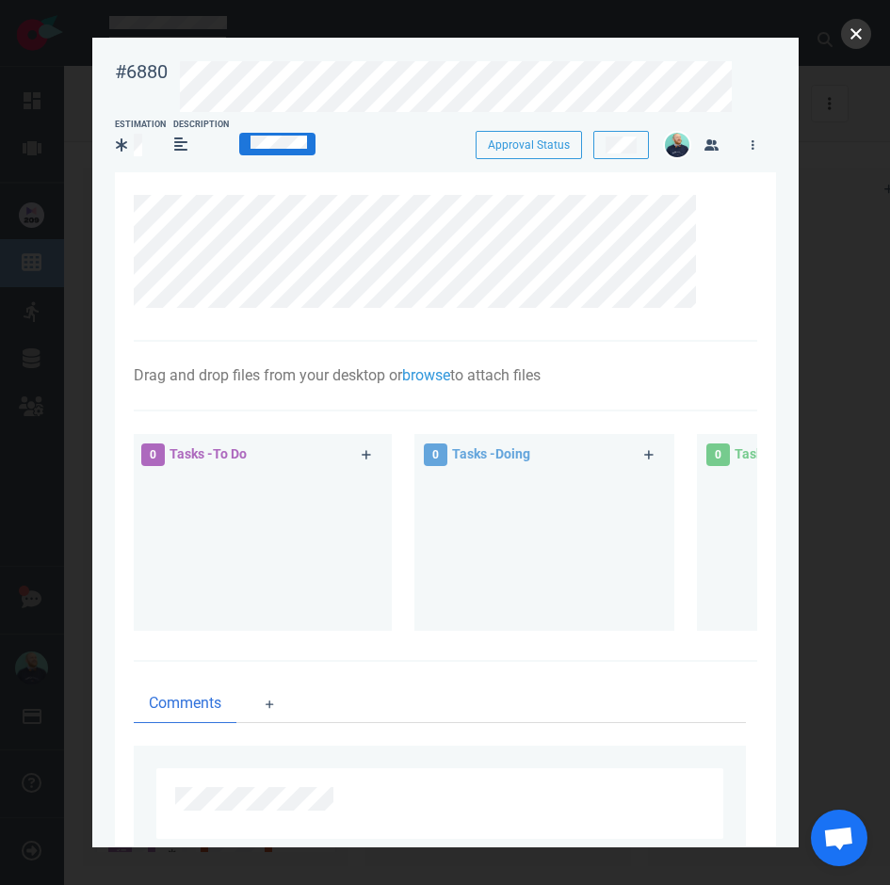
click at [856, 34] on button "close" at bounding box center [856, 34] width 30 height 30
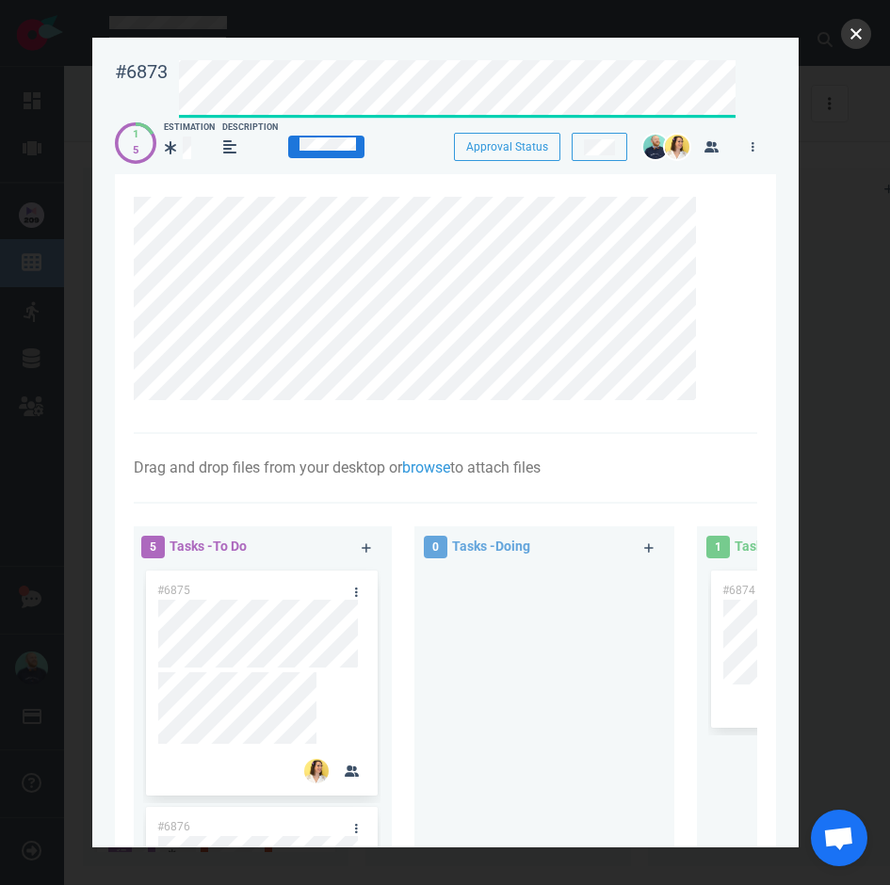
click at [854, 41] on button "close" at bounding box center [856, 34] width 30 height 30
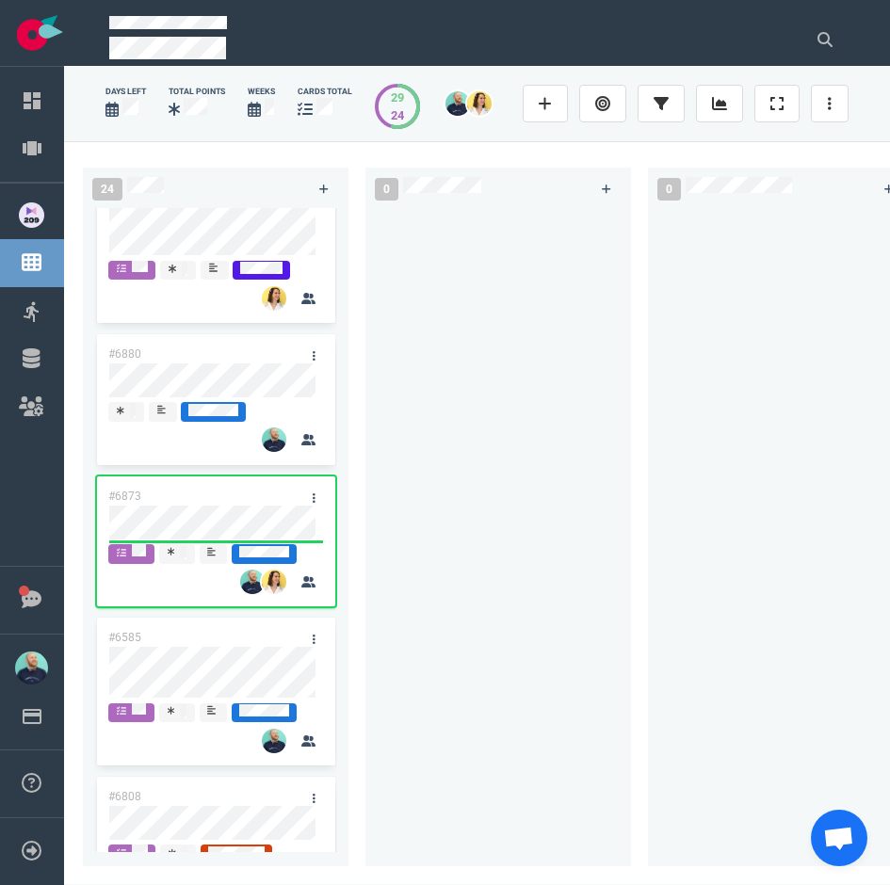
click at [467, 545] on div at bounding box center [498, 526] width 243 height 636
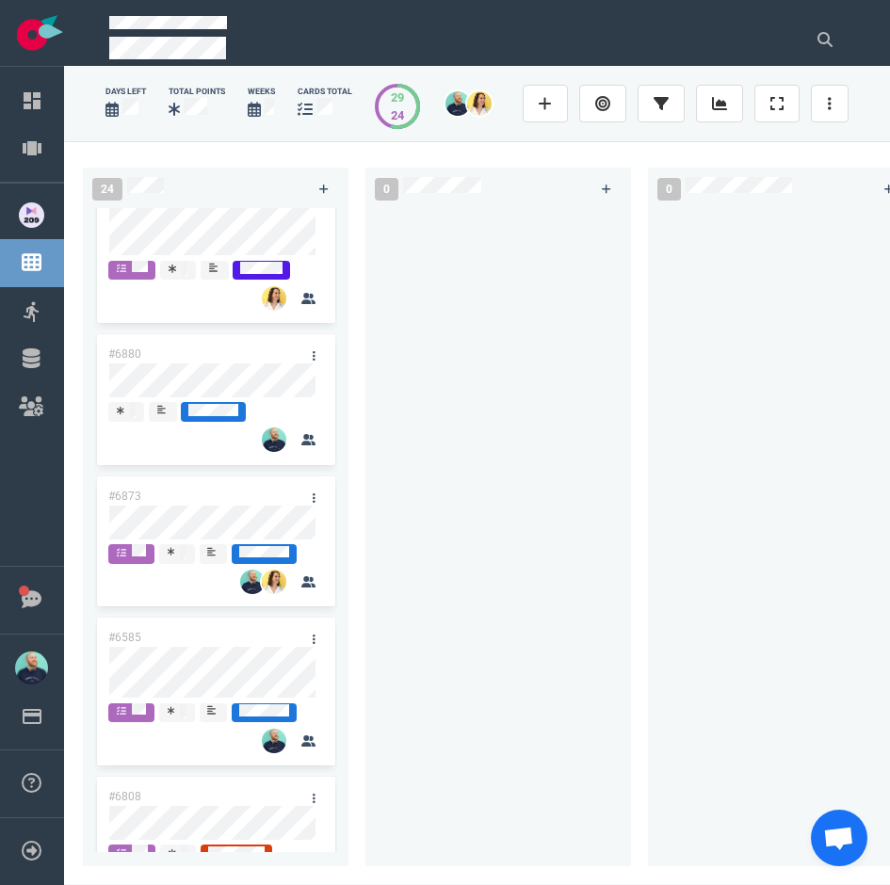
click at [521, 593] on div at bounding box center [498, 526] width 243 height 636
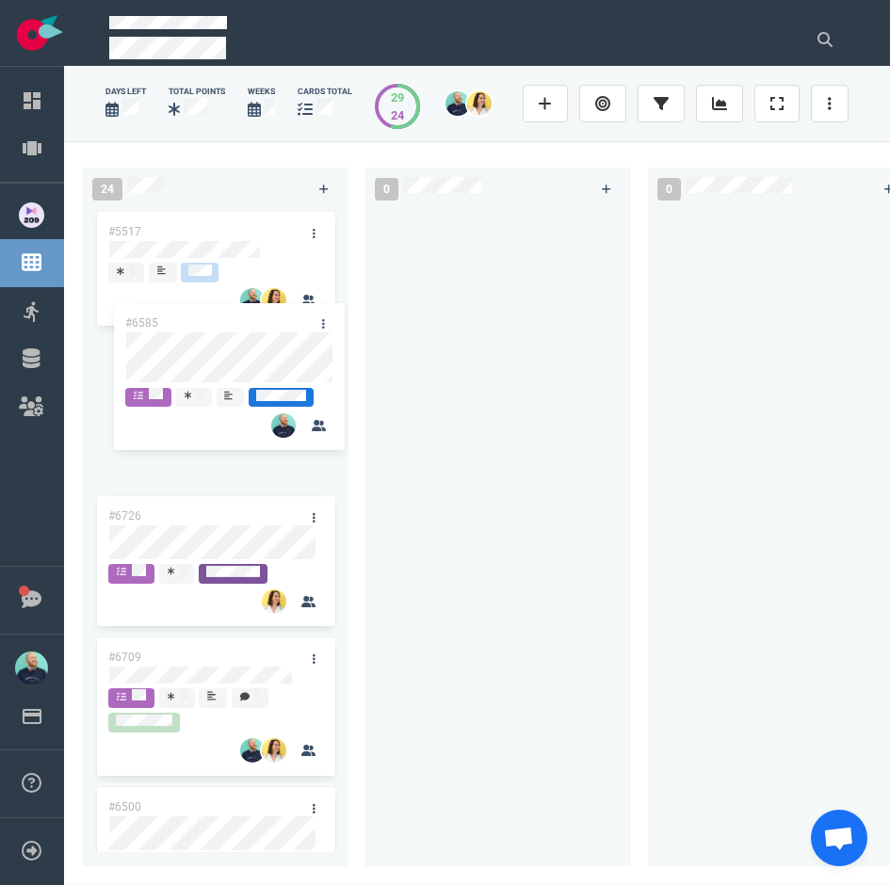
click at [232, 253] on div "#5517 #6726 #6709 #6500 #6662 #6252 #6678 #6705 #6626 #6672 #6880 #6873 #6585 #…" at bounding box center [215, 526] width 243 height 636
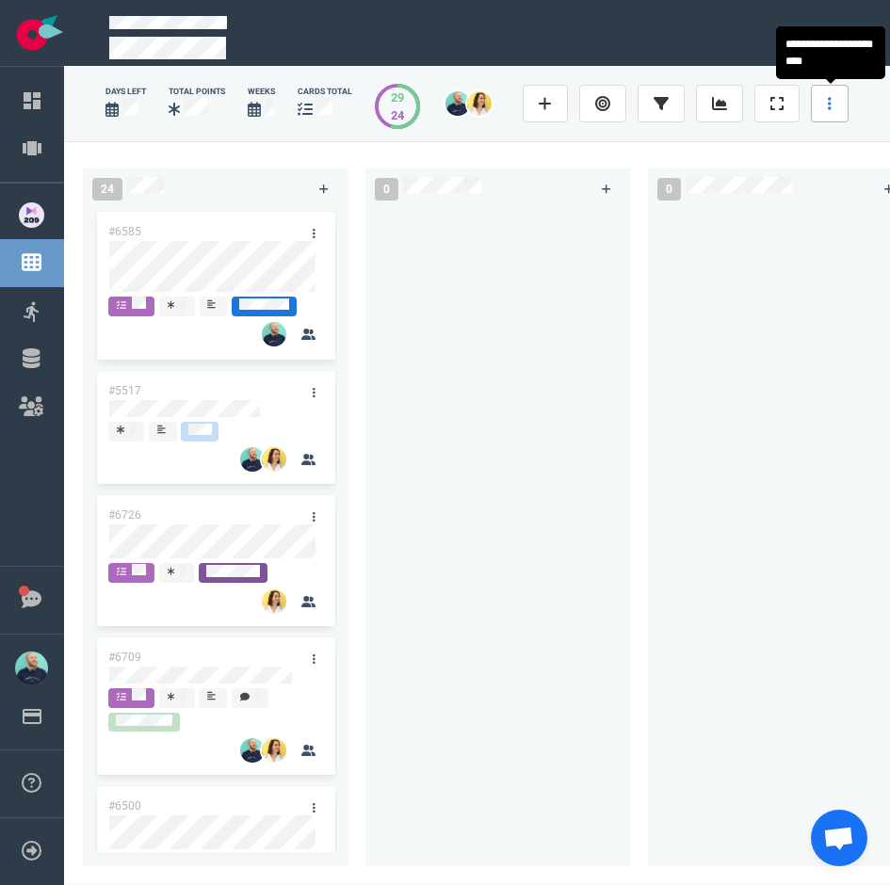
click at [832, 113] on link at bounding box center [830, 104] width 38 height 38
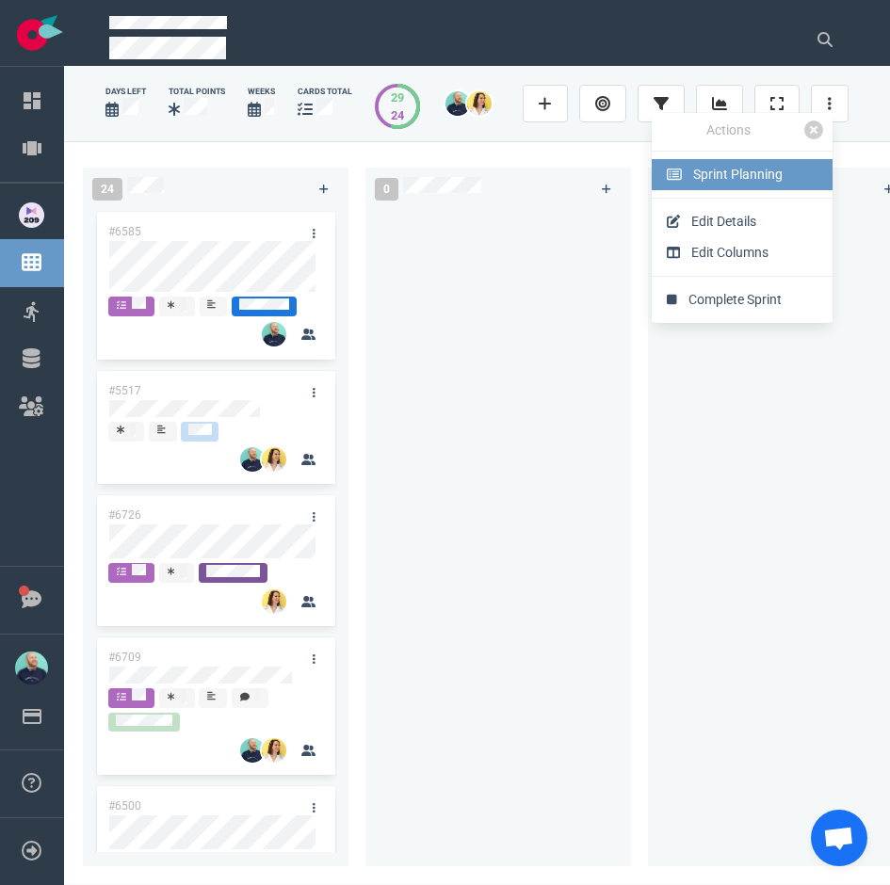
click at [751, 189] on link "Sprint Planning" at bounding box center [741, 174] width 181 height 31
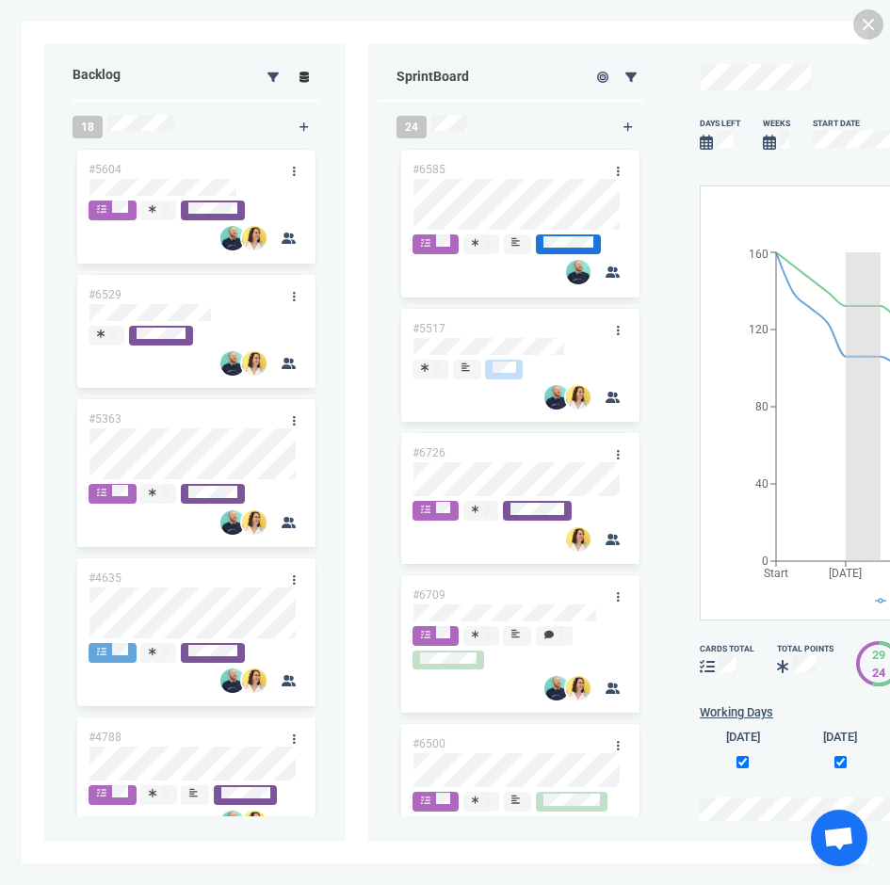
click at [305, 72] on icon at bounding box center [304, 77] width 10 height 11
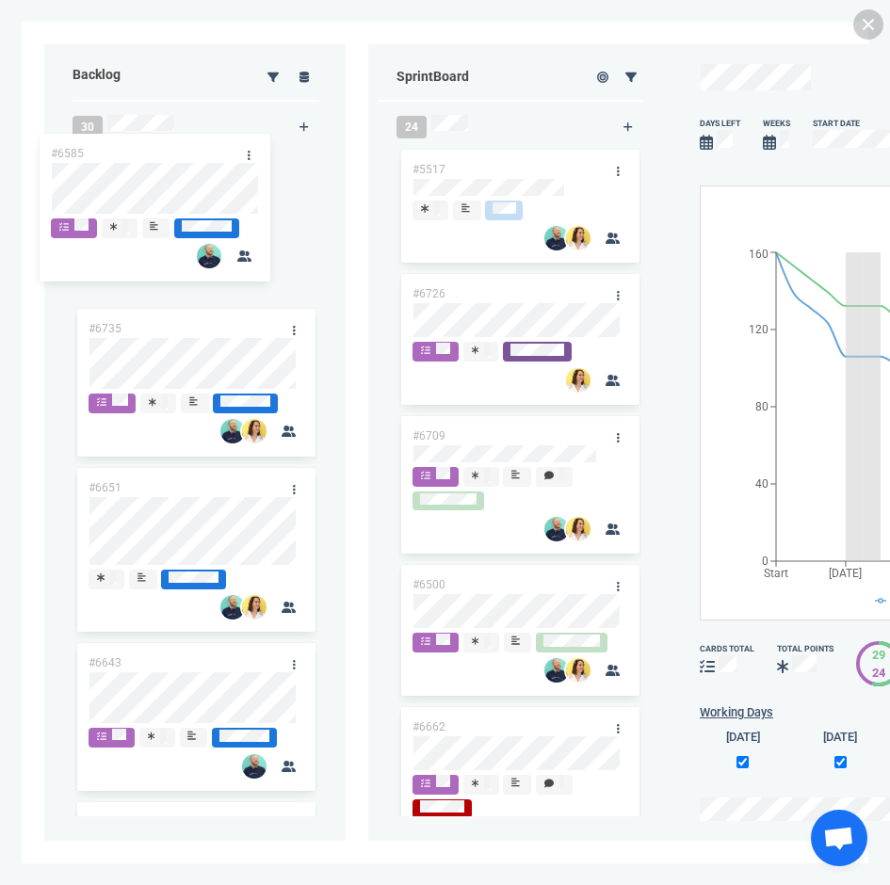
click at [135, 185] on div "Backlog 30 #6735 #6651 #6643 #6516 #6468 #6464 #6514 #6512 #6458 #6460 #6462 #6…" at bounding box center [444, 442] width 801 height 796
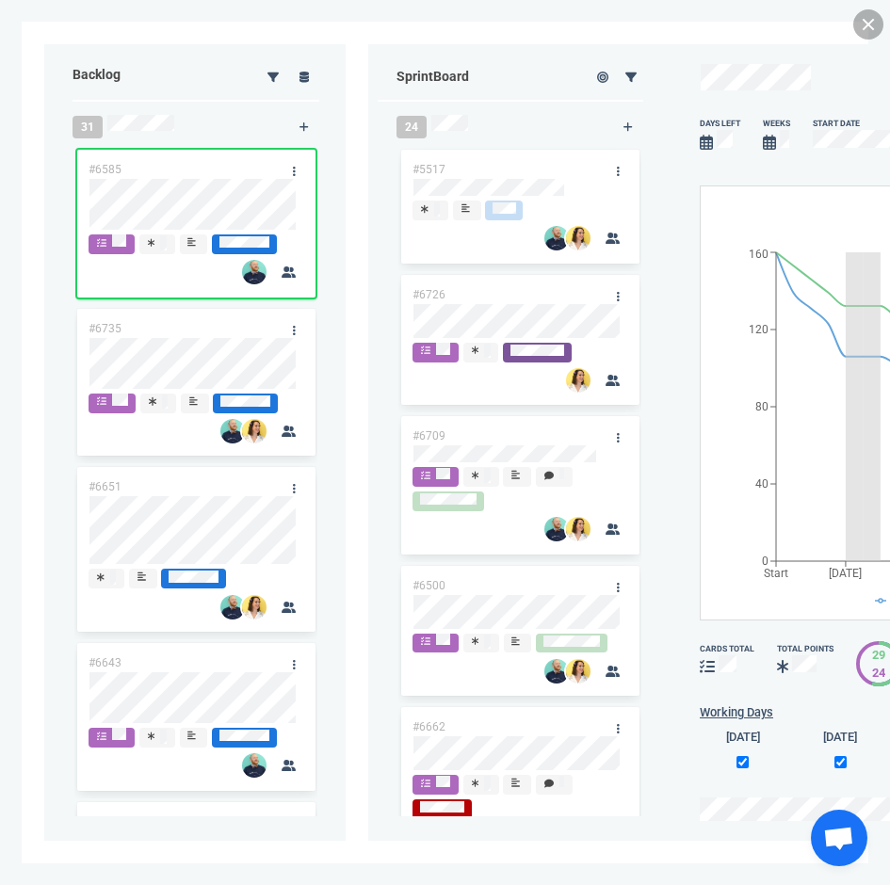
click at [866, 23] on link at bounding box center [868, 24] width 30 height 30
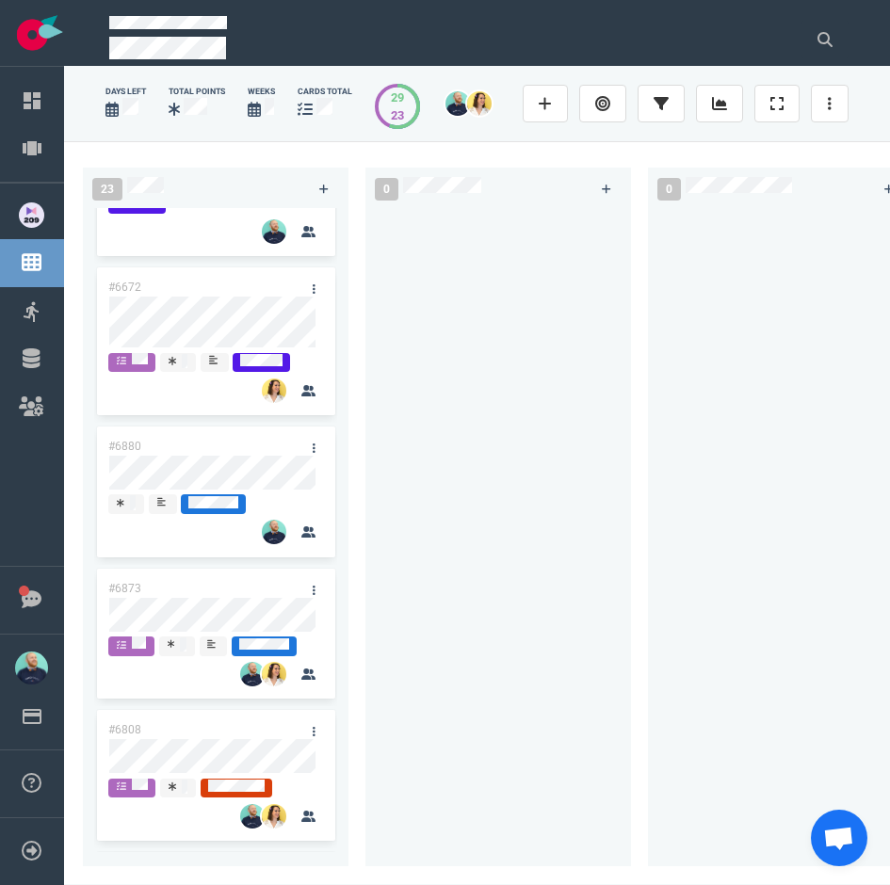
scroll to position [1307, 0]
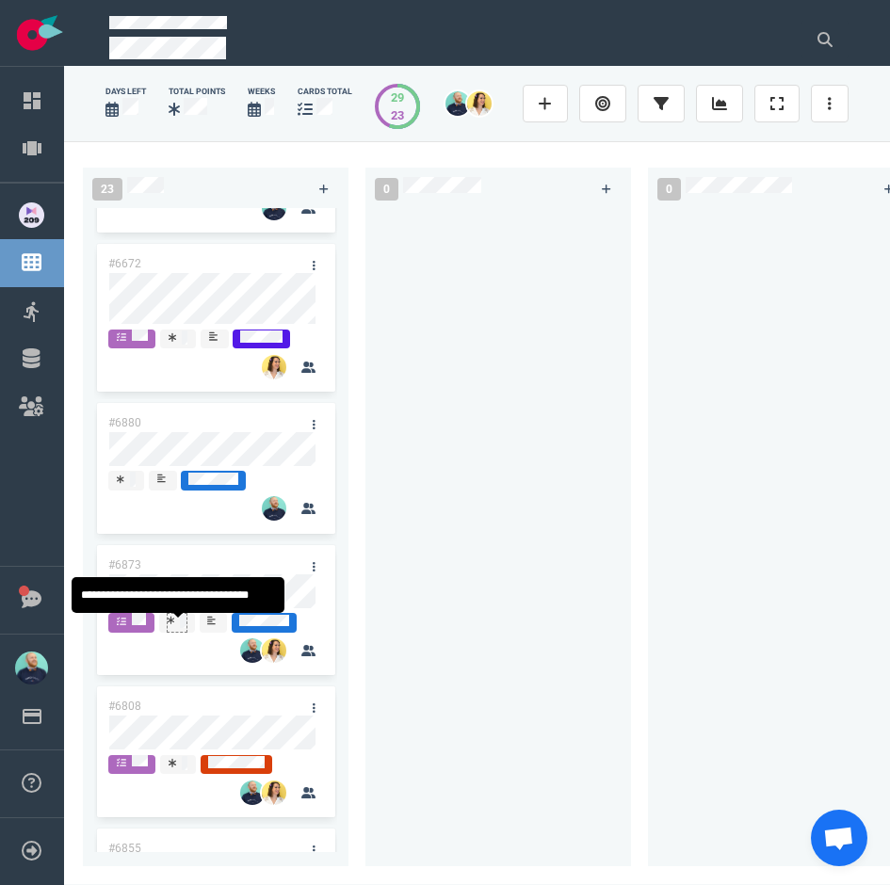
click at [178, 627] on div at bounding box center [177, 621] width 19 height 15
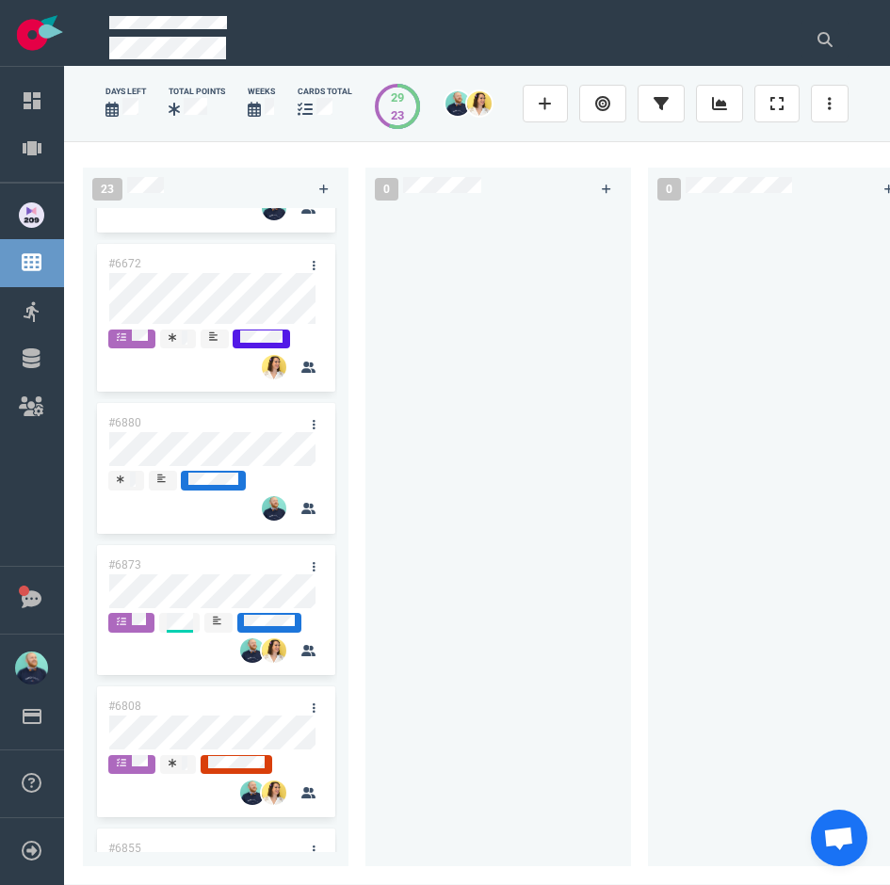
click at [376, 592] on div at bounding box center [497, 530] width 265 height 644
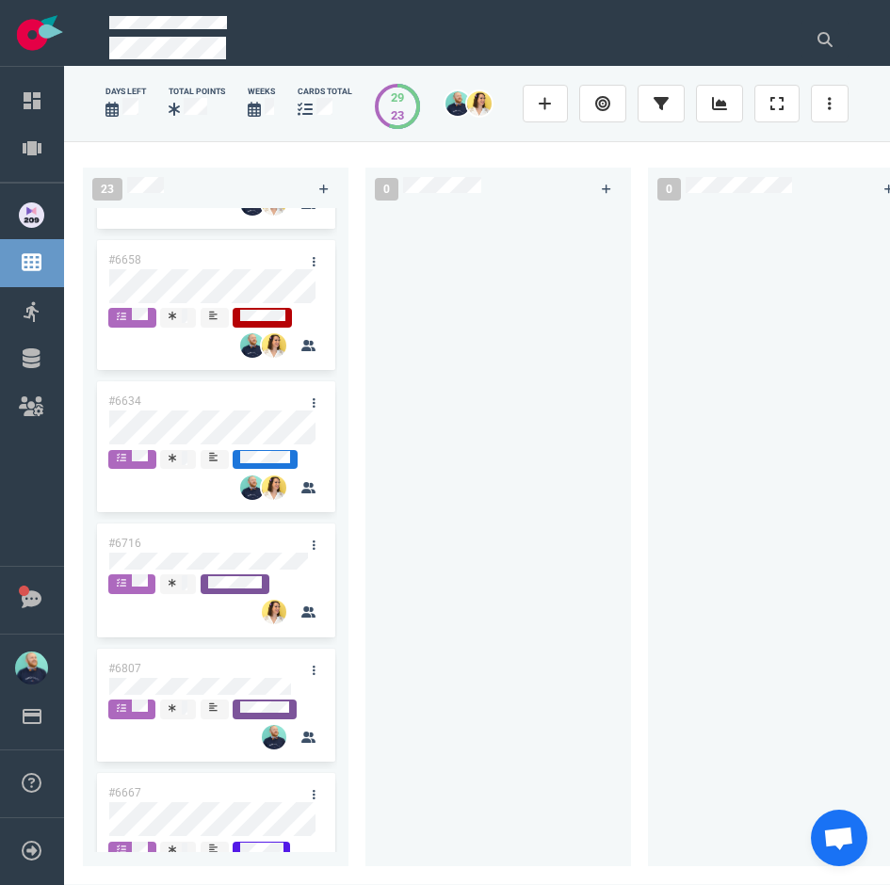
scroll to position [2478, 0]
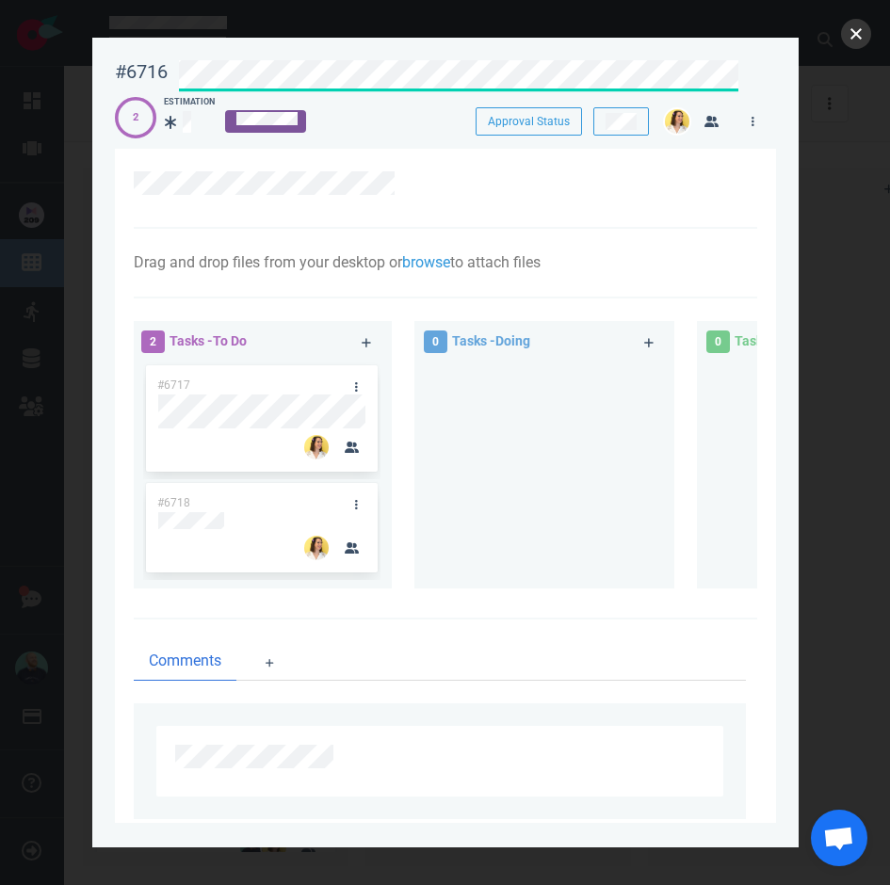
click at [869, 39] on button "close" at bounding box center [856, 34] width 30 height 30
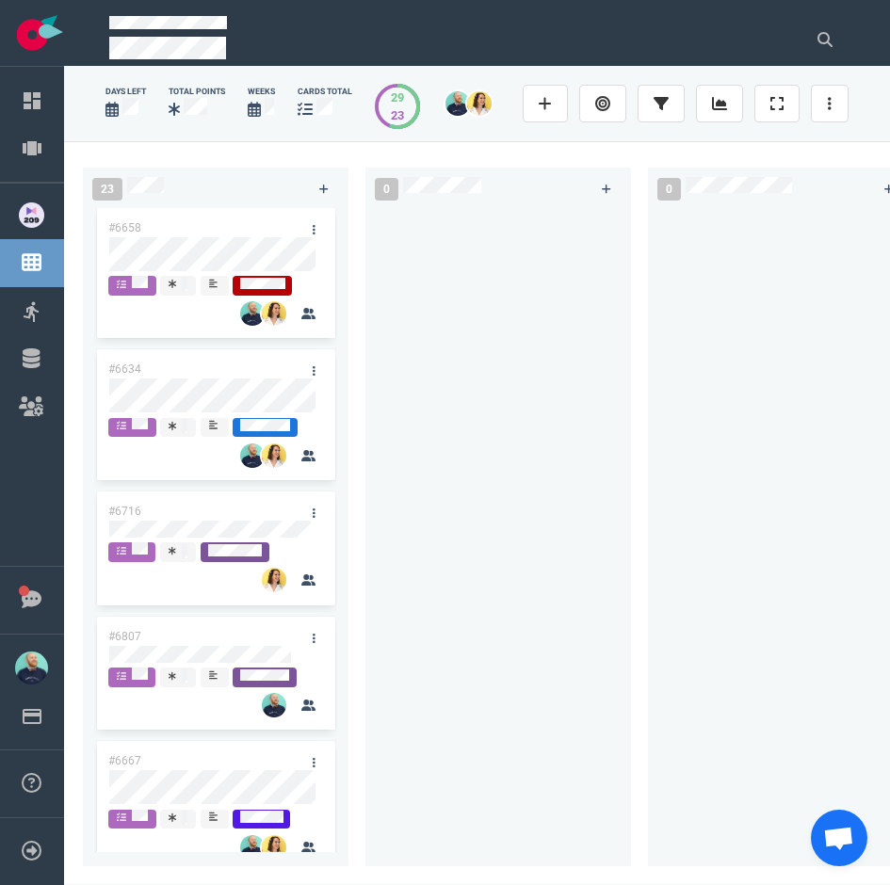
scroll to position [2528, 0]
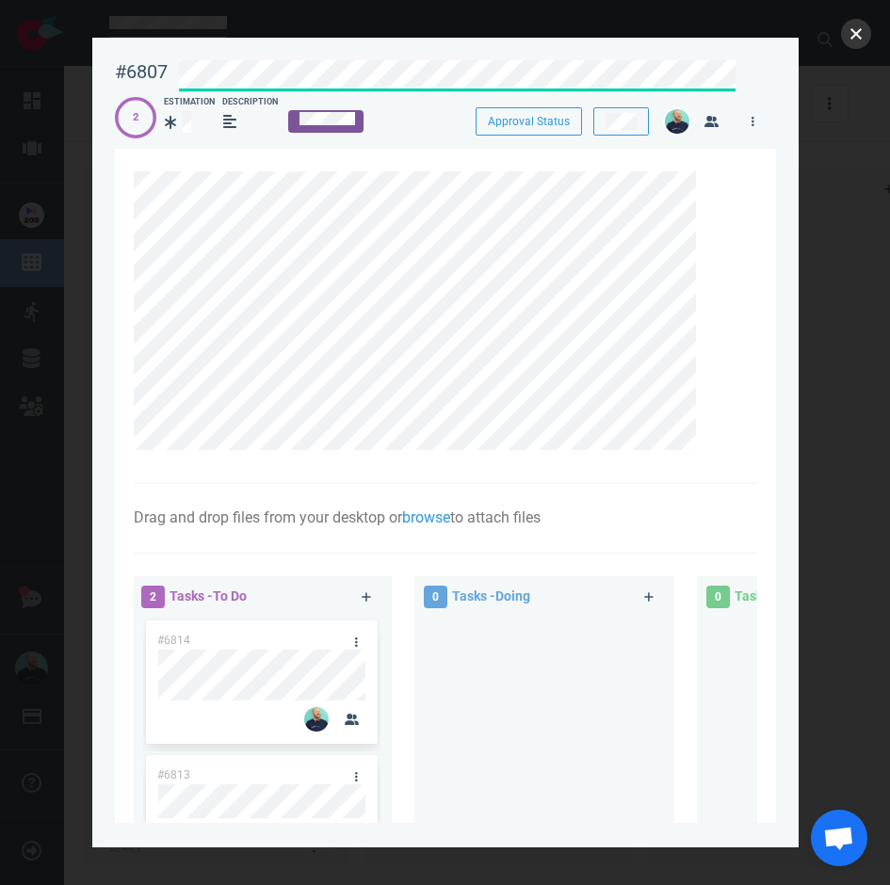
click at [858, 40] on button "close" at bounding box center [856, 34] width 30 height 30
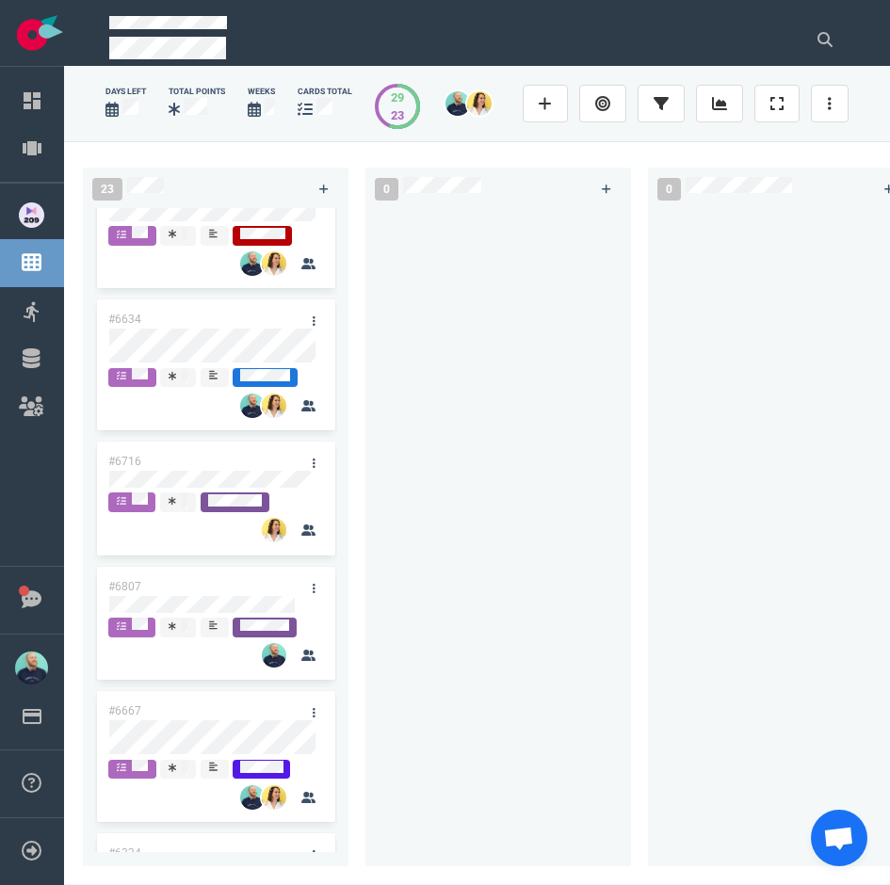
scroll to position [2651, 0]
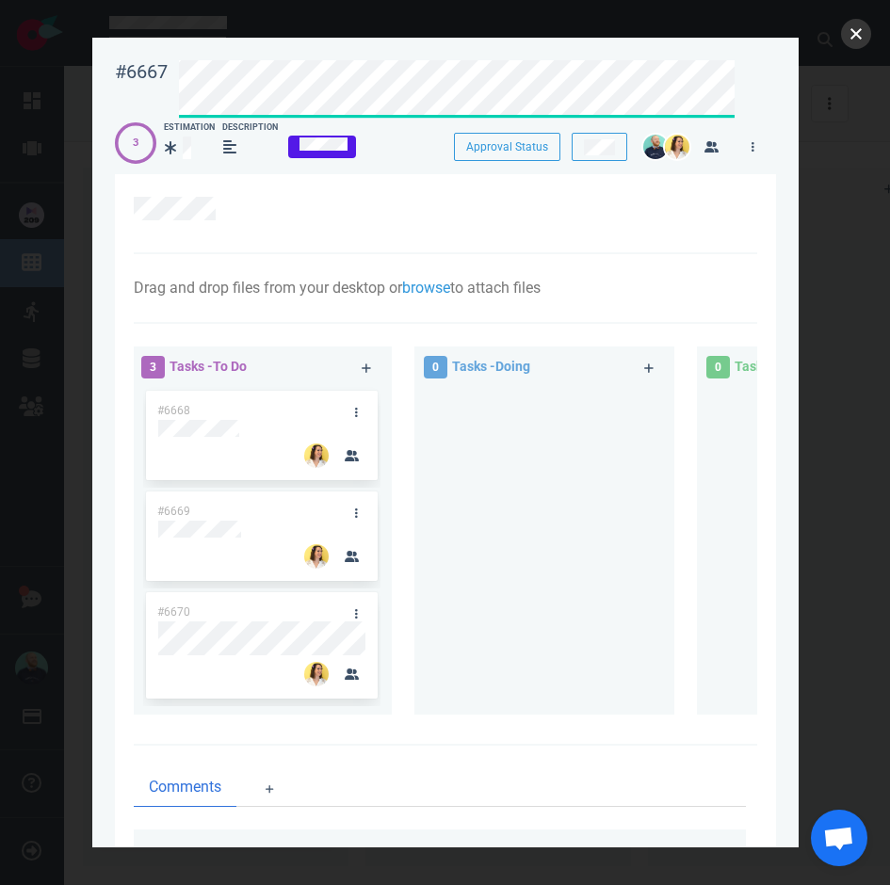
click at [852, 34] on button "close" at bounding box center [856, 34] width 30 height 30
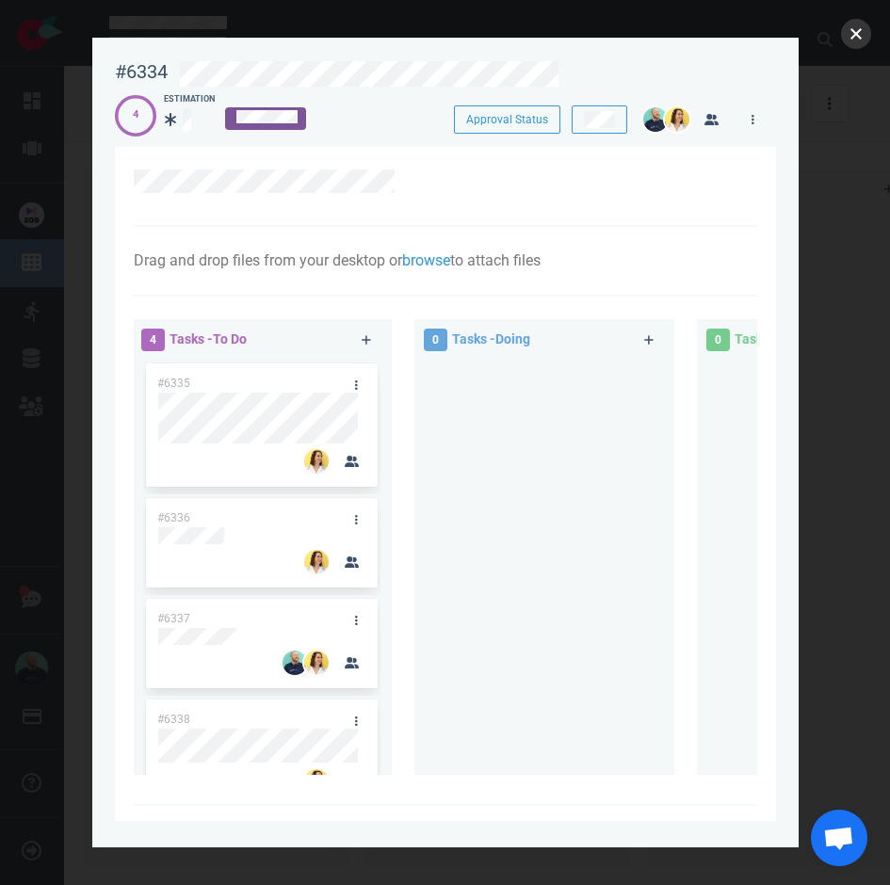
click at [861, 41] on button "close" at bounding box center [856, 34] width 30 height 30
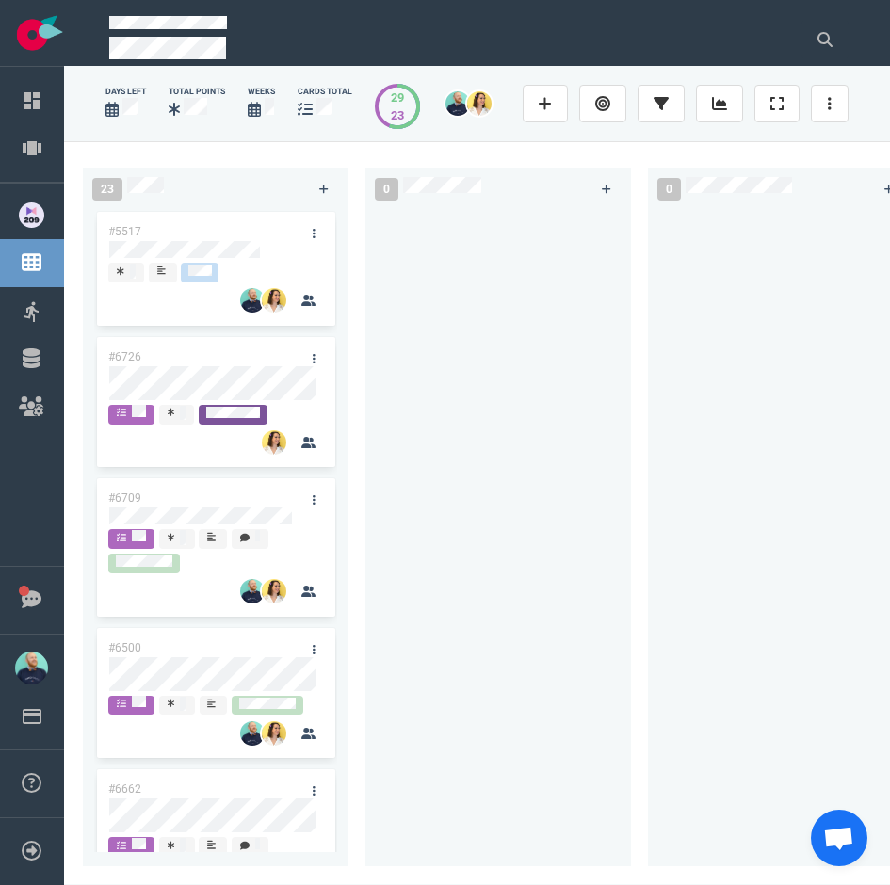
click at [675, 384] on div at bounding box center [780, 526] width 243 height 636
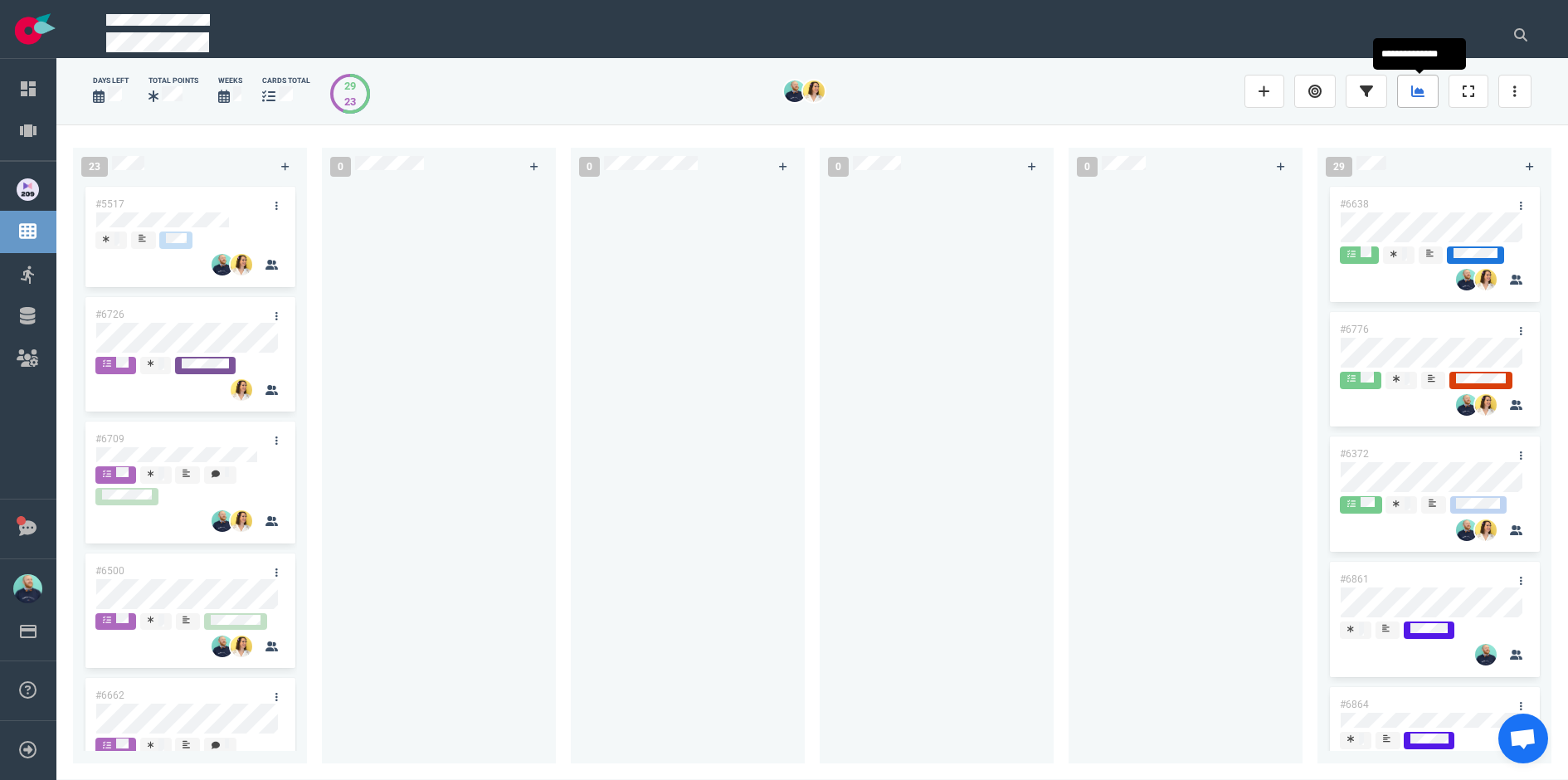
click at [1408, 94] on link at bounding box center [1417, 92] width 41 height 33
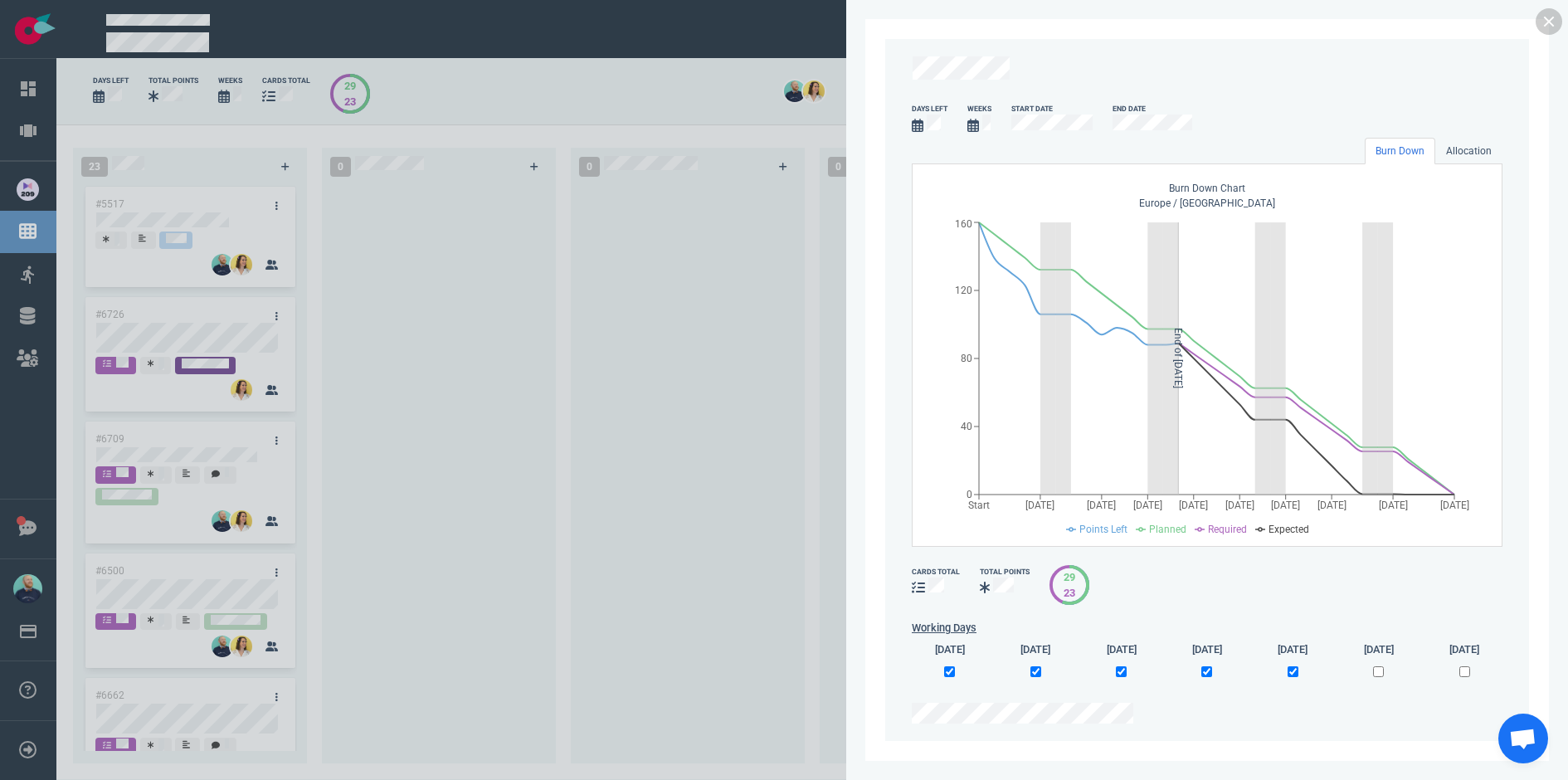
click at [1564, 26] on div "days left Weeks Start Date End Date Burn Down Allocation Burn Down Chart [GEOGR…" at bounding box center [1207, 390] width 722 height 780
click at [1561, 25] on link at bounding box center [1549, 21] width 26 height 26
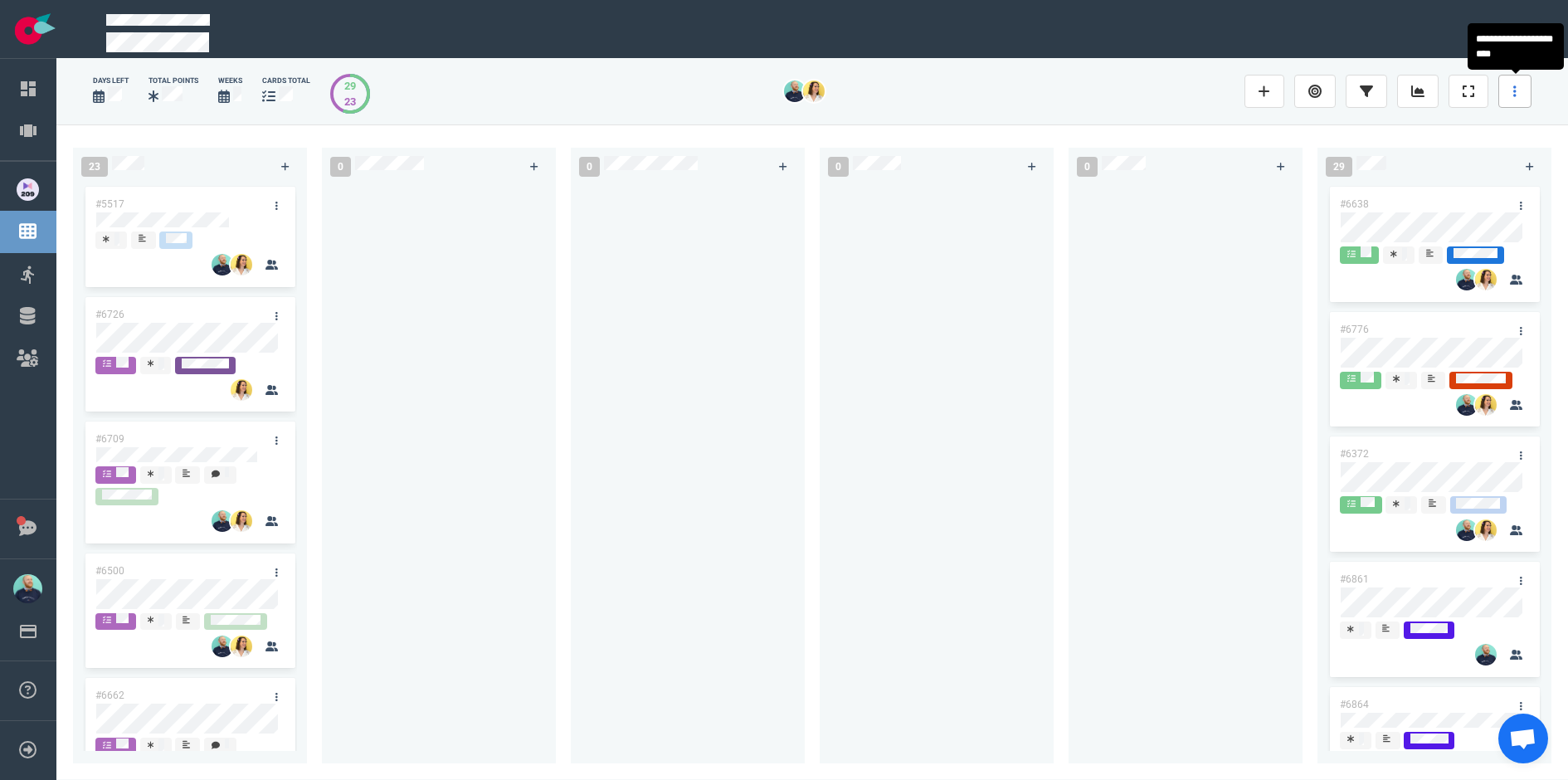
click at [1523, 96] on link at bounding box center [1515, 92] width 33 height 33
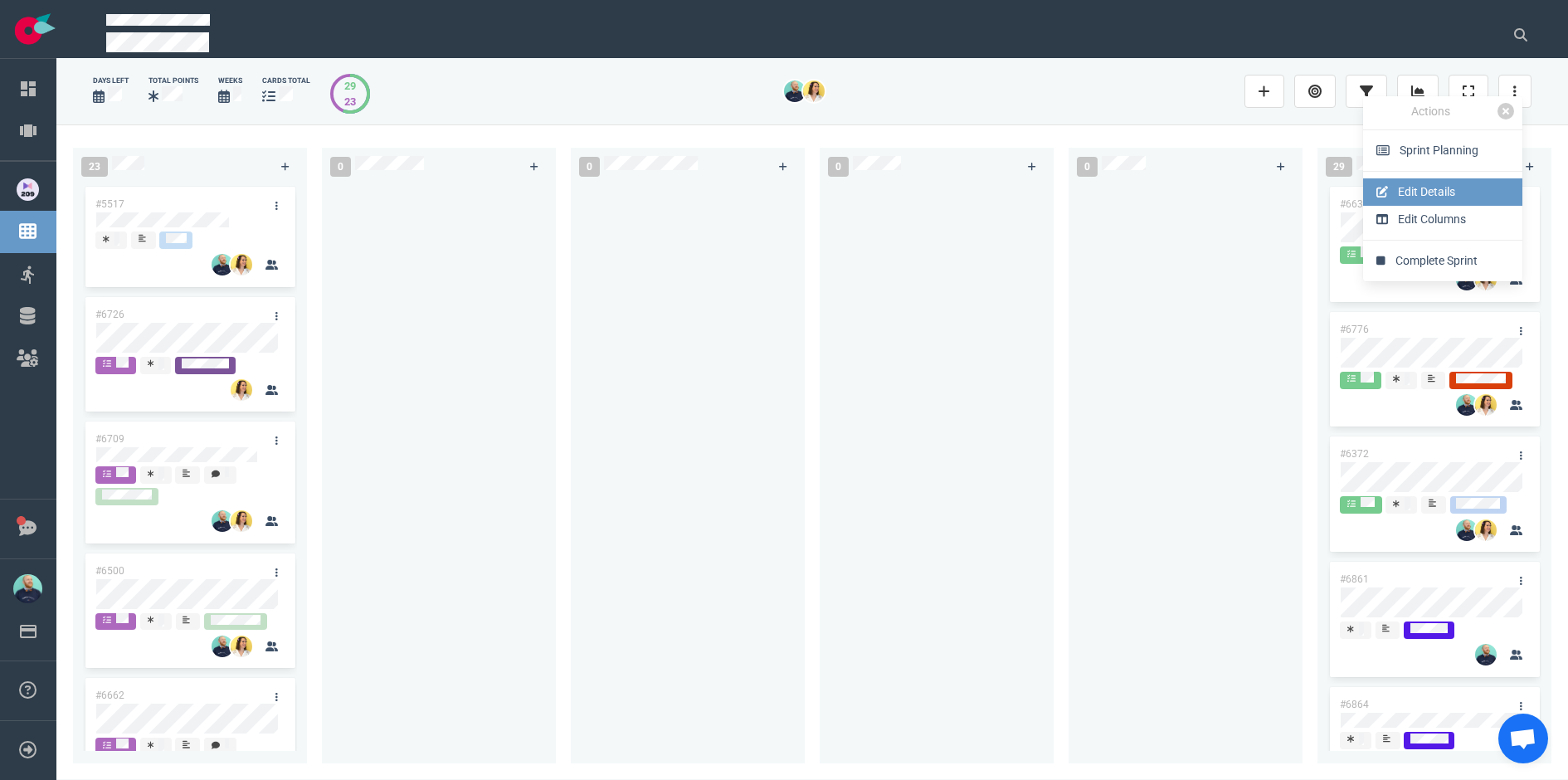
click at [1420, 191] on link "Edit Details" at bounding box center [1443, 191] width 160 height 27
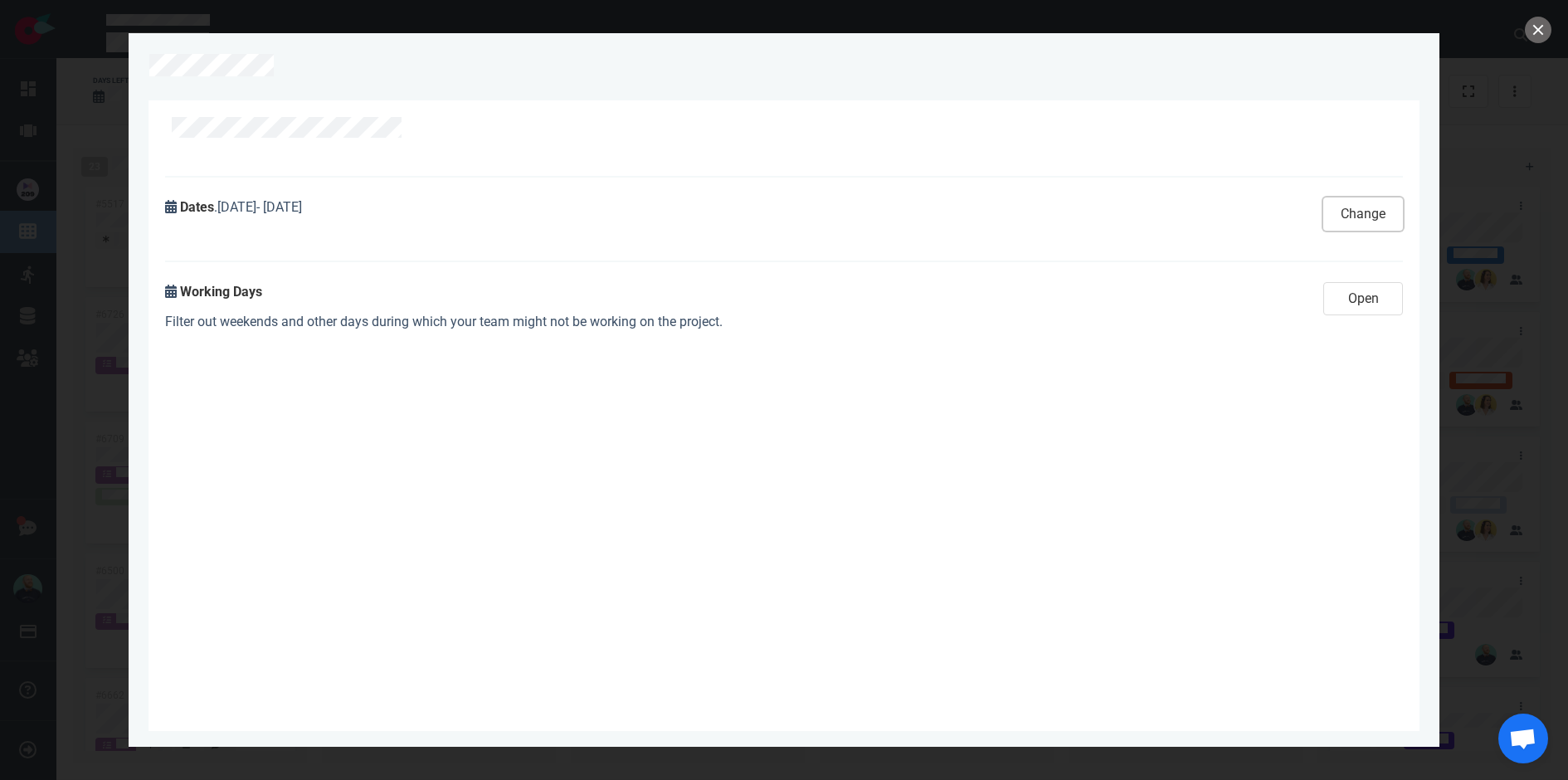
click at [1364, 207] on button "Change" at bounding box center [1364, 214] width 79 height 33
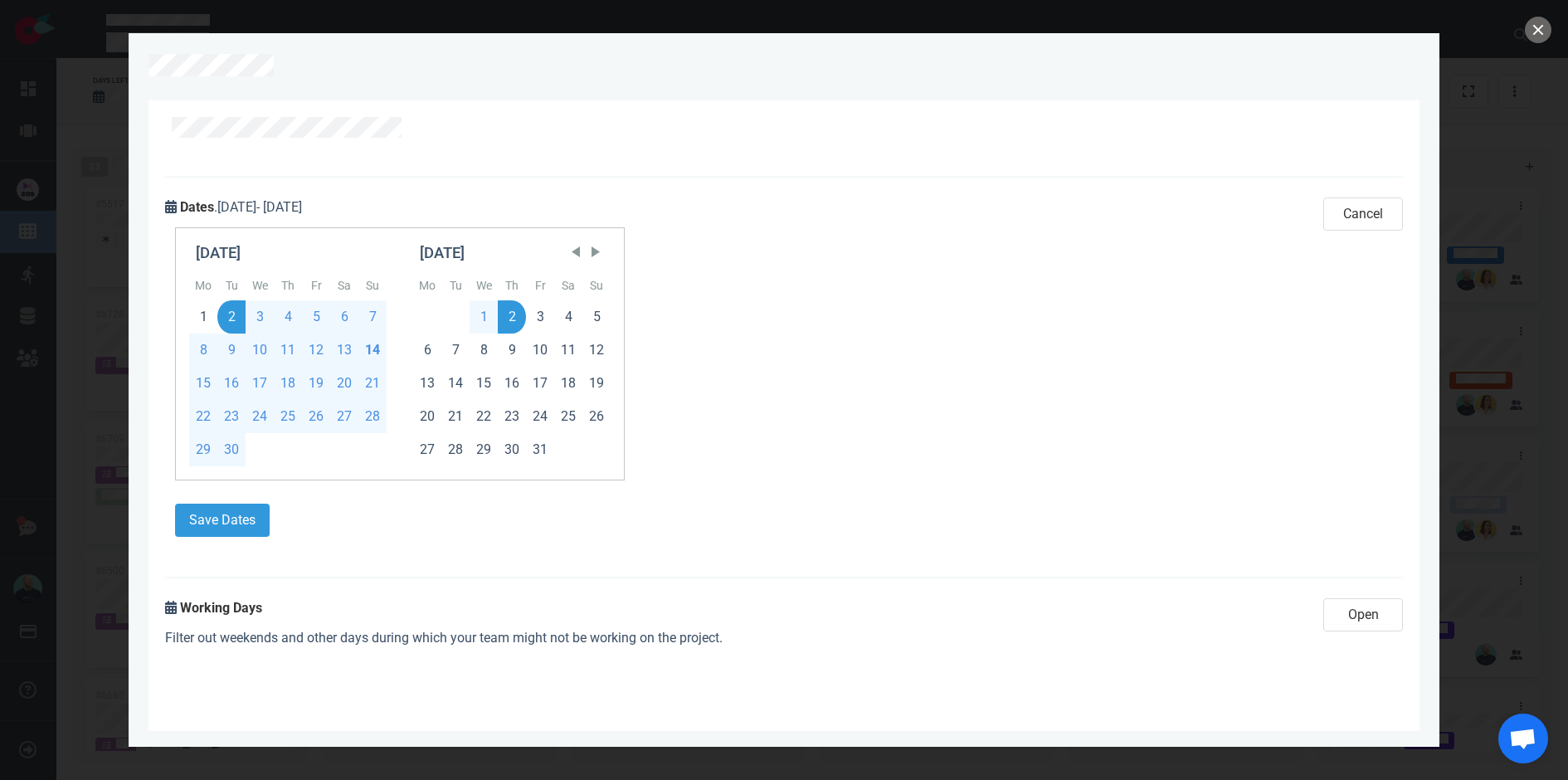
click at [235, 319] on div "2" at bounding box center [232, 317] width 28 height 33
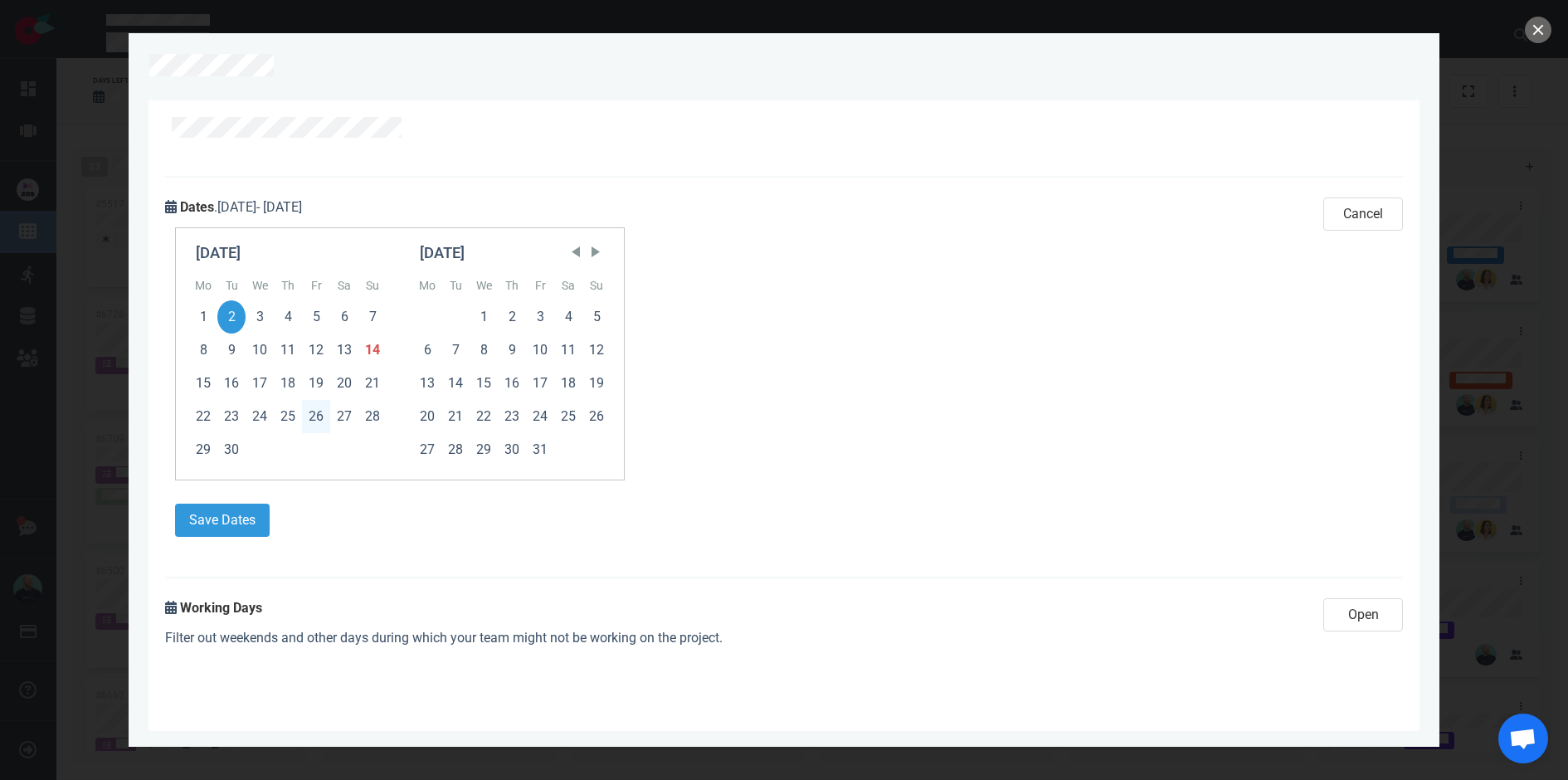
click at [323, 418] on div "26" at bounding box center [316, 417] width 28 height 33
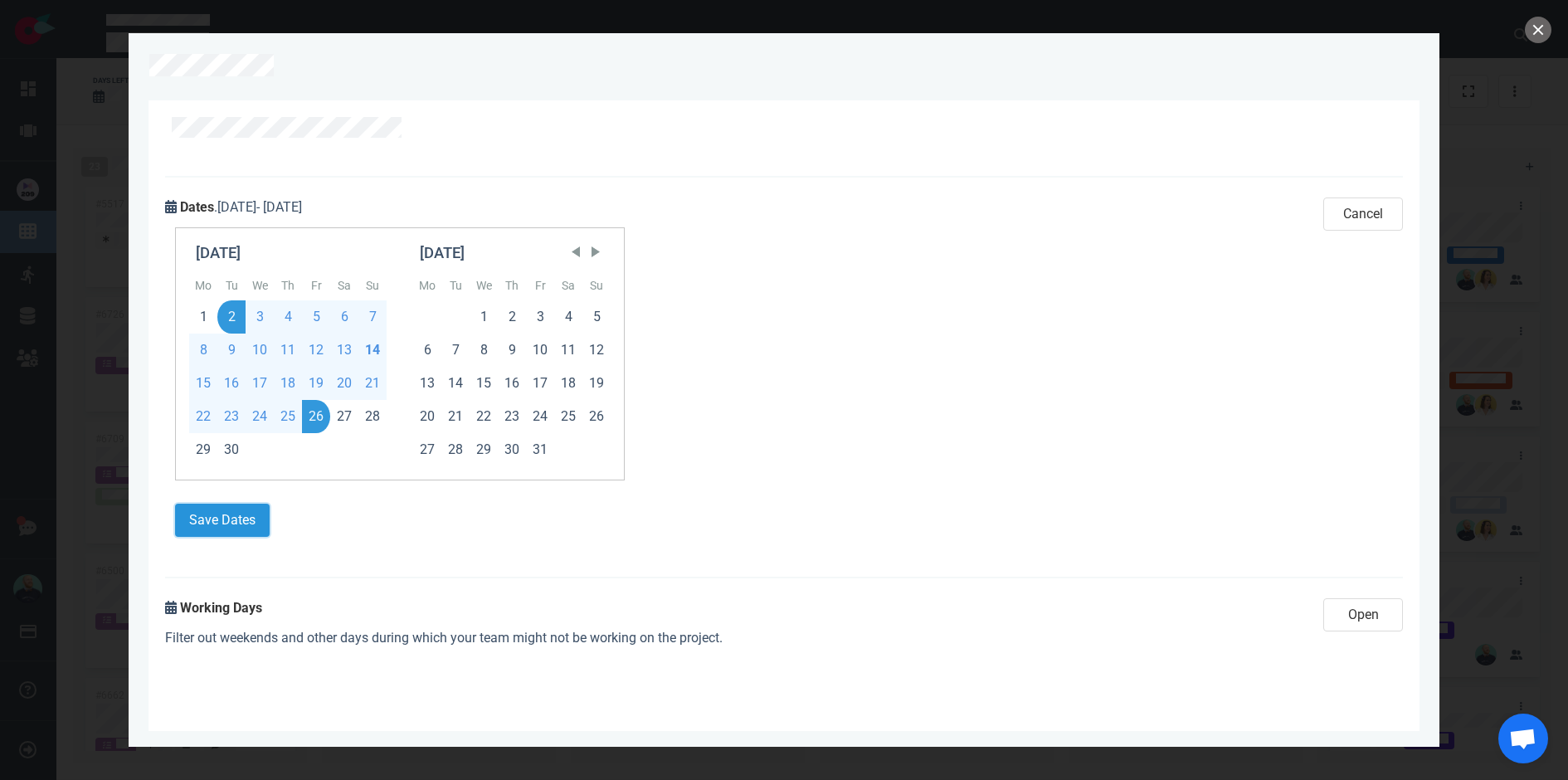
click at [231, 522] on button "Save Dates" at bounding box center [222, 520] width 94 height 33
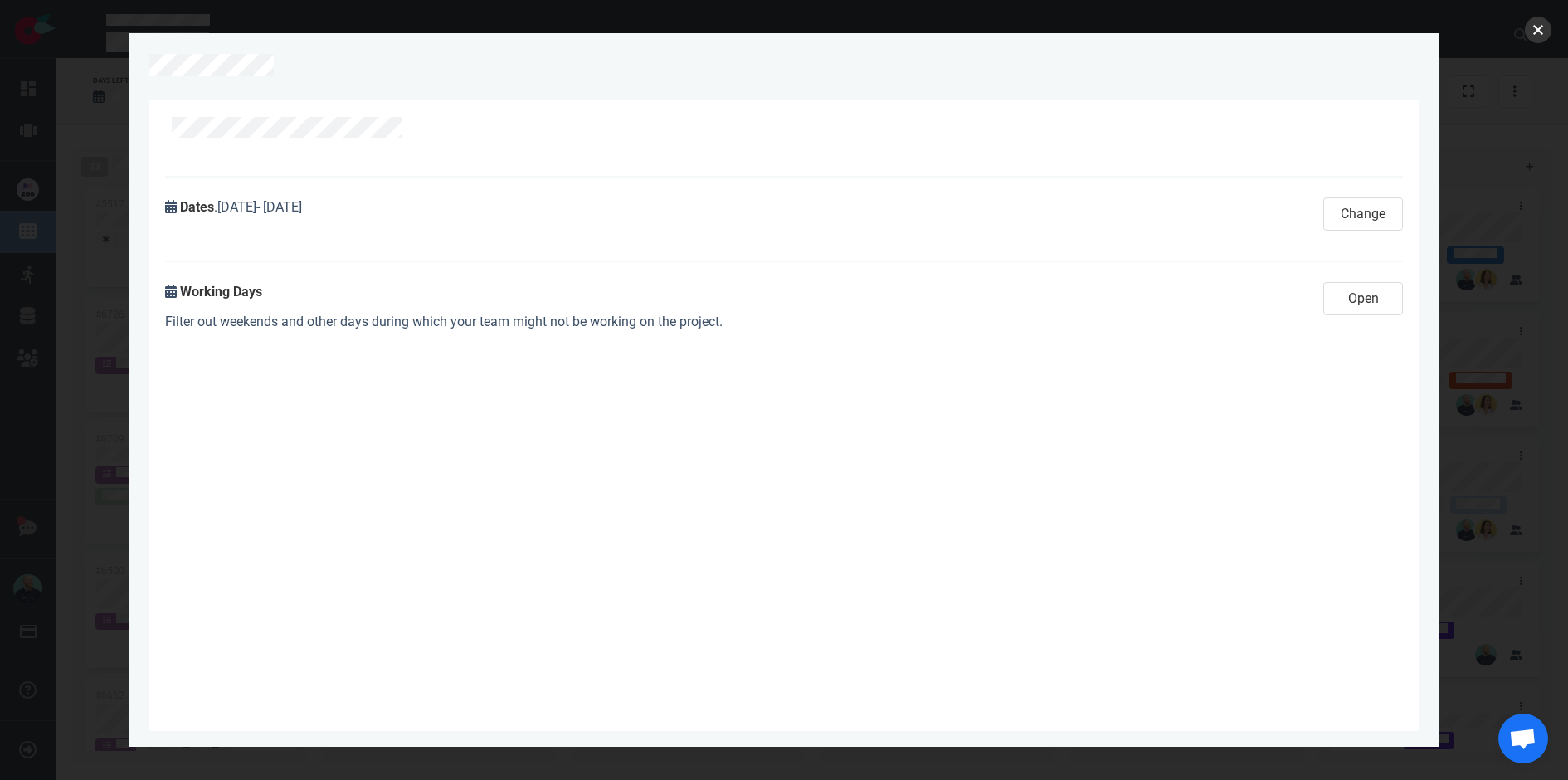
click at [1542, 34] on button "close" at bounding box center [1538, 30] width 26 height 26
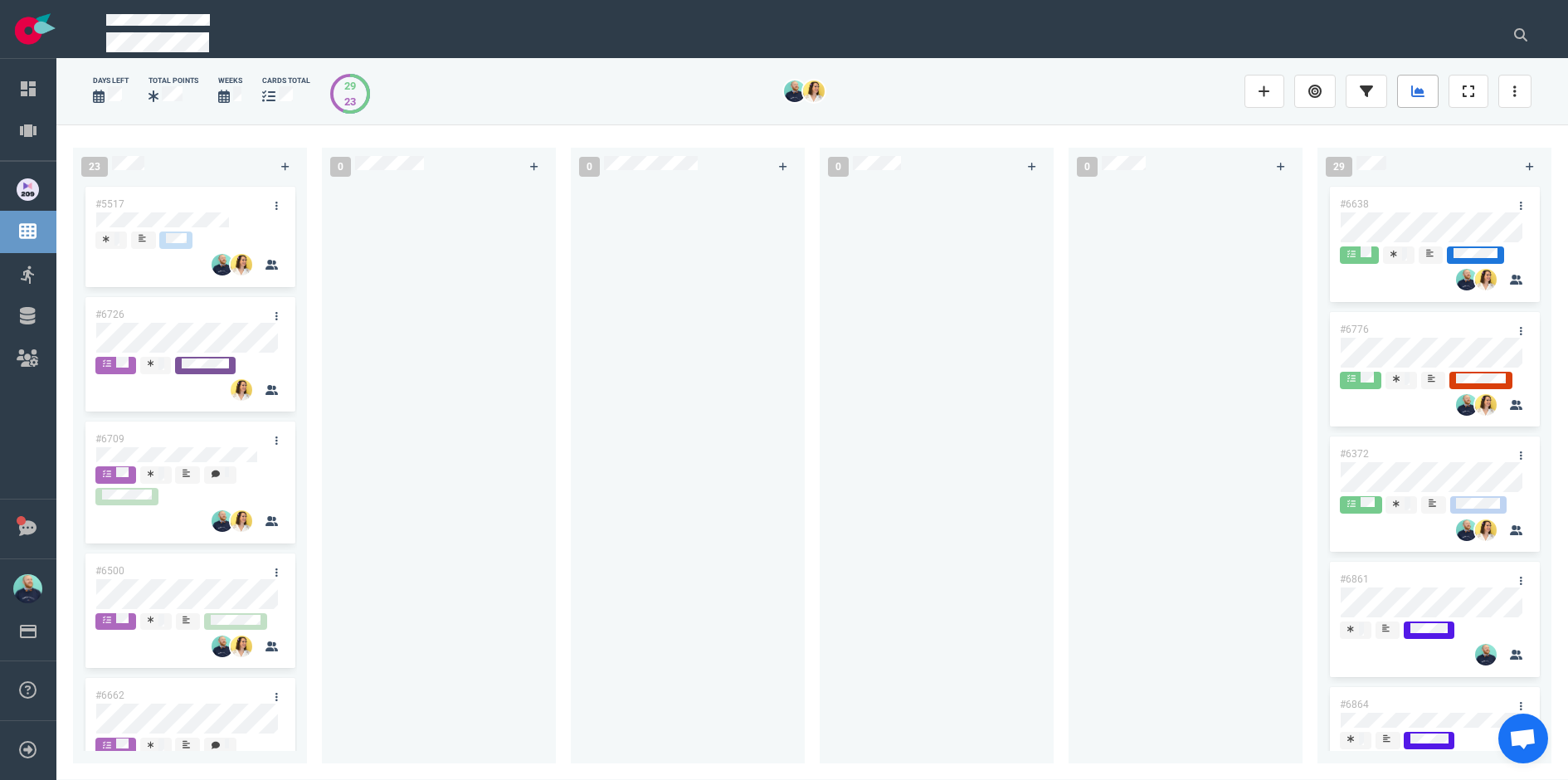
click at [1408, 93] on link at bounding box center [1417, 92] width 41 height 33
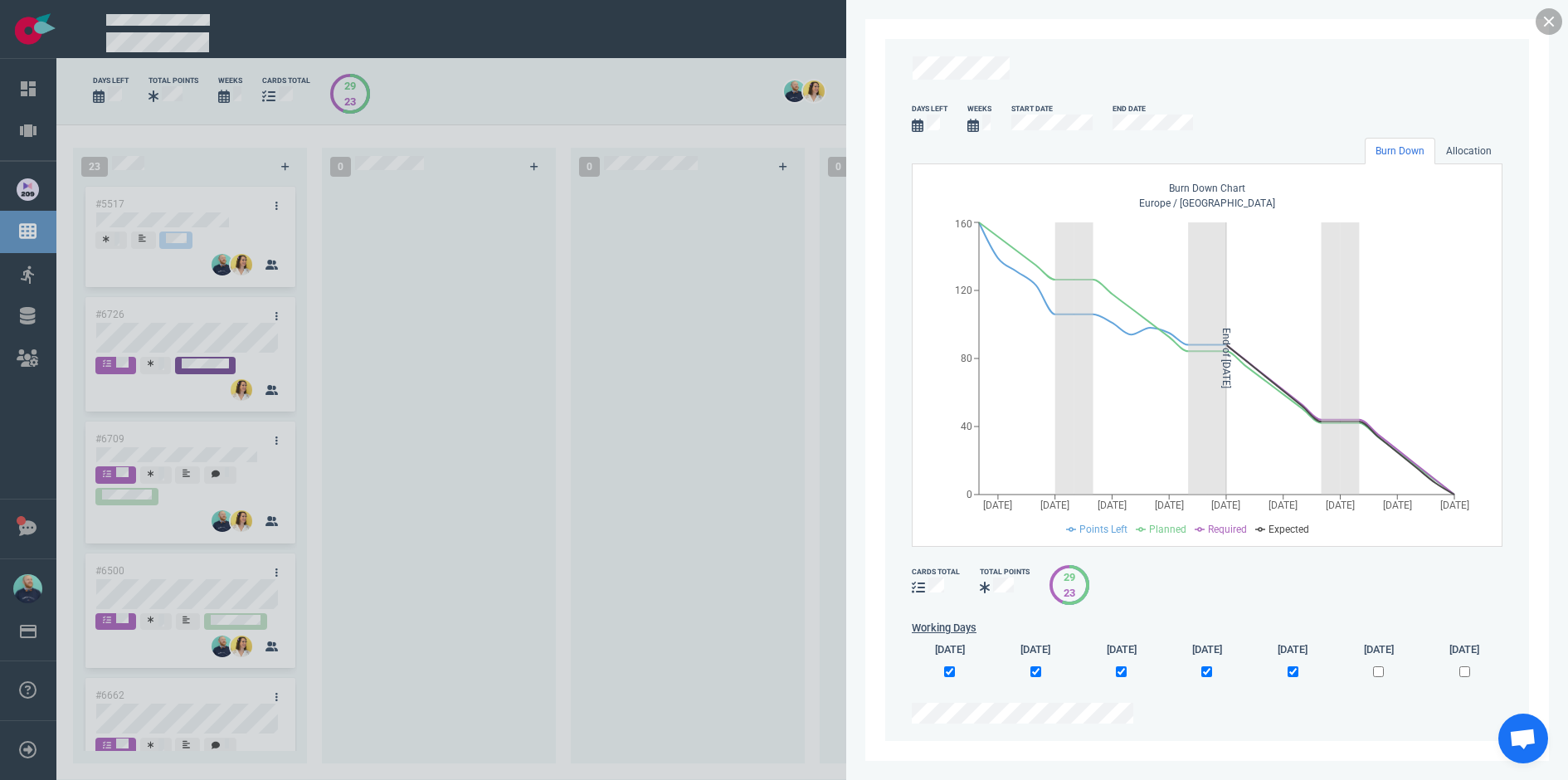
click at [1554, 21] on link at bounding box center [1549, 21] width 26 height 26
